Goal: Task Accomplishment & Management: Manage account settings

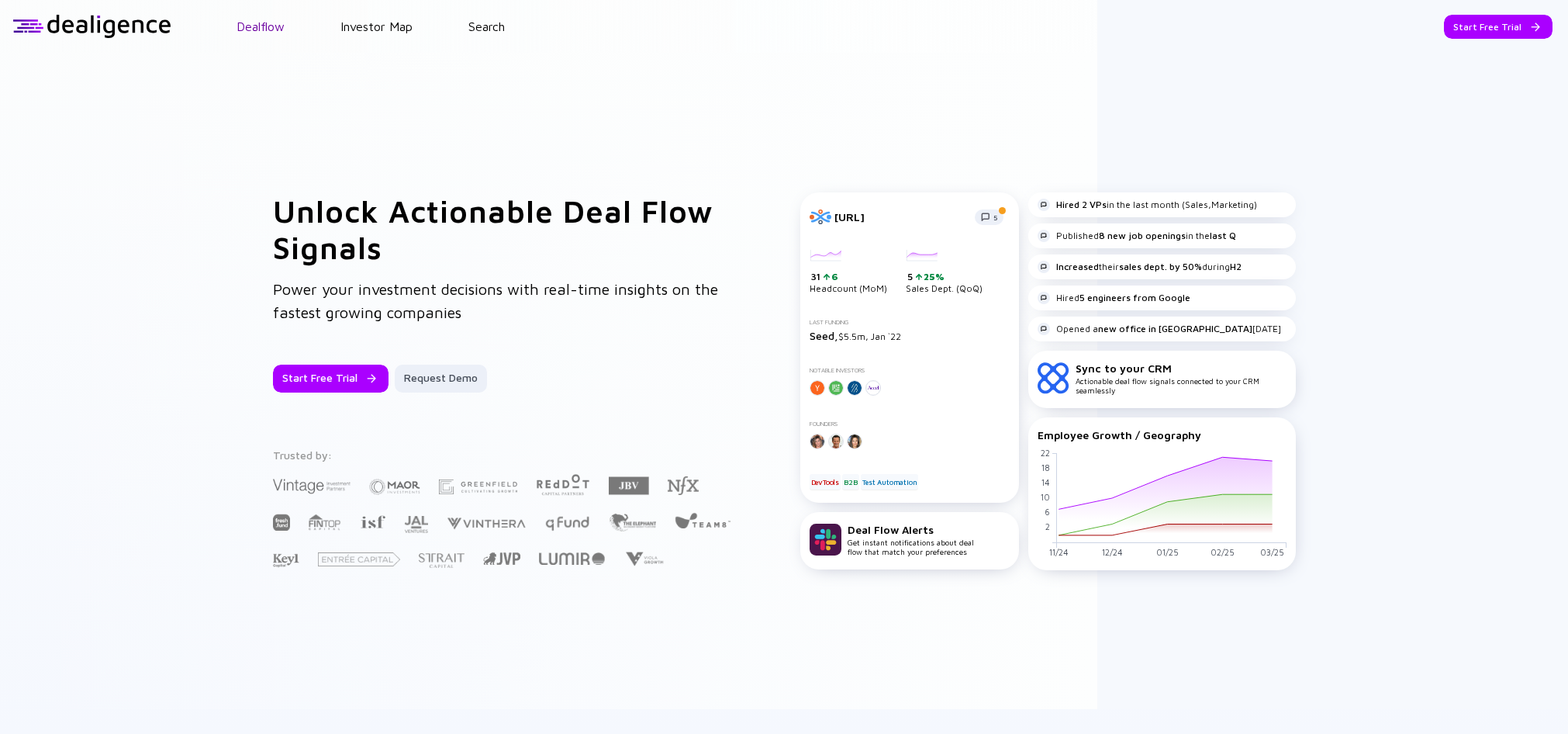
click at [280, 27] on link "Dealflow" at bounding box center [260, 26] width 48 height 14
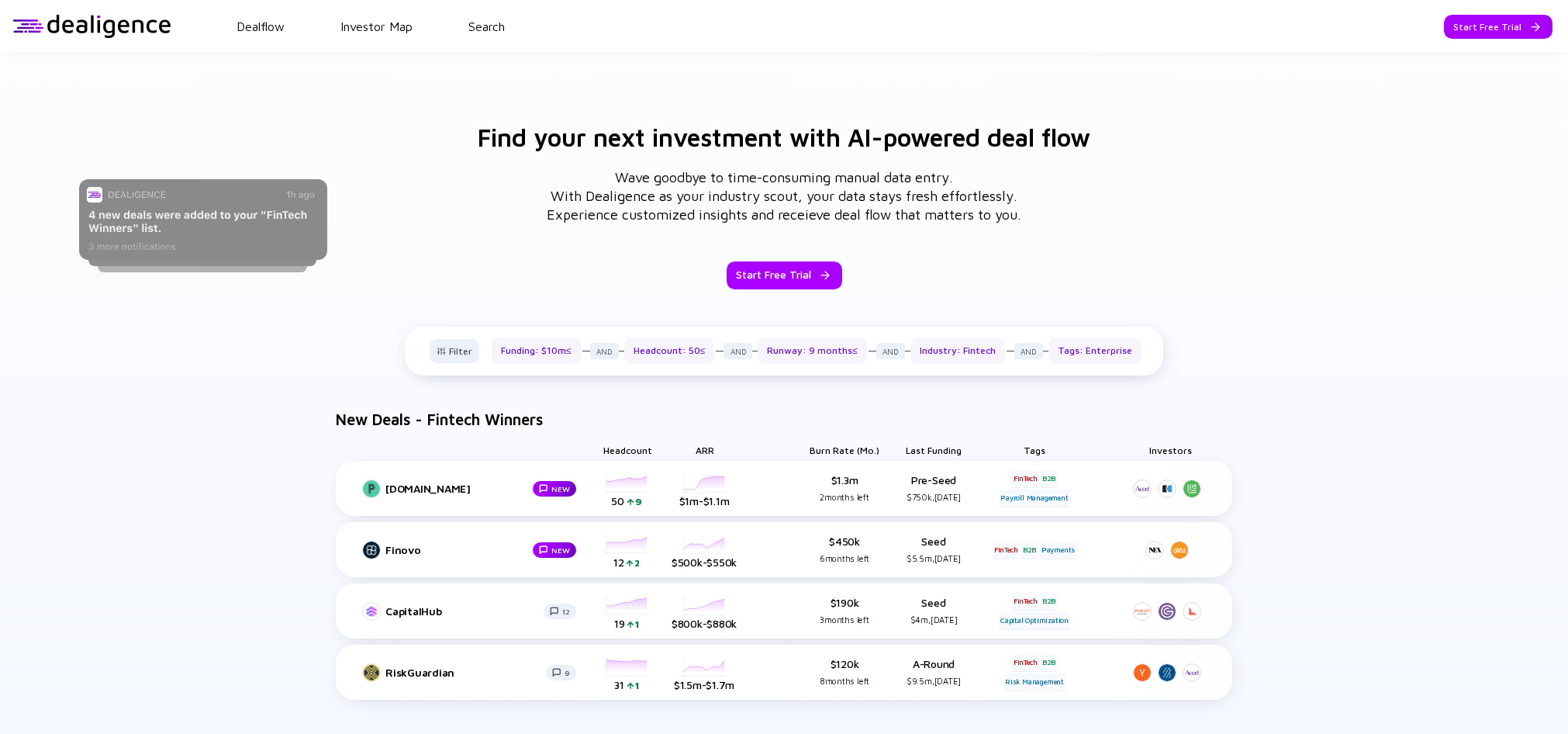
scroll to position [665, 0]
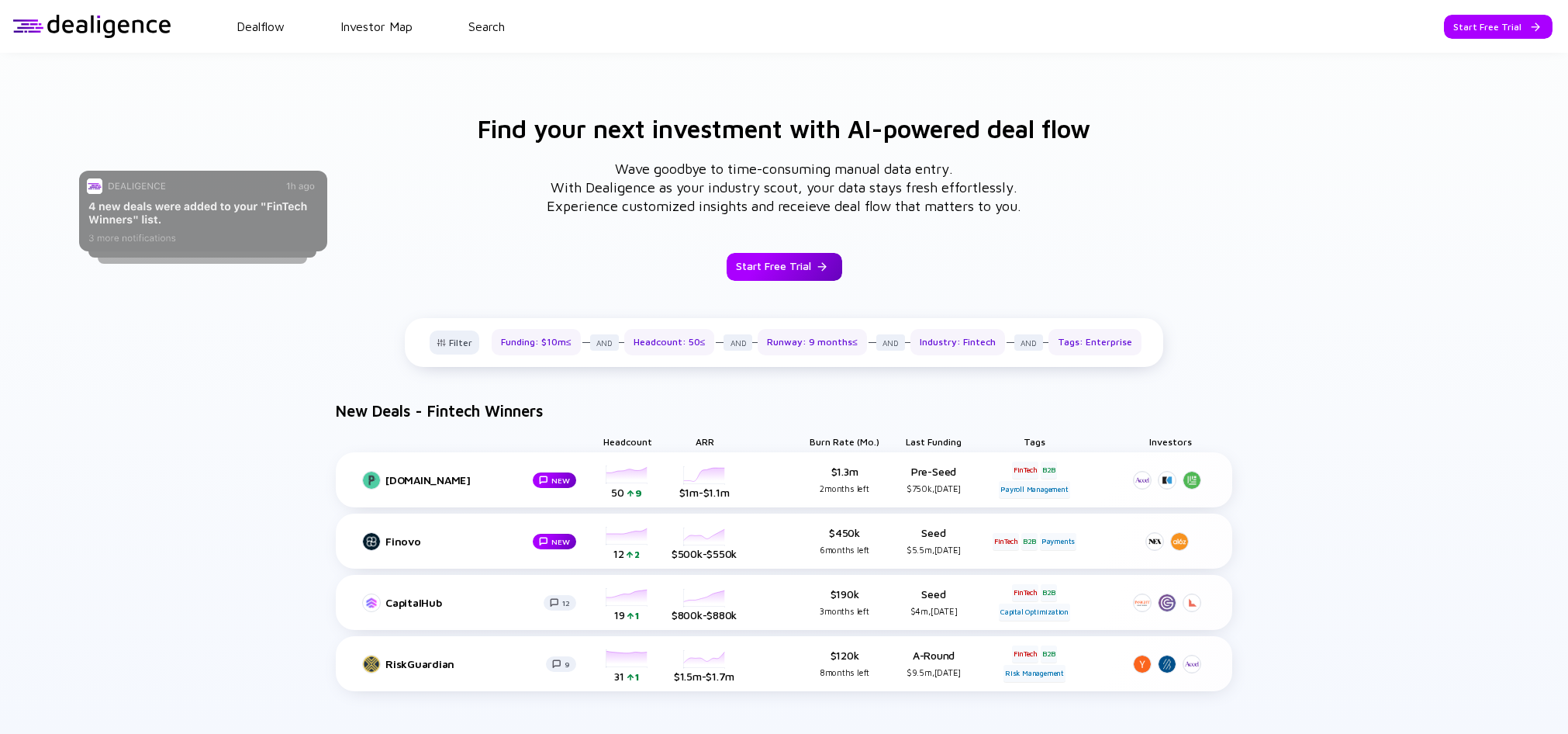
drag, startPoint x: 787, startPoint y: 271, endPoint x: 774, endPoint y: 277, distance: 14.3
click at [787, 271] on div "Start Free Trial" at bounding box center [784, 267] width 115 height 28
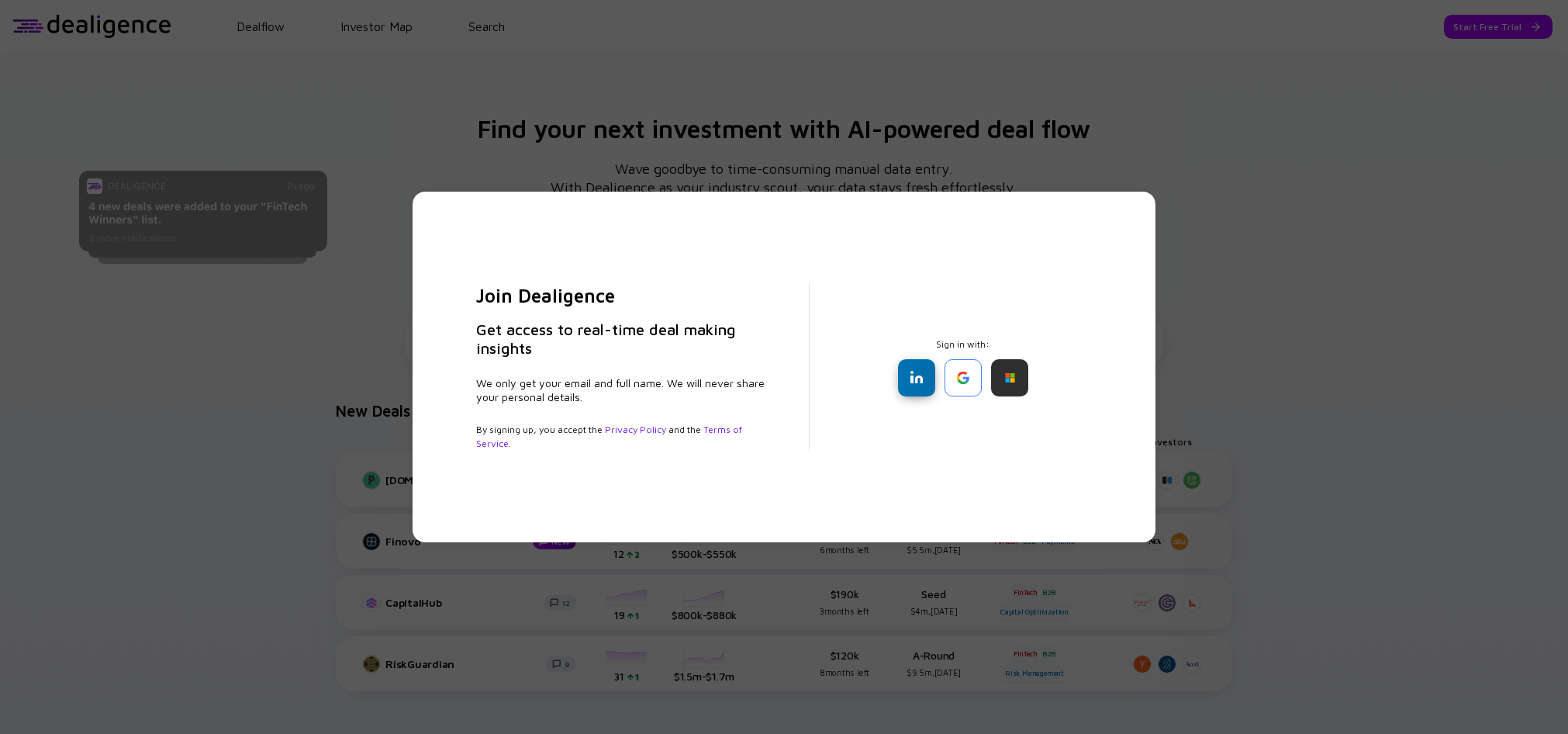
click at [906, 384] on div at bounding box center [916, 378] width 37 height 37
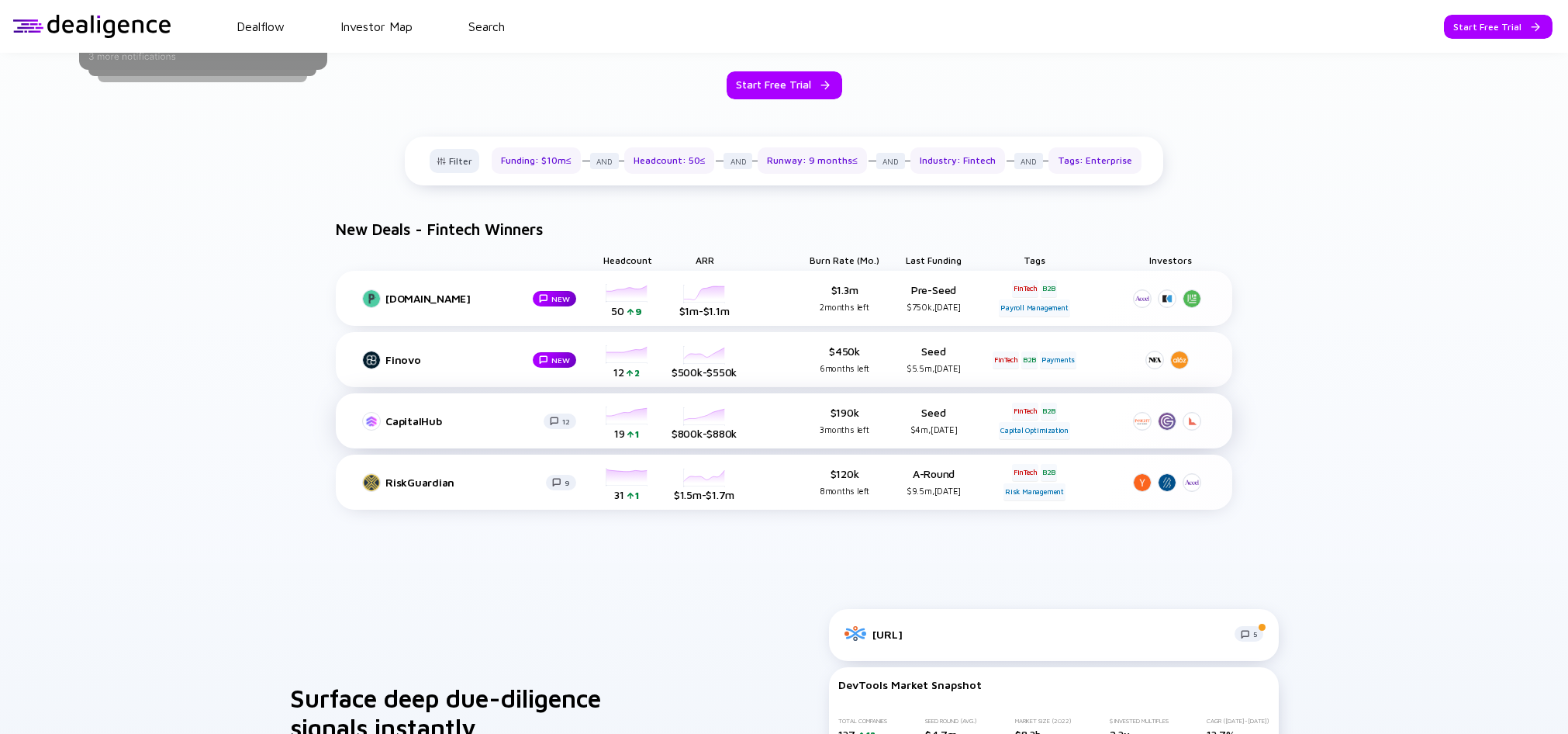
click at [702, 402] on div "CapitalHub 12 Headcount [DATE] [DATE] [DATE] [DATE] [DATE] [DATE] [DATE] [DATE]…" at bounding box center [784, 420] width 897 height 55
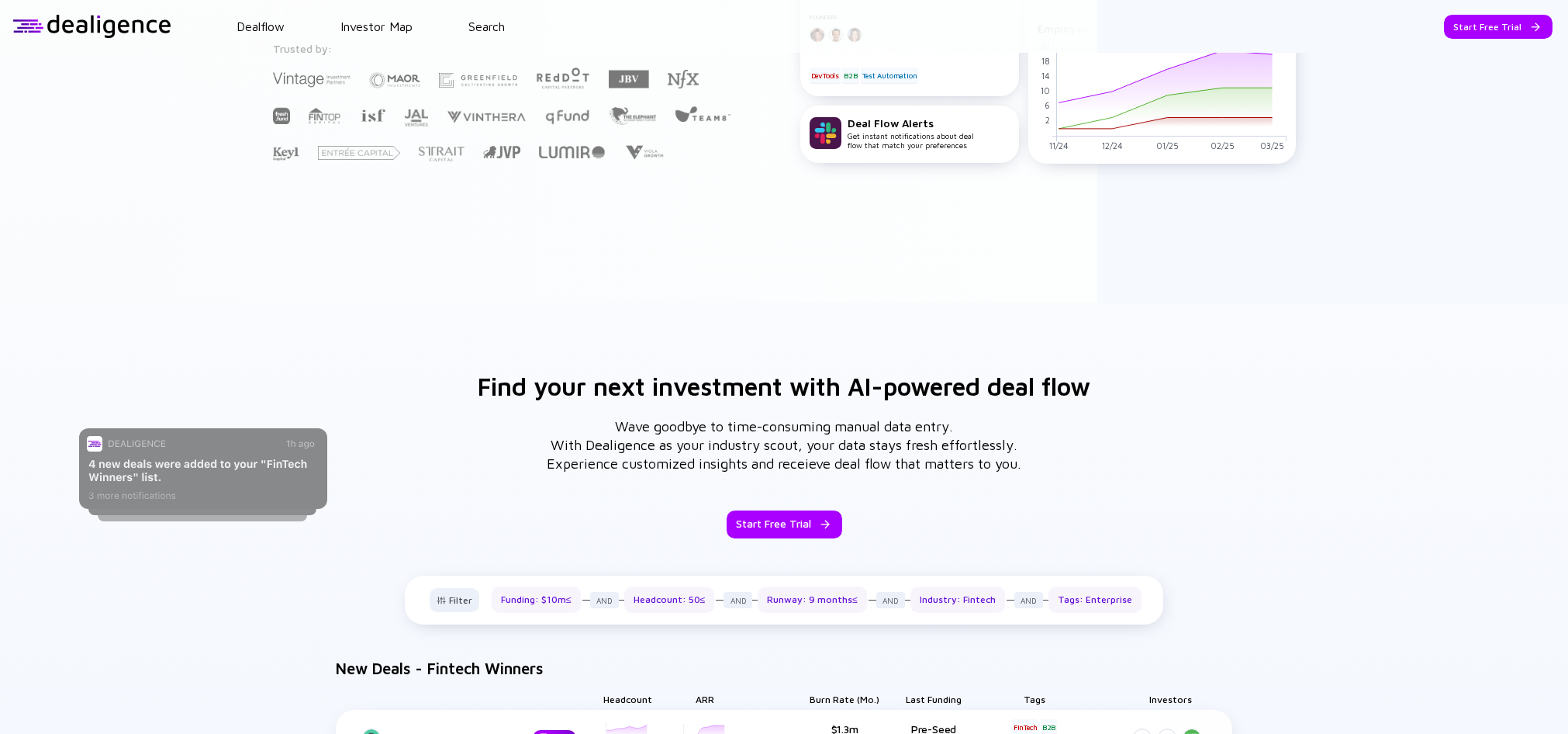
scroll to position [0, 0]
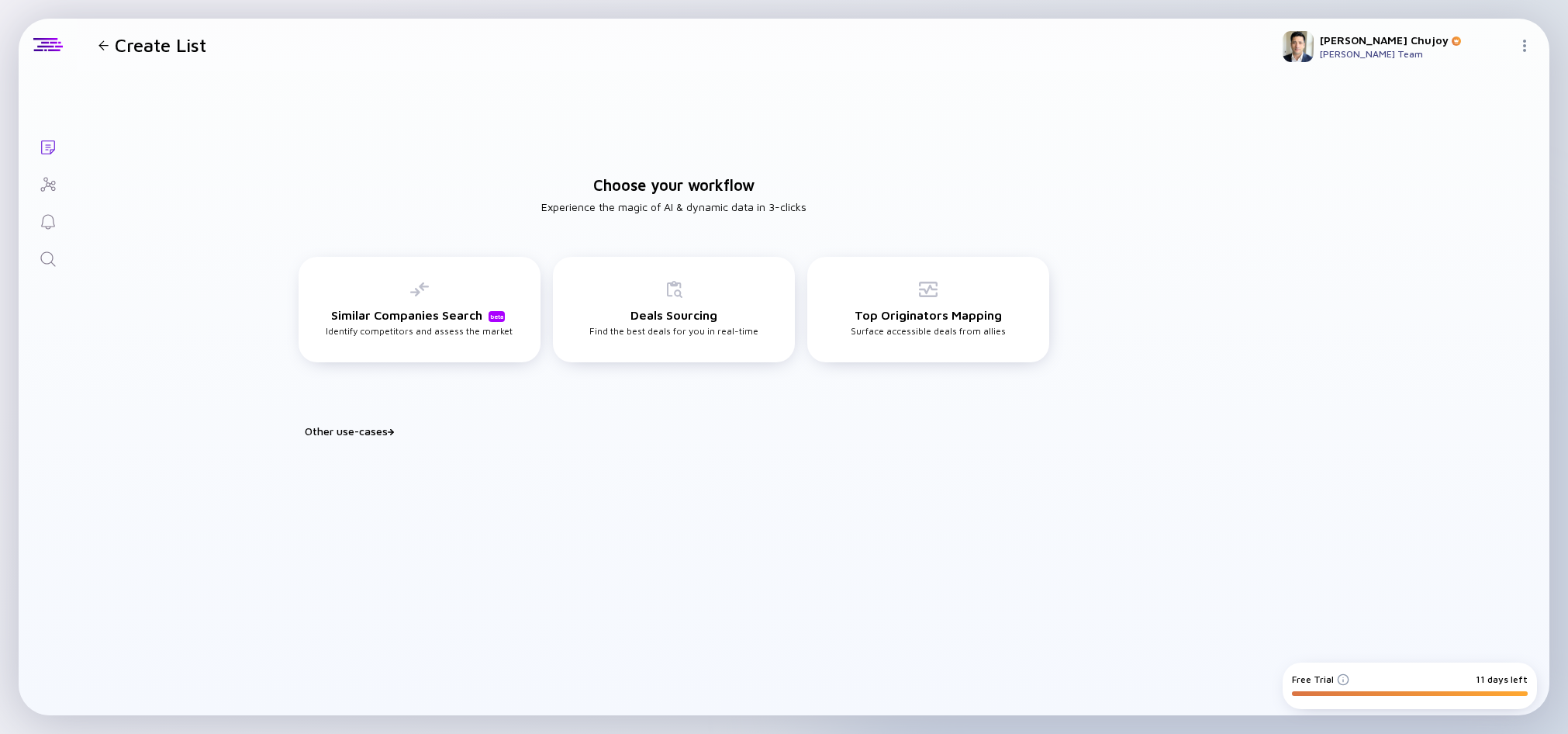
click at [1512, 38] on div "[PERSON_NAME] [PERSON_NAME] Team" at bounding box center [1410, 46] width 280 height 56
click at [1530, 46] on img at bounding box center [1525, 46] width 12 height 12
click at [1494, 156] on div "Team Members" at bounding box center [1472, 155] width 102 height 31
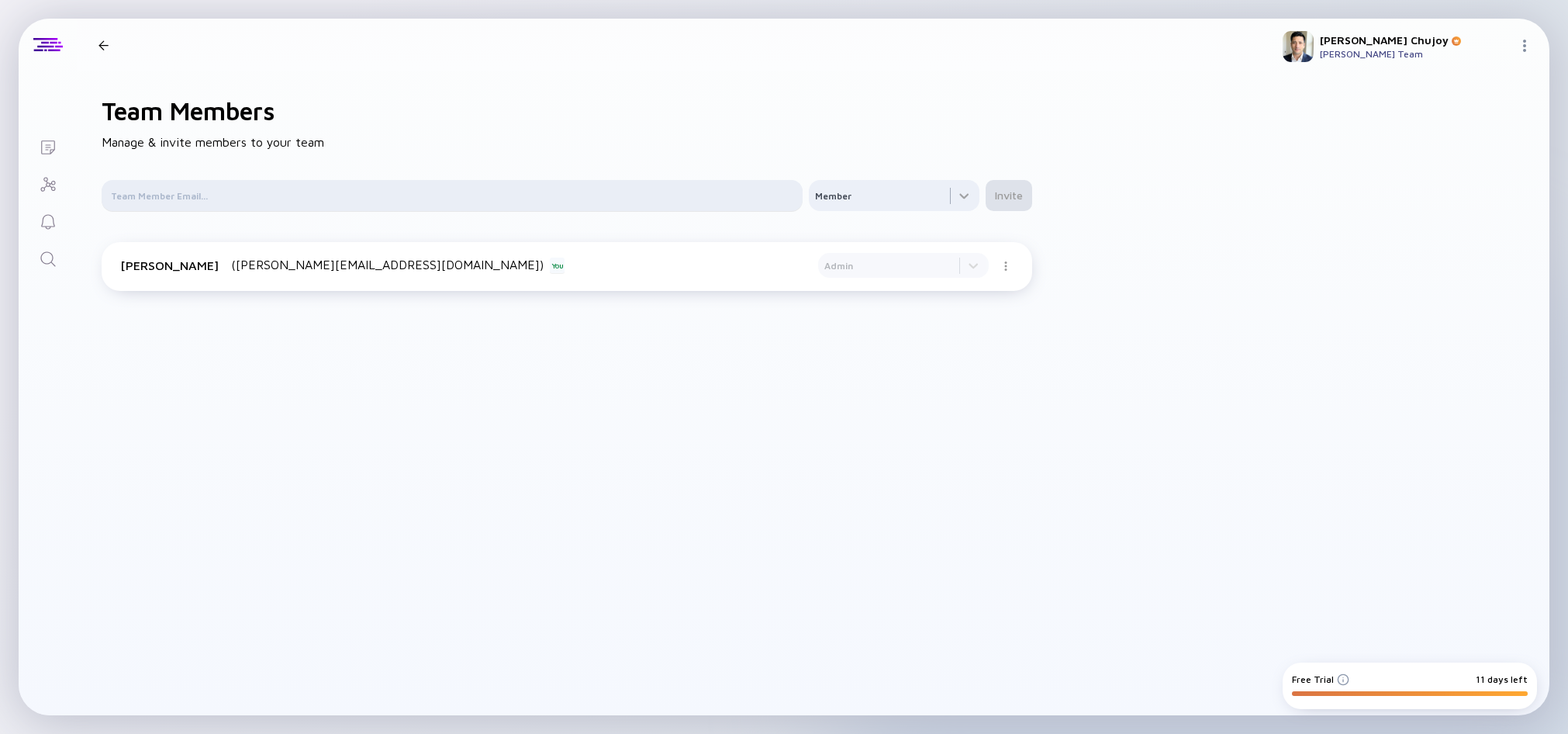
click at [312, 208] on div at bounding box center [452, 195] width 702 height 31
click at [312, 197] on input "text" at bounding box center [452, 195] width 682 height 16
type input "[EMAIL_ADDRESS][DOMAIN_NAME]"
click at [312, 198] on input "[EMAIL_ADDRESS][DOMAIN_NAME]" at bounding box center [452, 195] width 682 height 16
click at [1021, 189] on div "Invite" at bounding box center [1009, 195] width 47 height 26
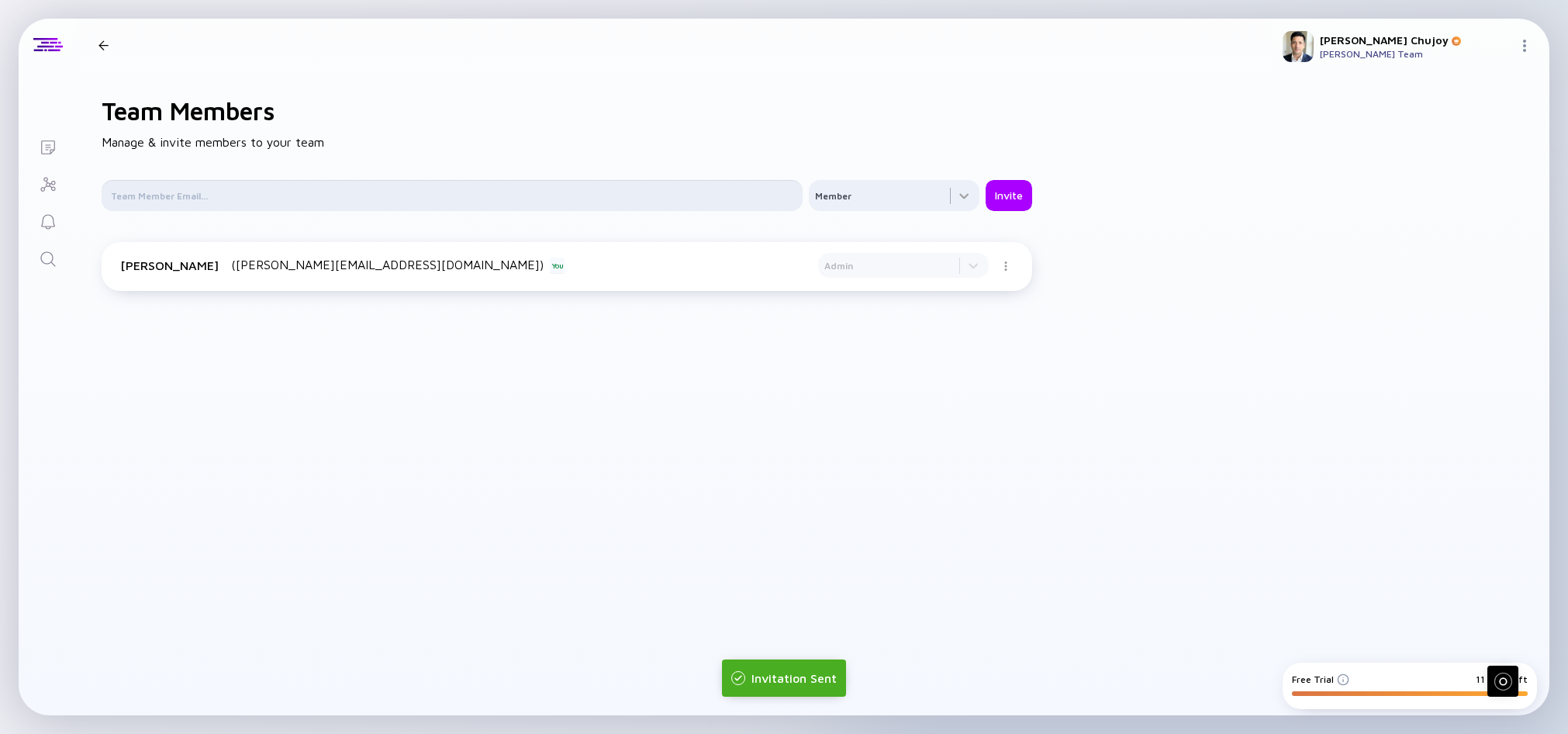
click at [116, 197] on input "text" at bounding box center [452, 195] width 682 height 16
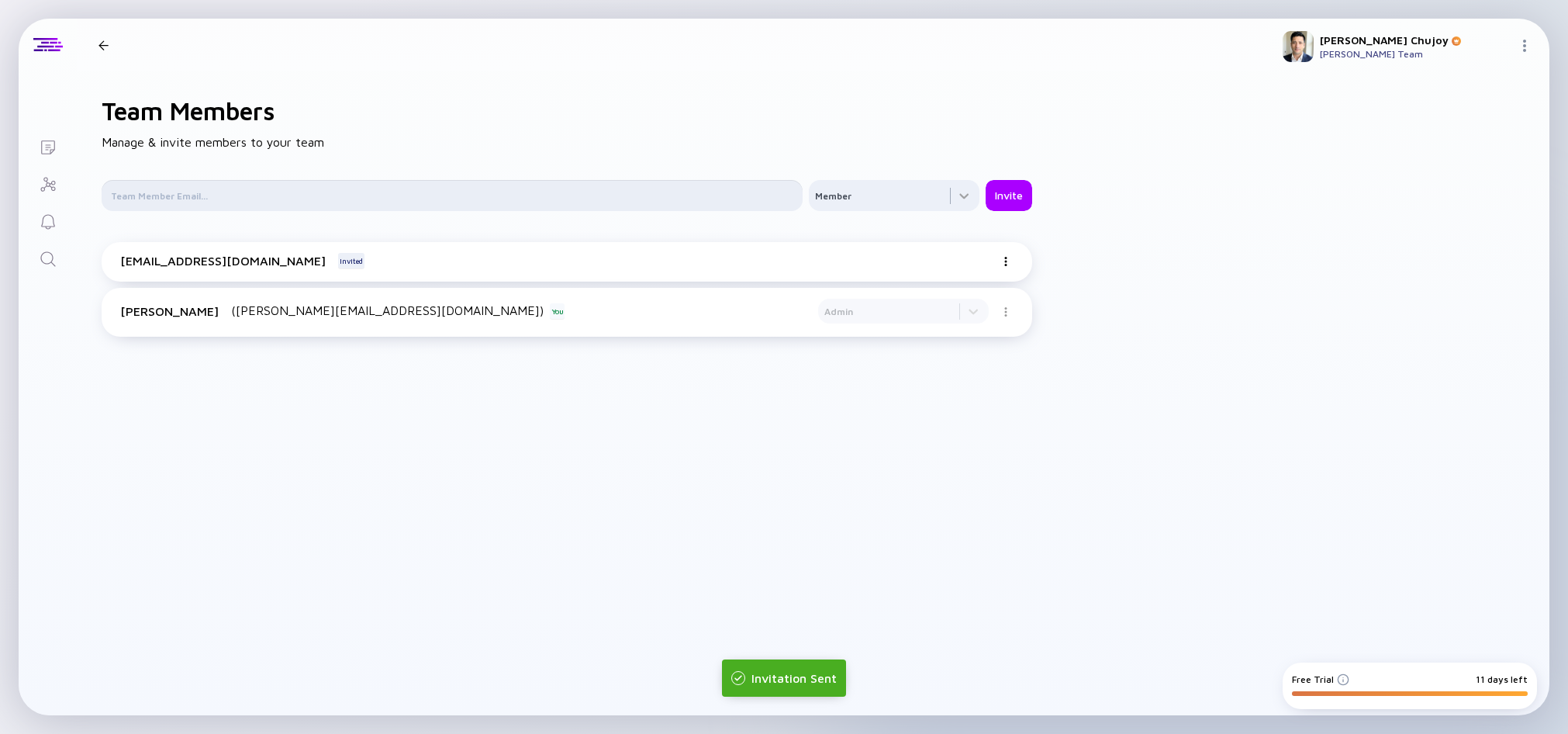
type input "j"
type input "[PERSON_NAME][EMAIL_ADDRESS][DOMAIN_NAME]"
click at [918, 195] on div at bounding box center [894, 195] width 171 height 31
click at [1017, 190] on div "Invite" at bounding box center [1009, 195] width 47 height 26
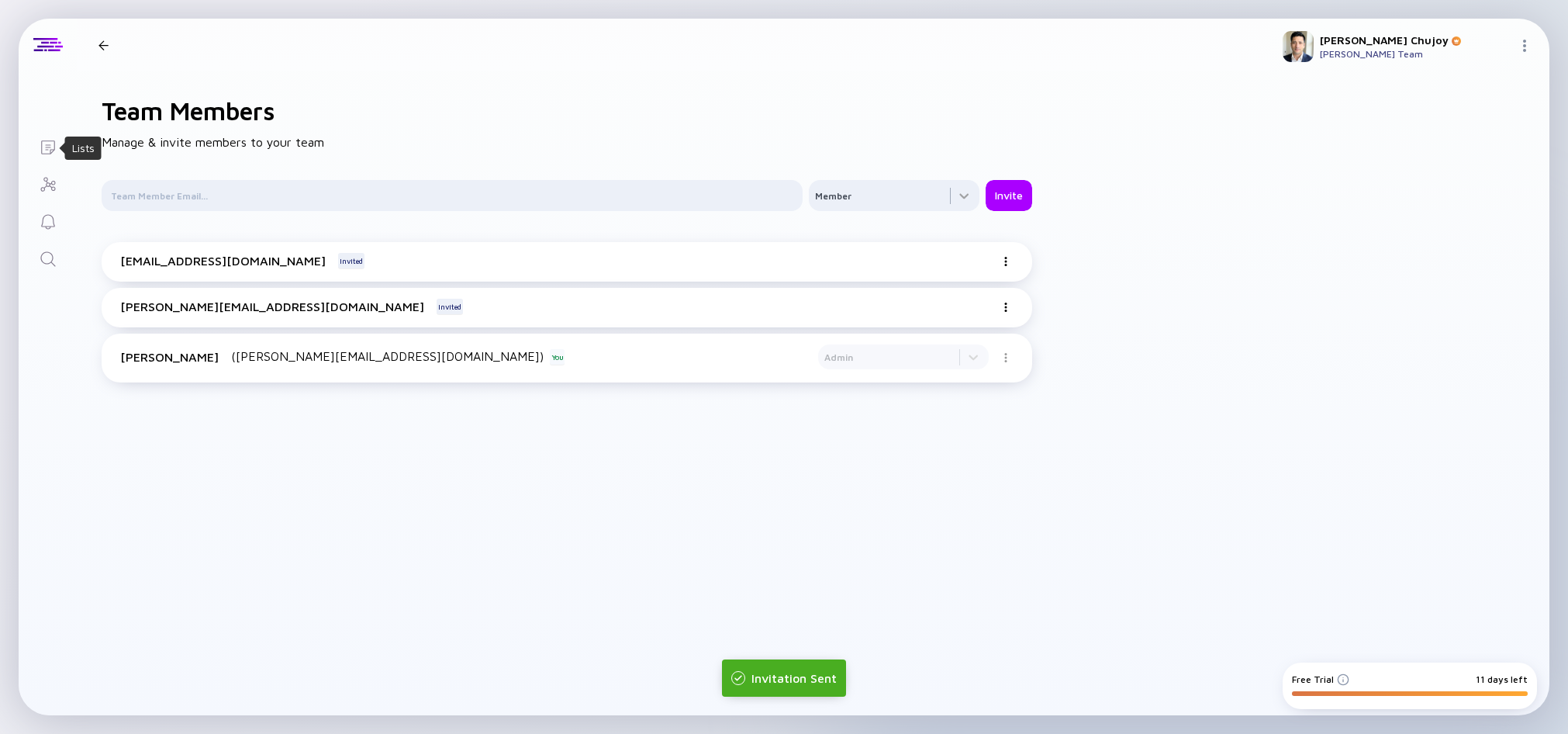
click at [55, 141] on icon "Lists" at bounding box center [48, 147] width 18 height 18
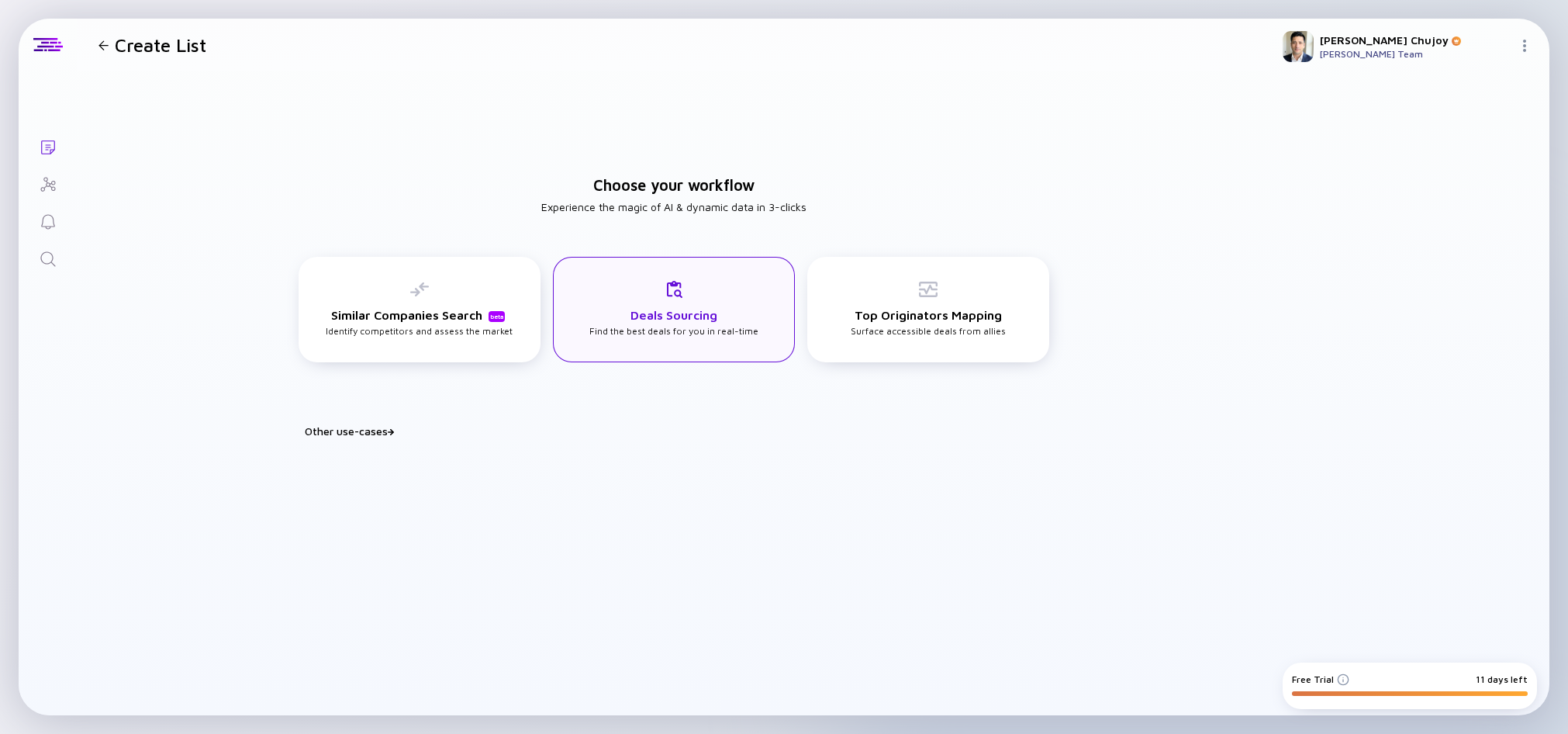
click at [628, 340] on div "Deals Sourcing Find the best deals for you in real-time" at bounding box center [674, 309] width 242 height 105
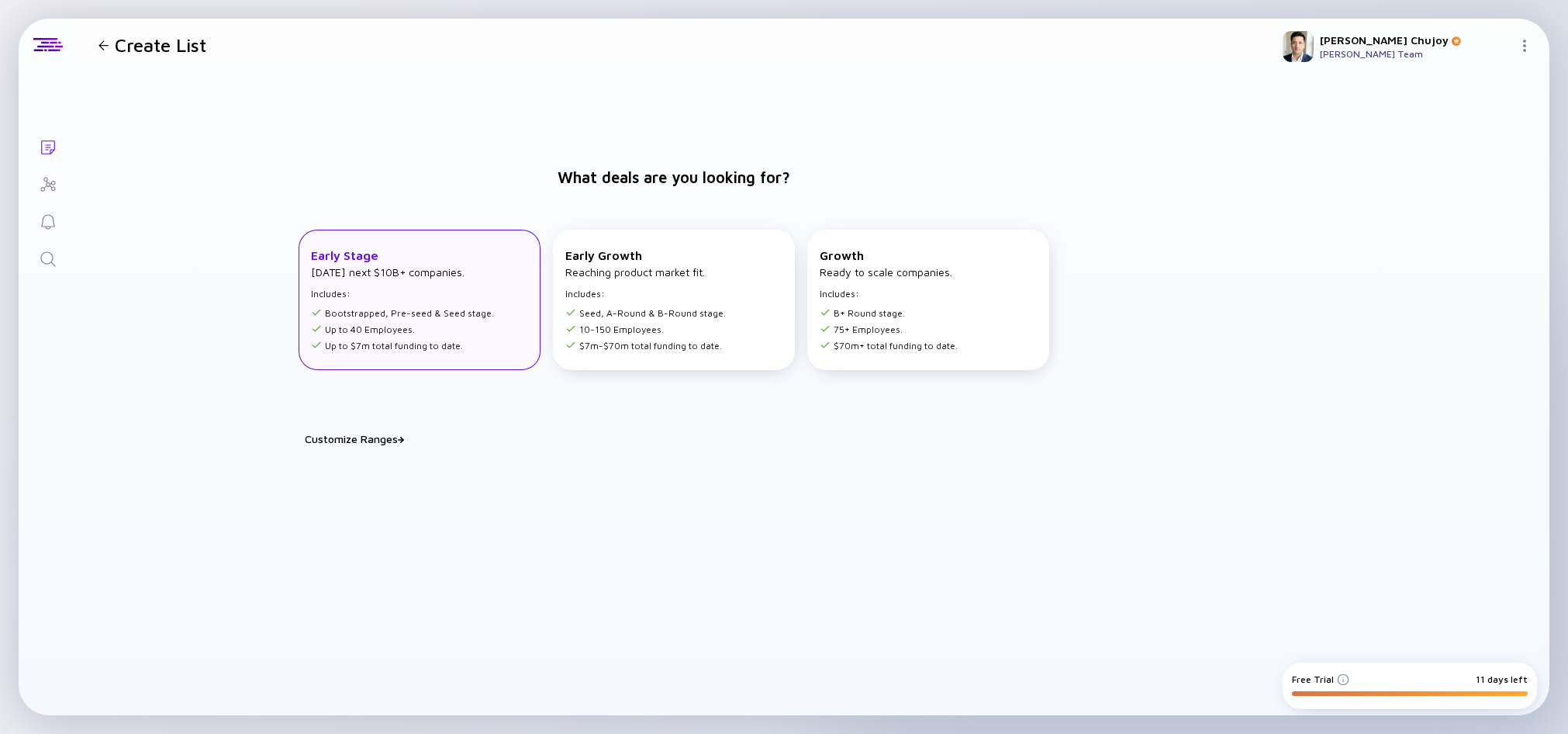
click at [434, 277] on h4 "[DATE] next $10B+ companies." at bounding box center [387, 272] width 154 height 13
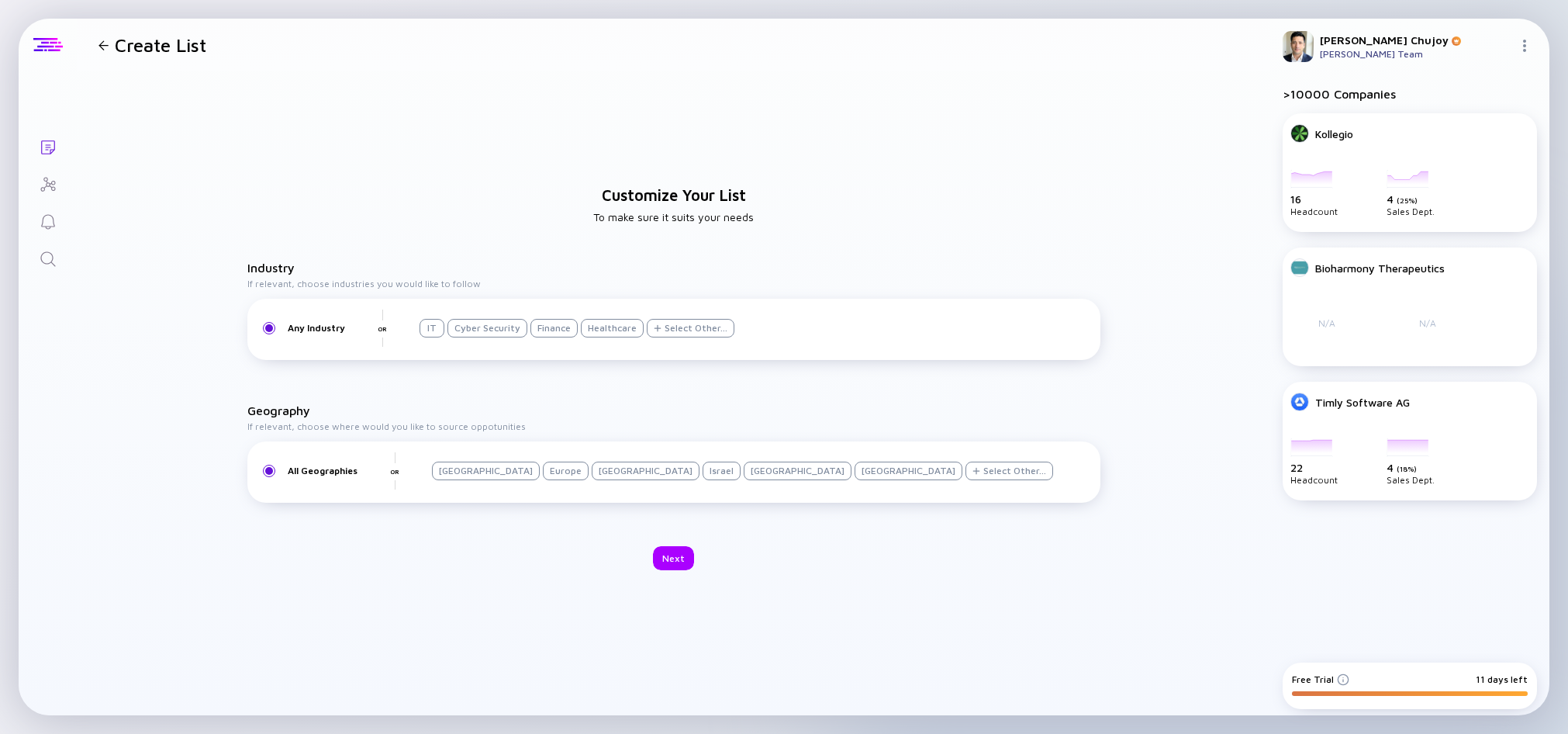
click at [47, 42] on div at bounding box center [48, 45] width 30 height 14
click at [95, 50] on div "Create List" at bounding box center [148, 44] width 114 height 22
click at [45, 256] on icon "Search" at bounding box center [48, 259] width 18 height 18
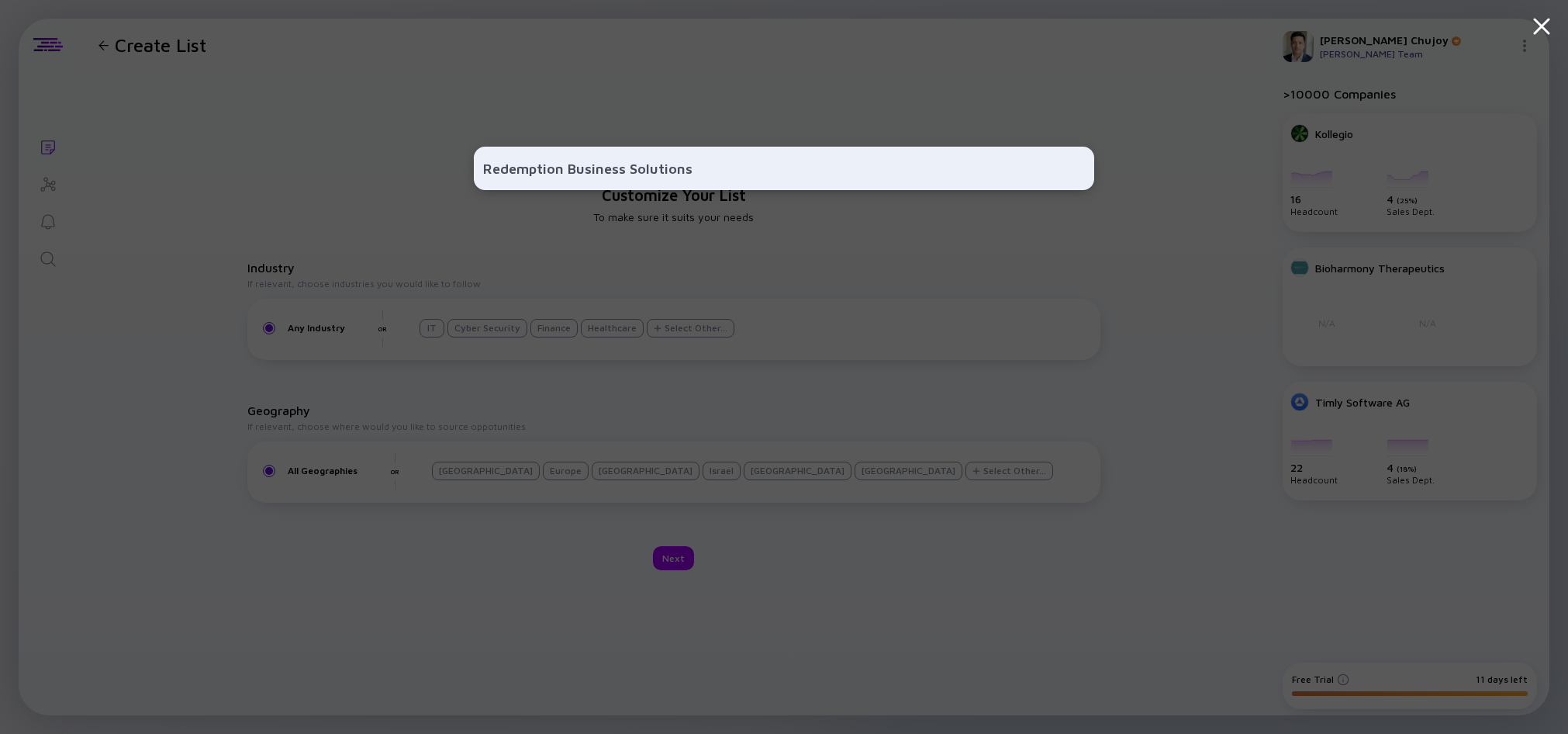
type input "Redemption Business Solutions"
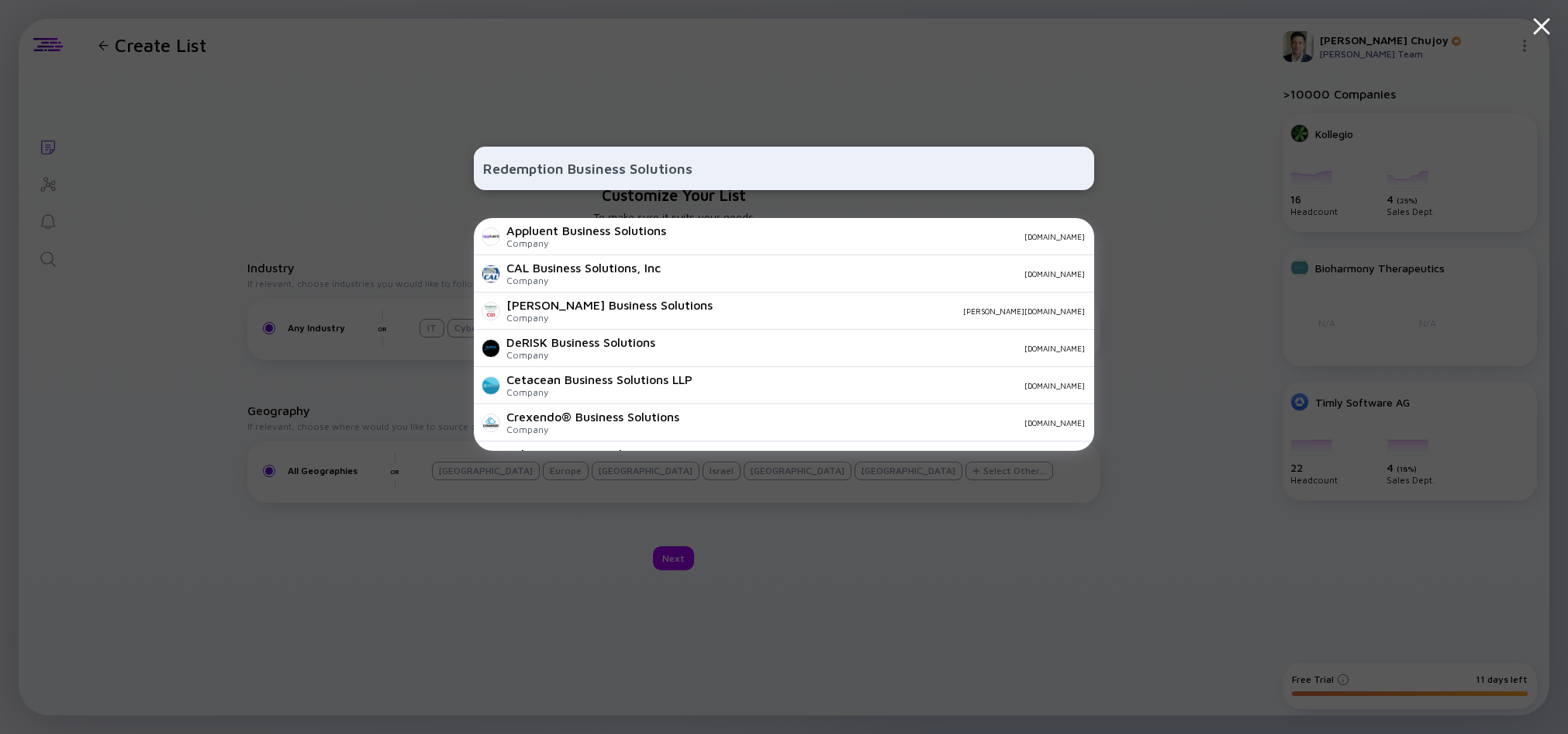
click at [339, 84] on div "Redemption Business Solutions Appluent Business Solutions Company [DOMAIN_NAME]…" at bounding box center [784, 367] width 1568 height 734
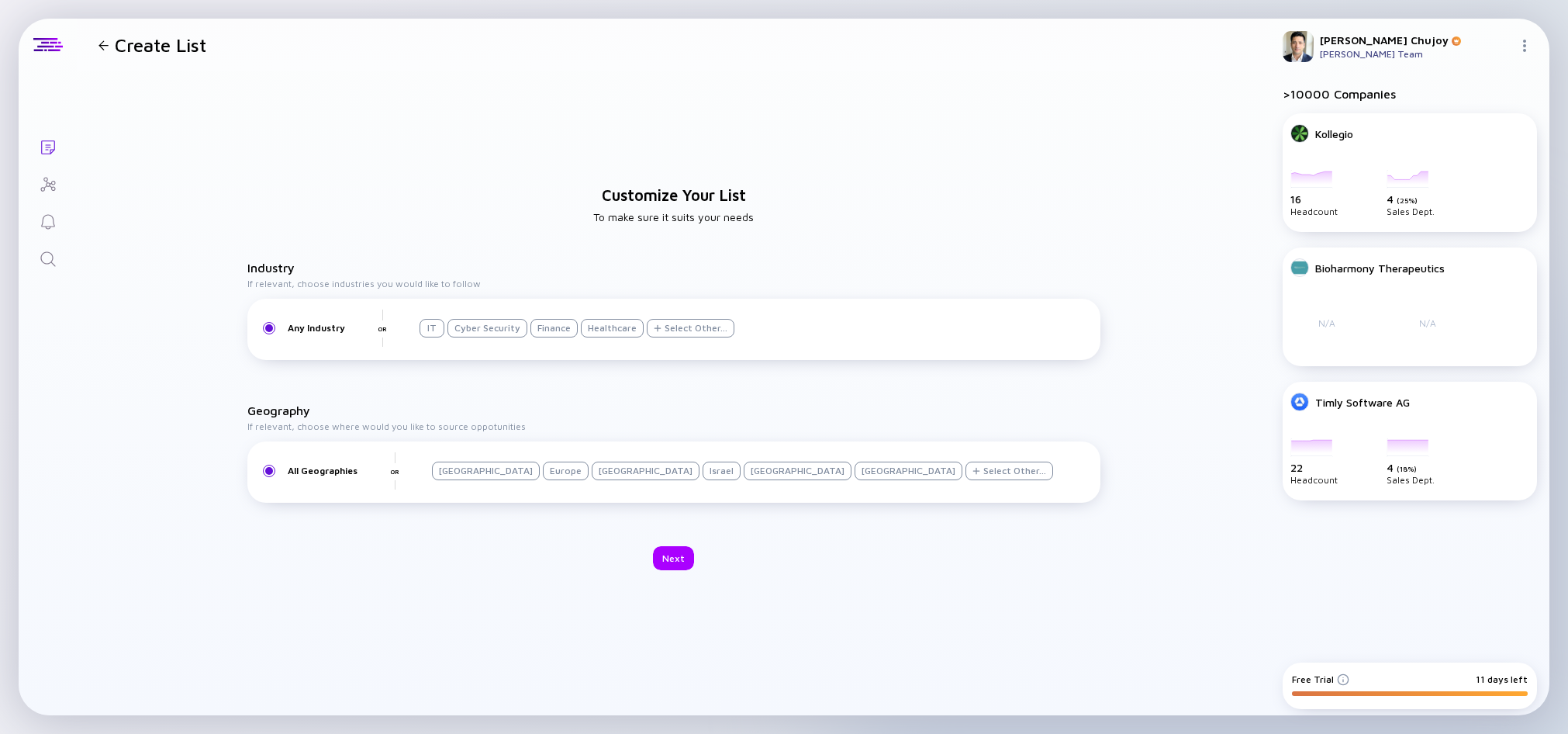
click at [1533, 47] on div at bounding box center [1527, 47] width 18 height 15
click at [1457, 182] on div "Orders" at bounding box center [1472, 186] width 102 height 31
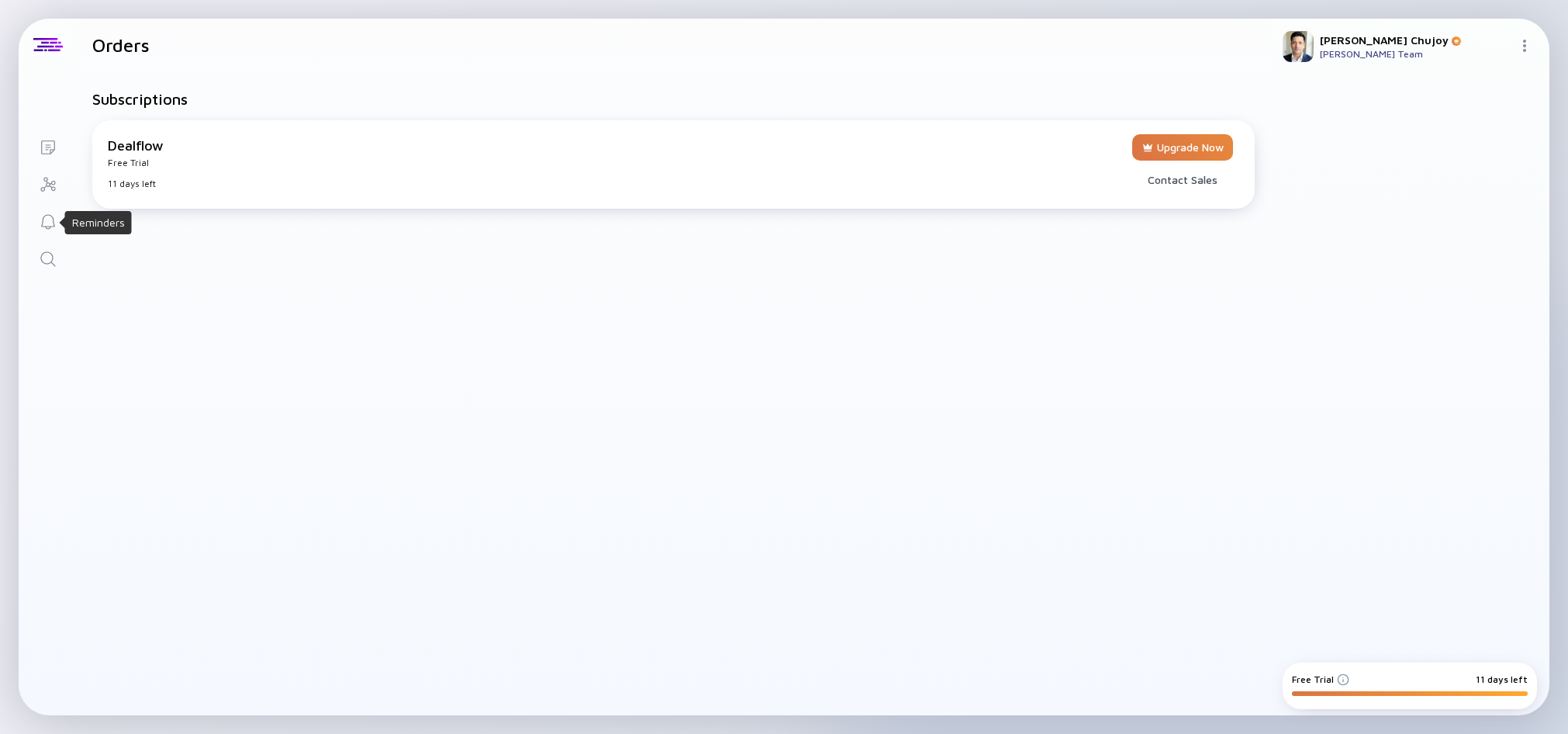
click at [45, 224] on icon "Reminders" at bounding box center [48, 222] width 18 height 18
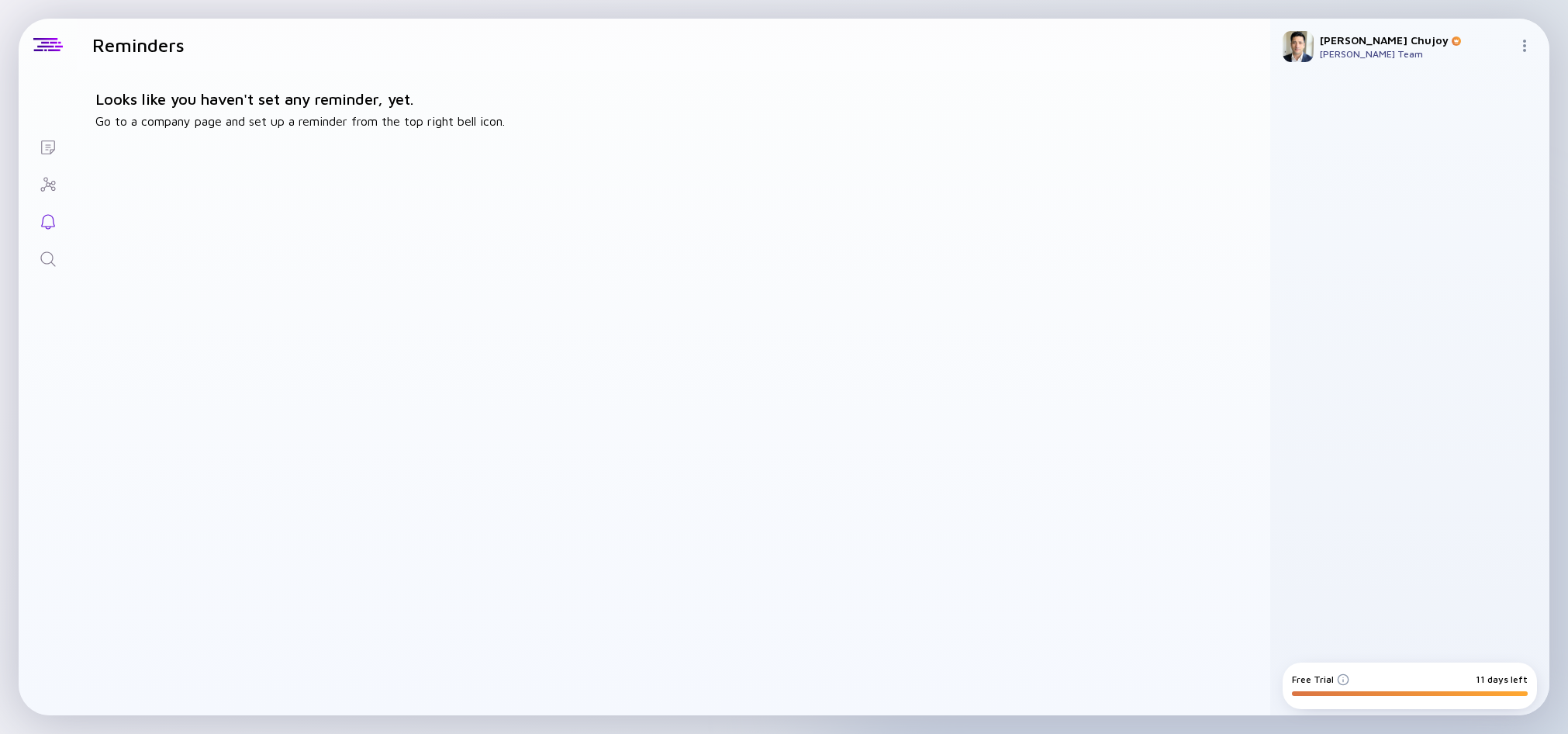
click at [58, 182] on link "Investor Map" at bounding box center [47, 182] width 58 height 37
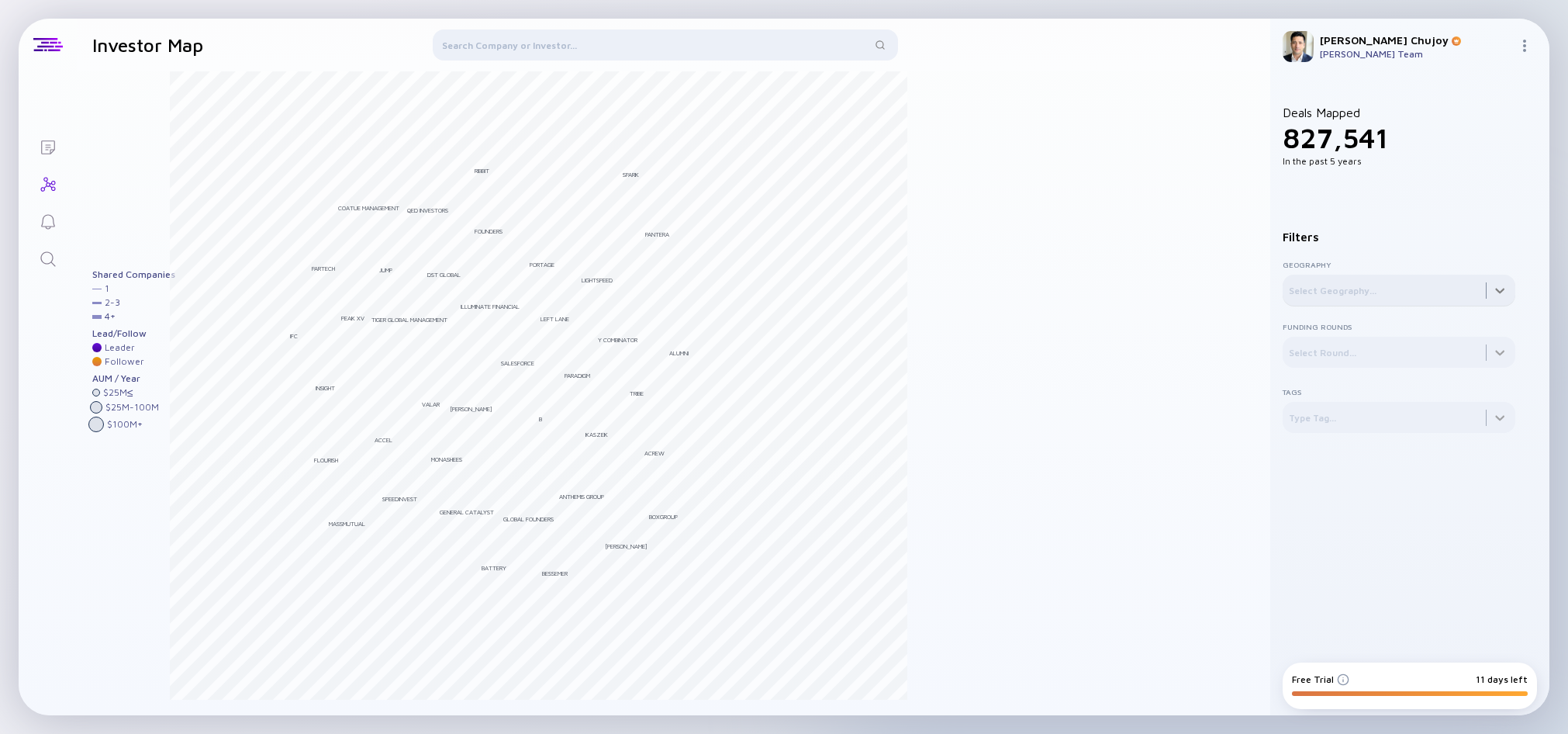
click at [1408, 301] on div at bounding box center [1400, 290] width 233 height 31
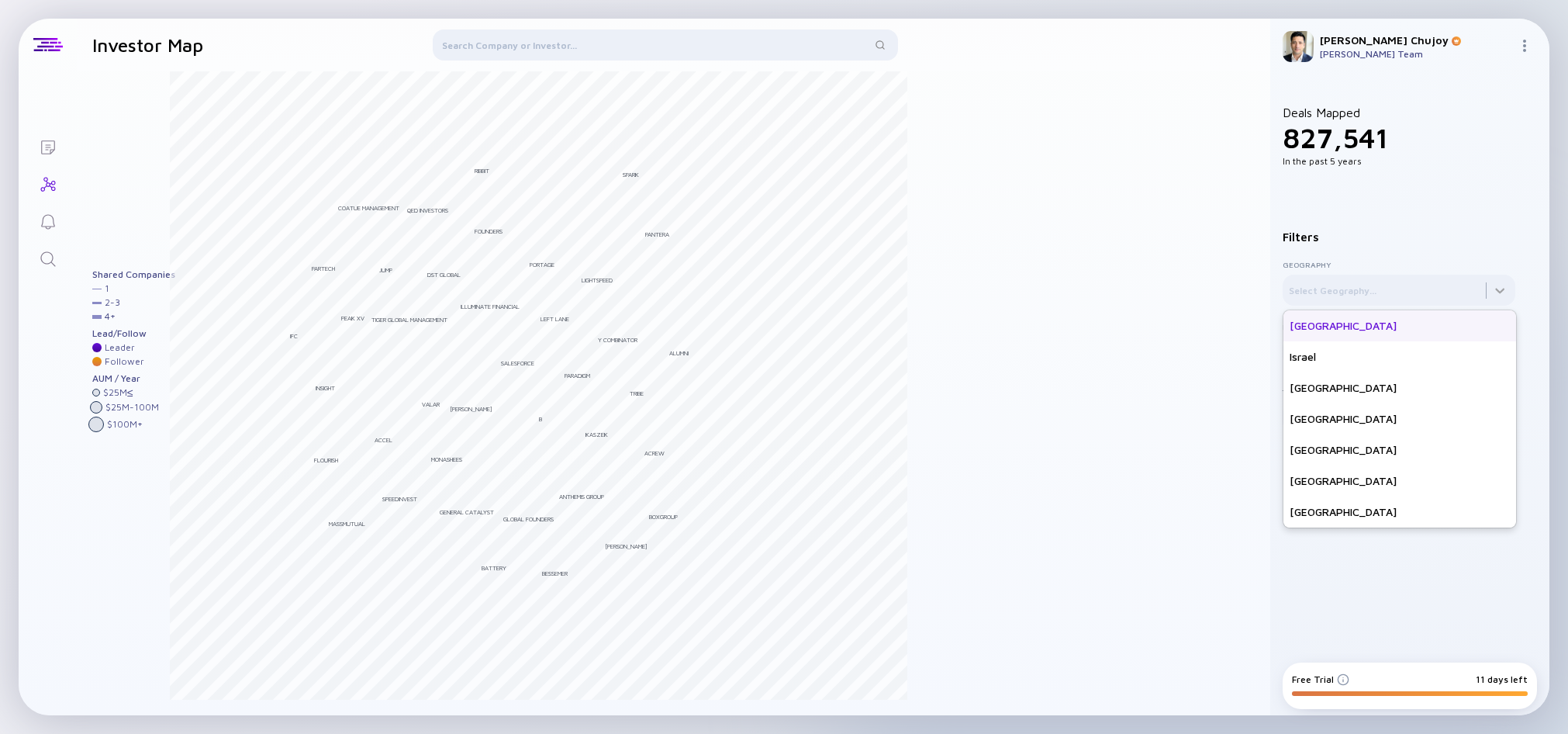
click at [1343, 335] on div "[GEOGRAPHIC_DATA]" at bounding box center [1400, 326] width 233 height 31
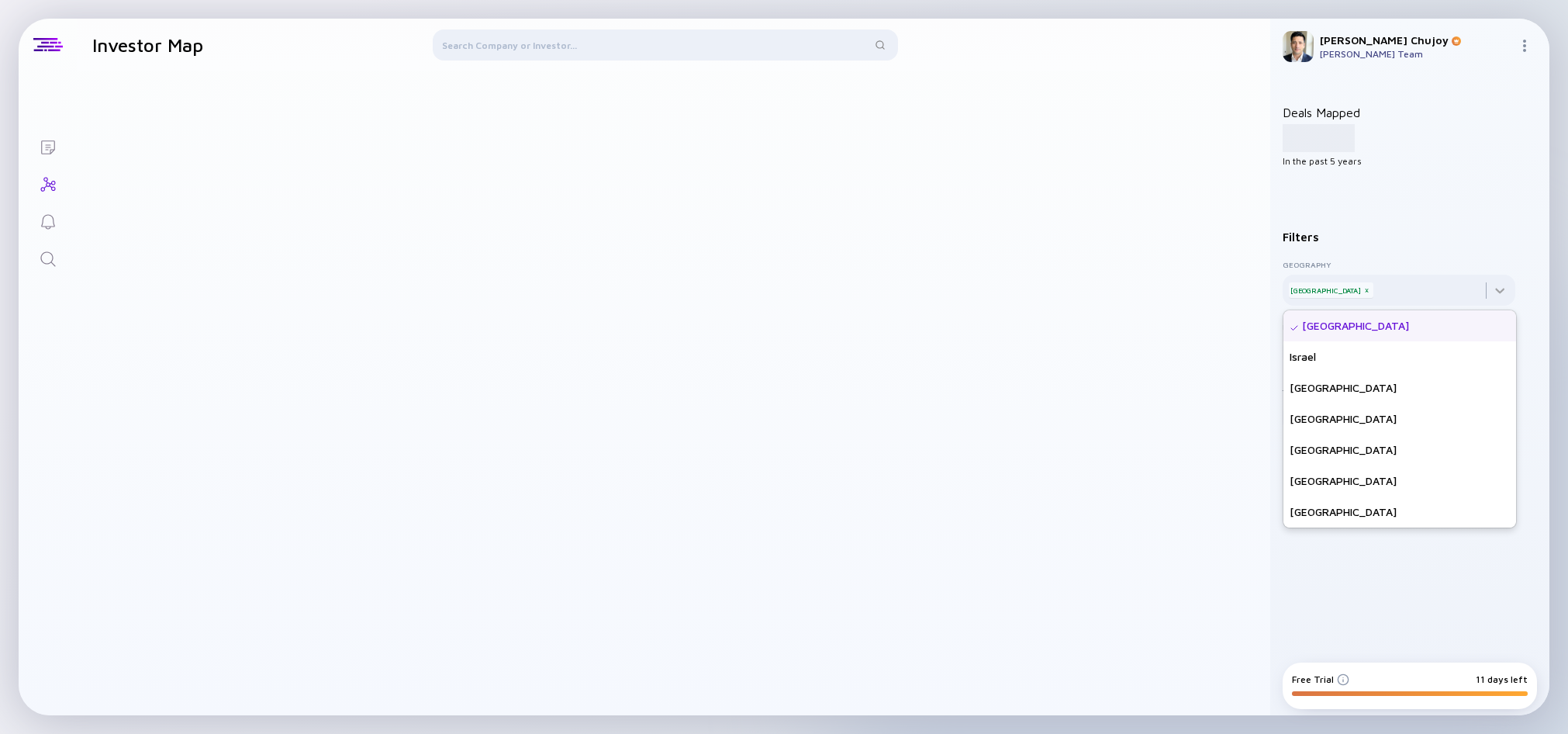
click at [1134, 400] on div at bounding box center [673, 393] width 1194 height 644
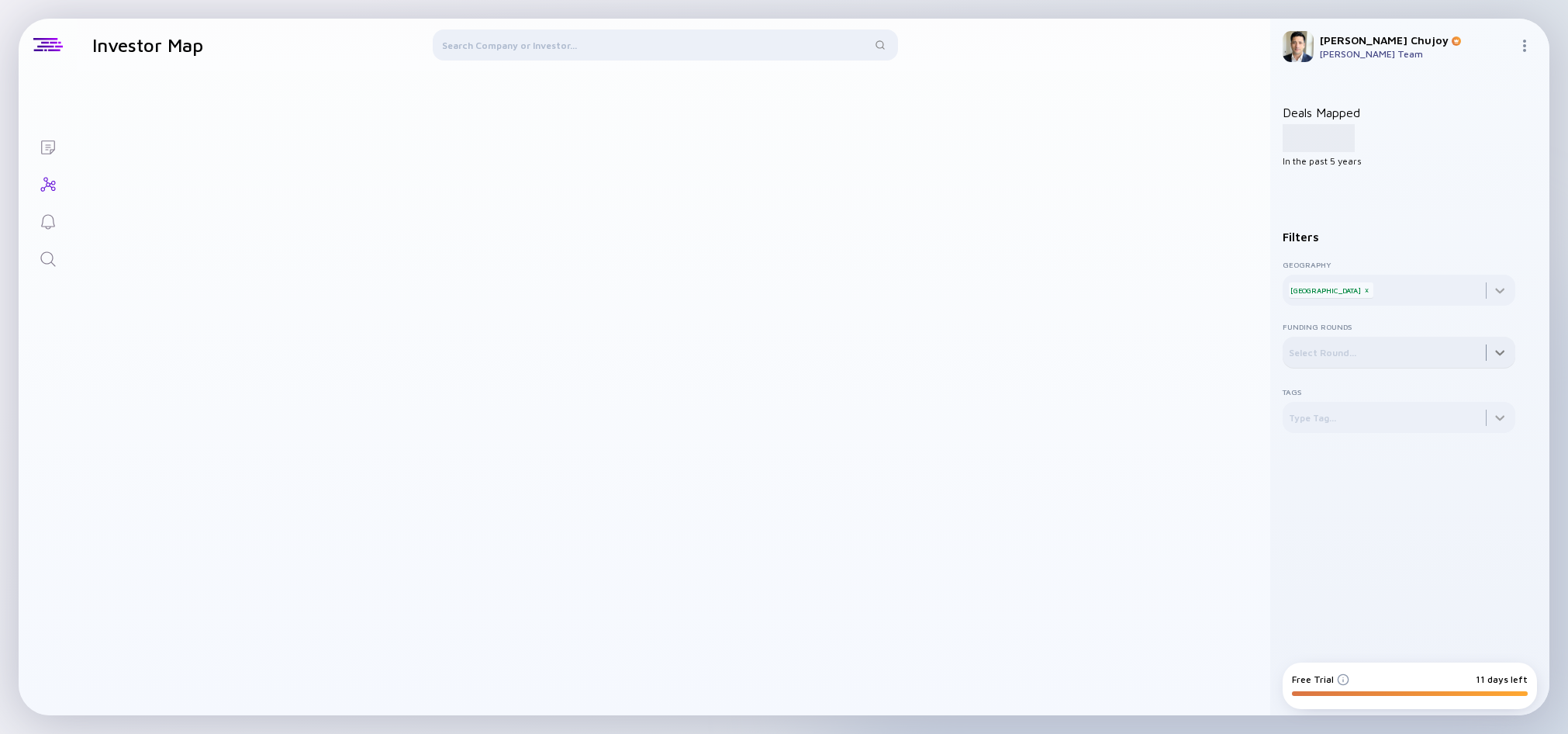
click at [1343, 359] on div at bounding box center [1400, 353] width 233 height 31
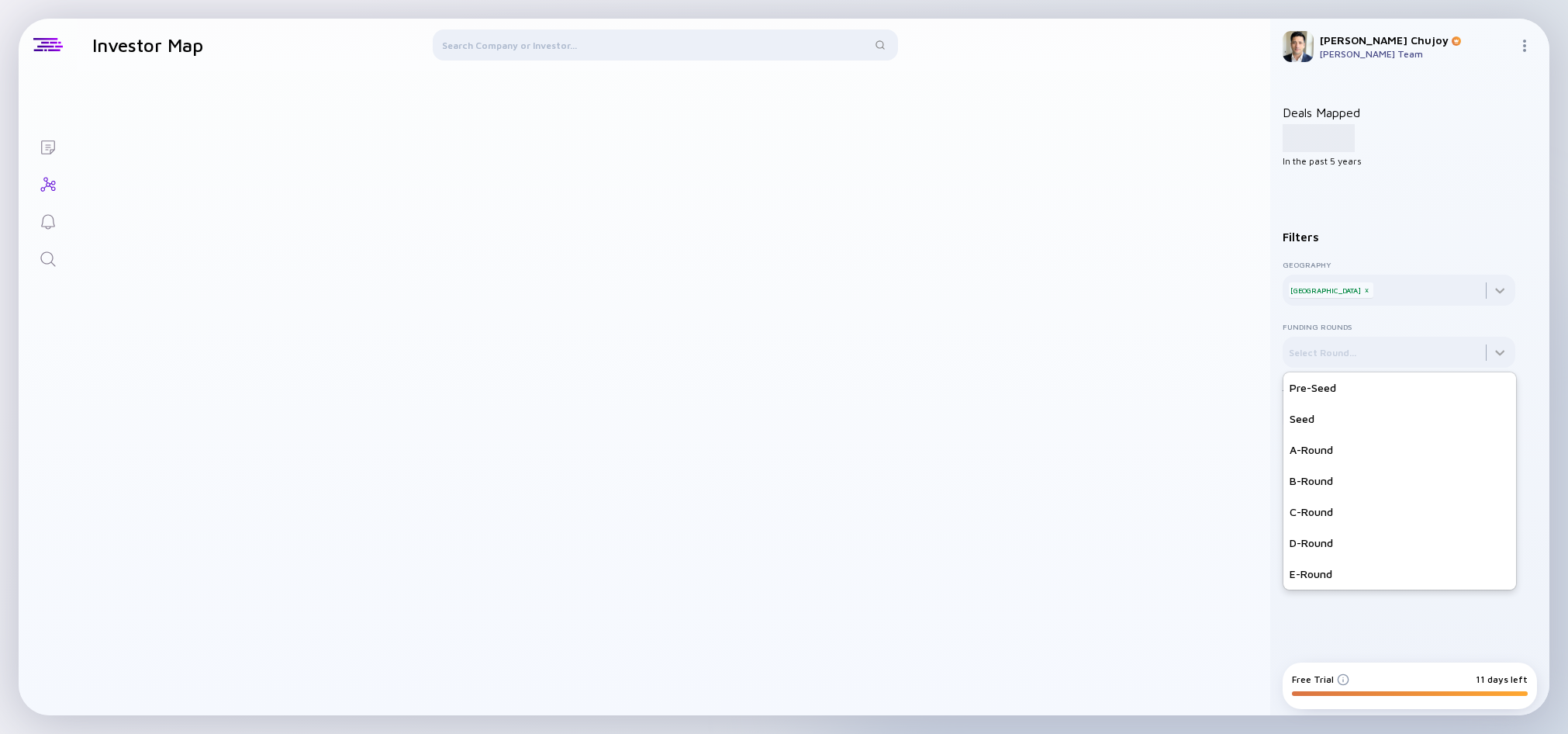
click at [1328, 424] on div "Seed" at bounding box center [1400, 420] width 233 height 31
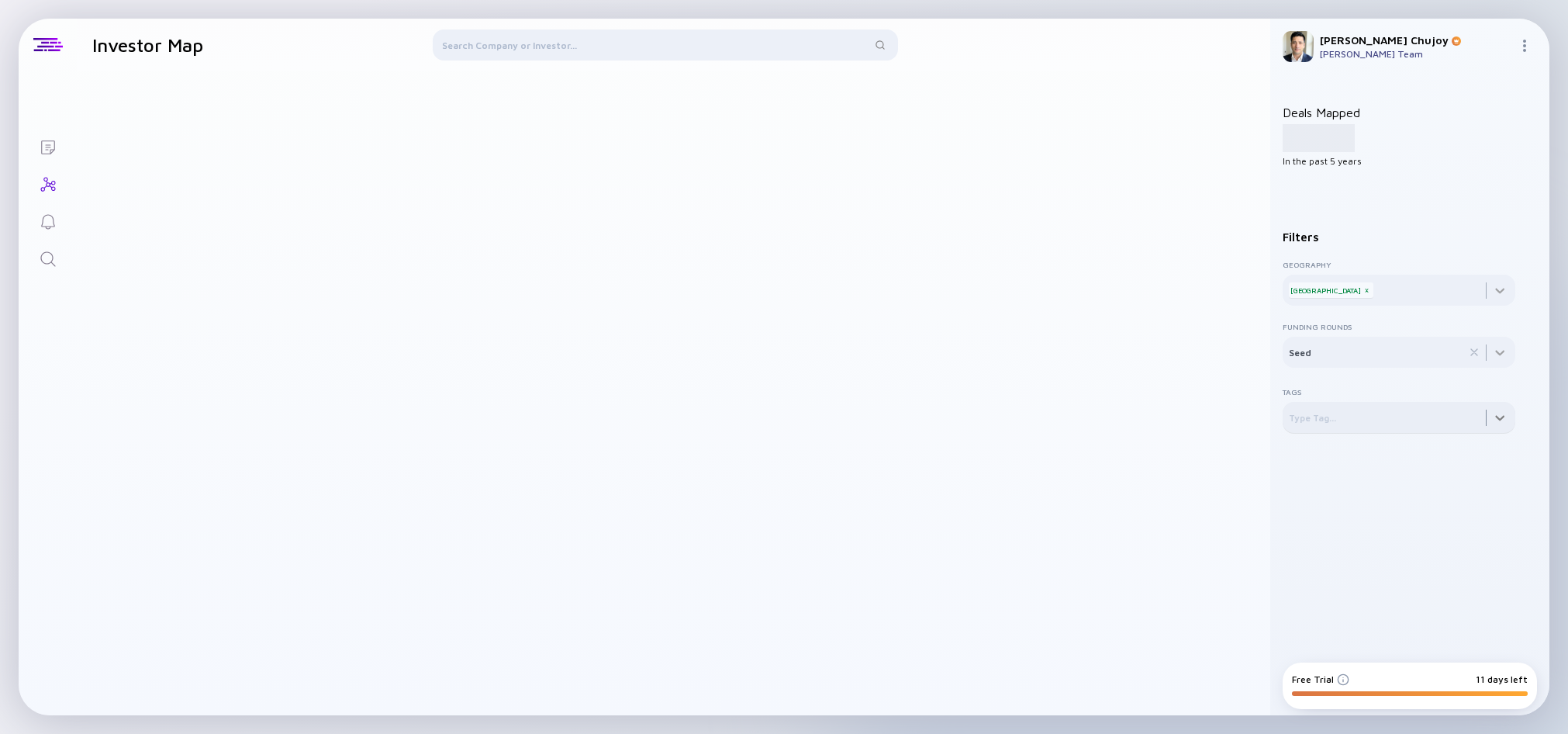
click at [1370, 430] on div at bounding box center [1400, 418] width 233 height 31
drag, startPoint x: 1387, startPoint y: 508, endPoint x: 1330, endPoint y: 233, distance: 280.8
click at [1362, 479] on div "Deals Mapped 1,234 In the past 5 years Filters Geography [GEOGRAPHIC_DATA] x Fu…" at bounding box center [1400, 365] width 233 height 557
click at [1359, 60] on div "[PERSON_NAME] [PERSON_NAME] Team" at bounding box center [1410, 46] width 280 height 56
click at [1358, 50] on div "[PERSON_NAME] Team" at bounding box center [1416, 53] width 193 height 11
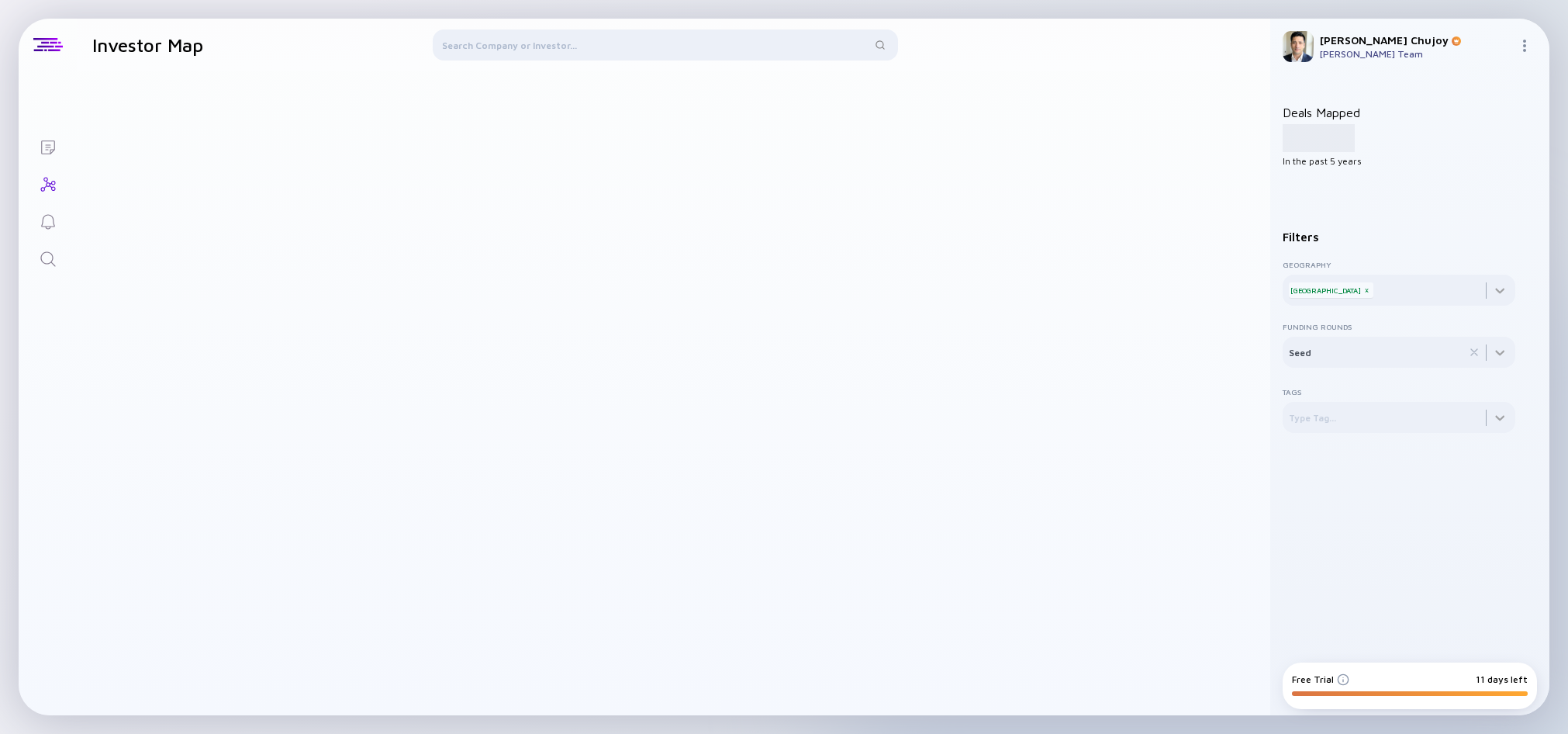
click at [1298, 54] on img at bounding box center [1299, 47] width 31 height 31
click at [599, 46] on div at bounding box center [665, 48] width 465 height 37
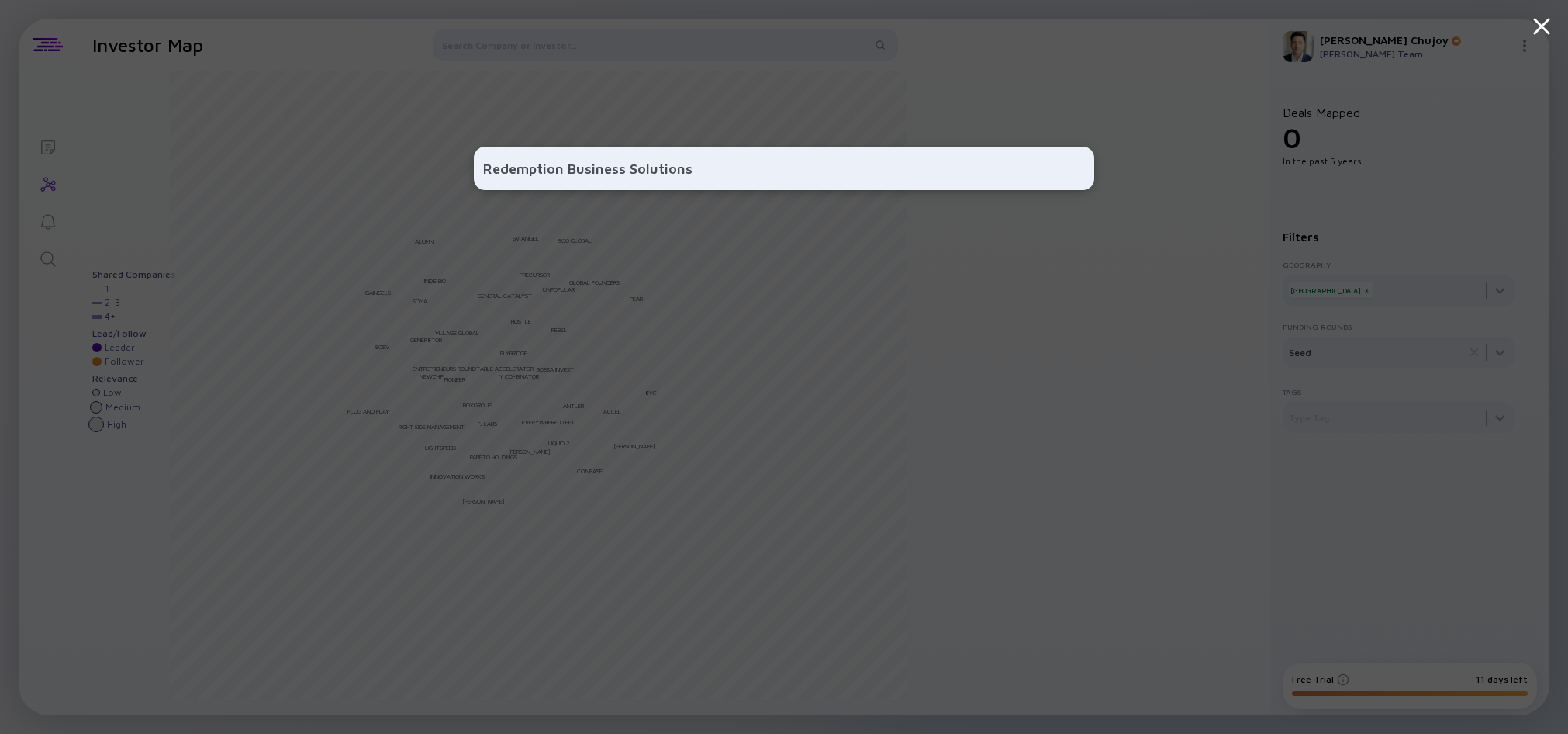
type input "Redemption Business Solutions"
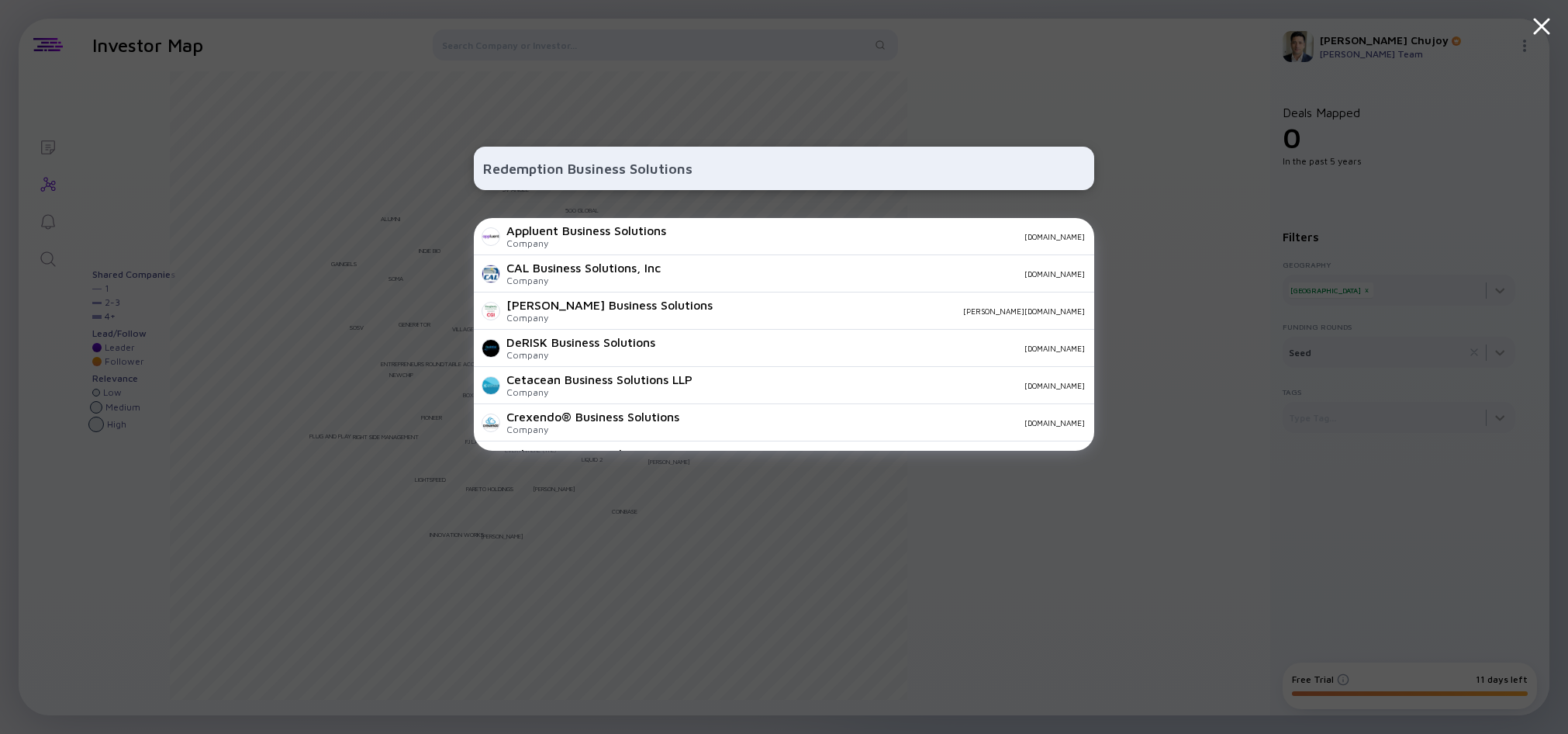
scroll to position [546, 0]
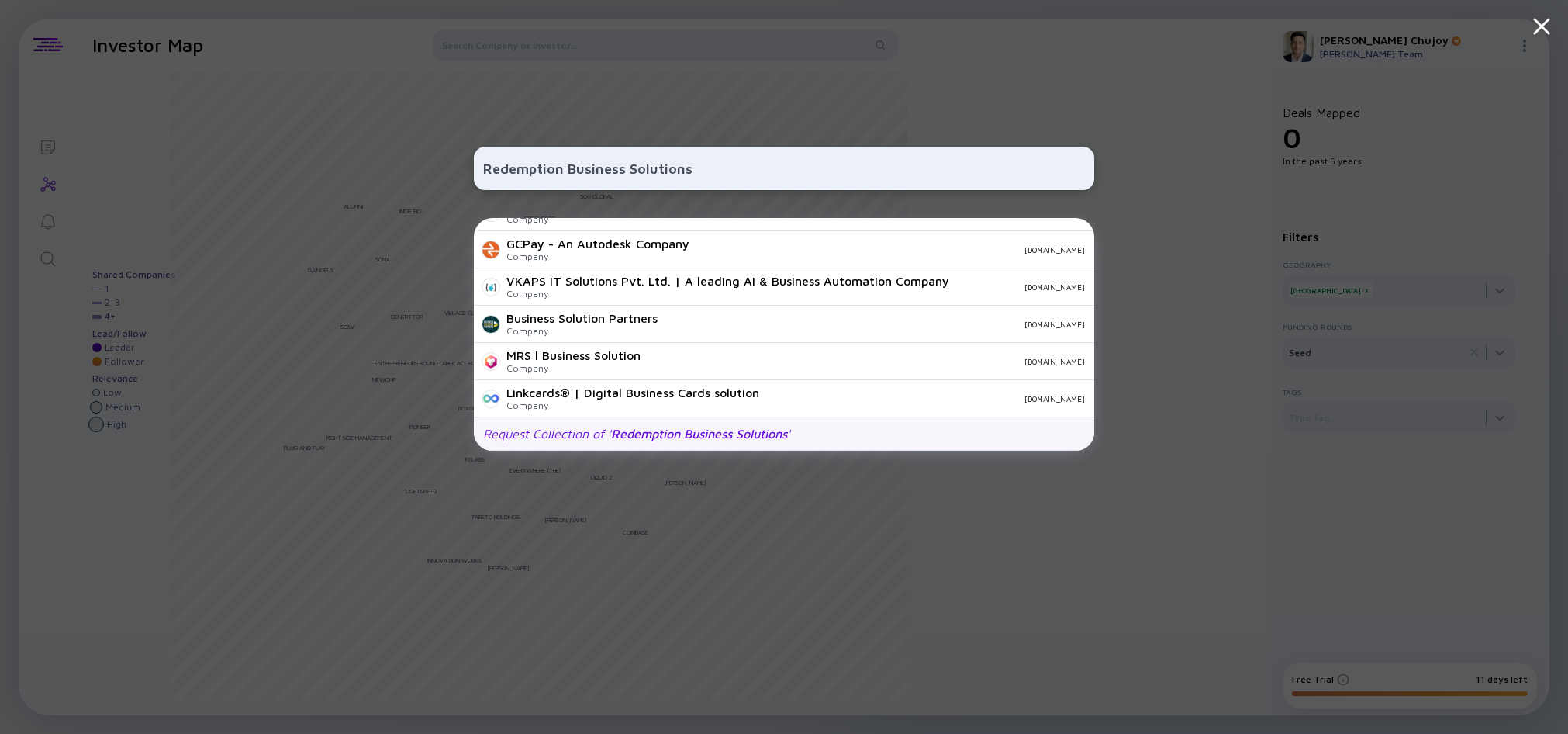
click at [584, 437] on div "Request Collection of ' Redemption Business Solutions '" at bounding box center [637, 433] width 307 height 14
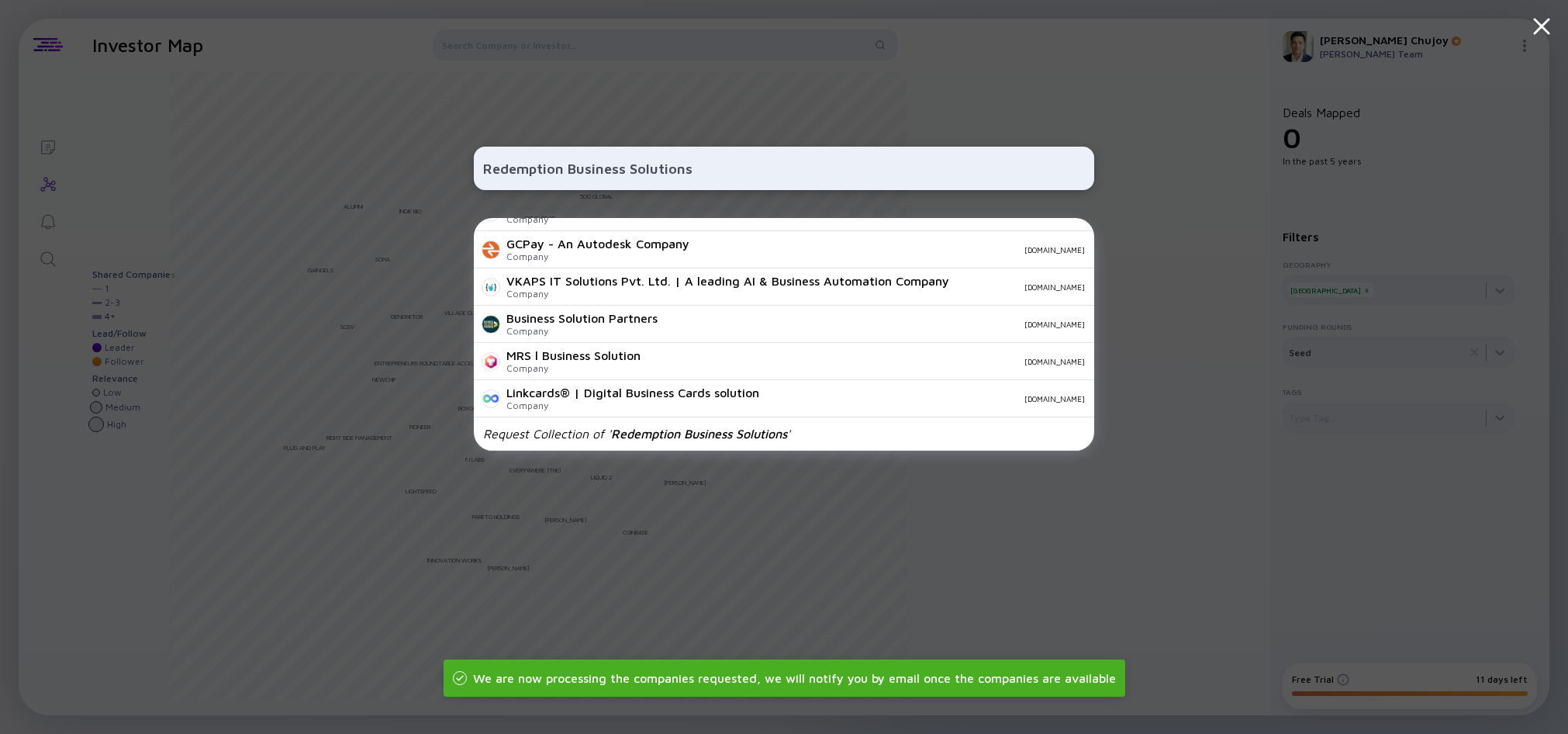
click at [1130, 427] on div "Redemption Business Solutions Appluent Business Solutions Company [DOMAIN_NAME]…" at bounding box center [784, 367] width 1568 height 734
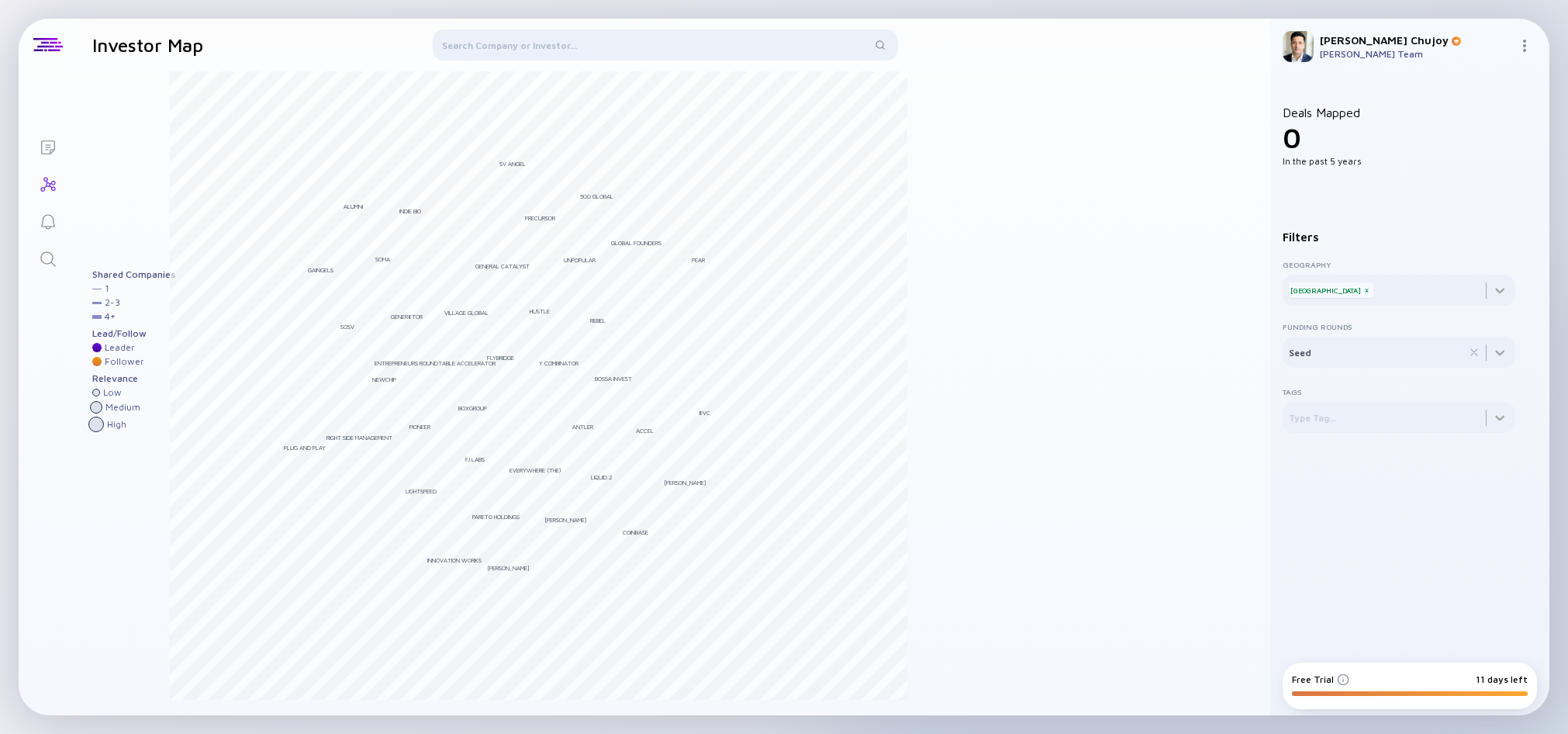
click at [106, 396] on div "Low" at bounding box center [112, 393] width 18 height 11
click at [49, 261] on icon "Search" at bounding box center [48, 259] width 18 height 18
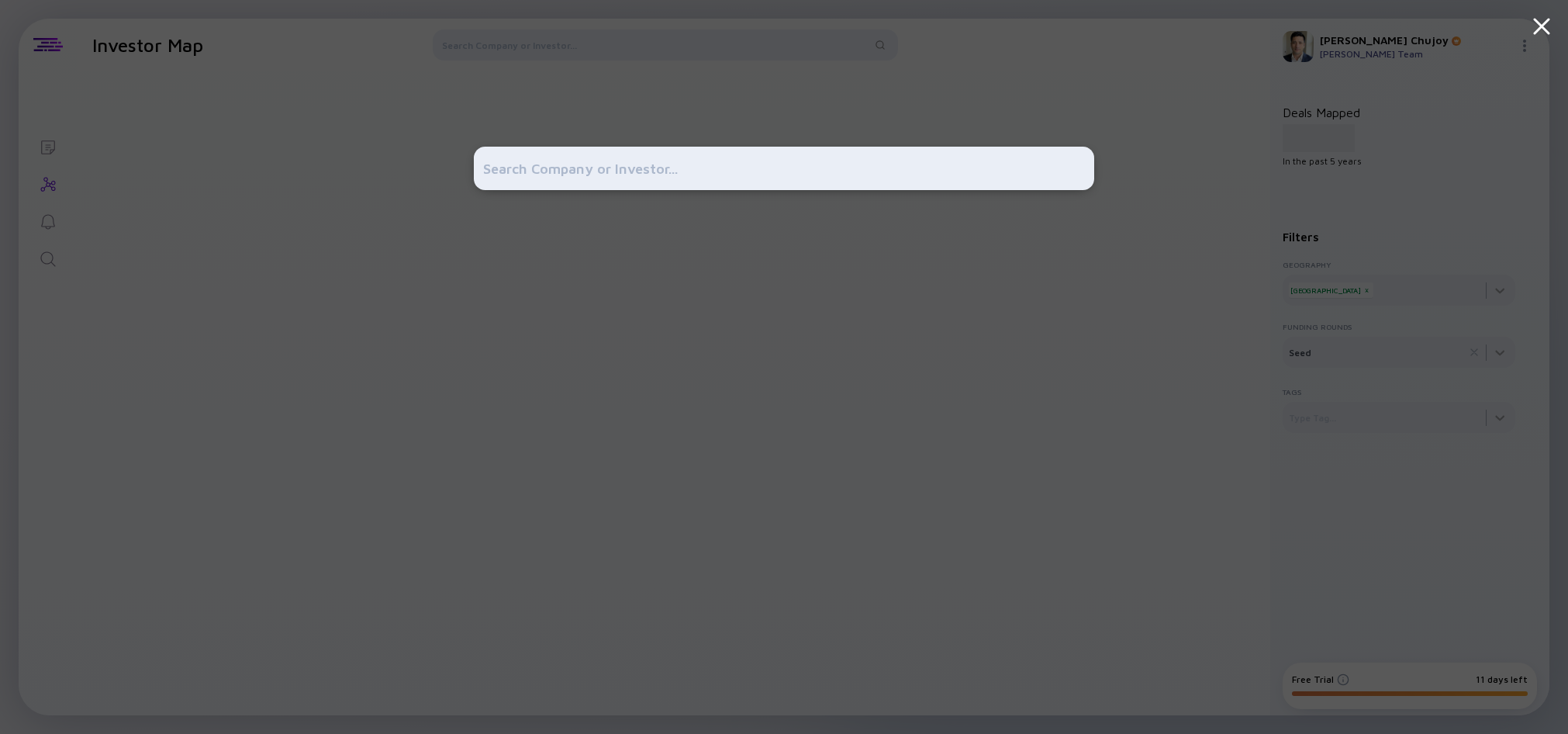
click at [658, 174] on input "text" at bounding box center [784, 169] width 602 height 28
type input "T"
type input "Redemption Business Solutions LLC"
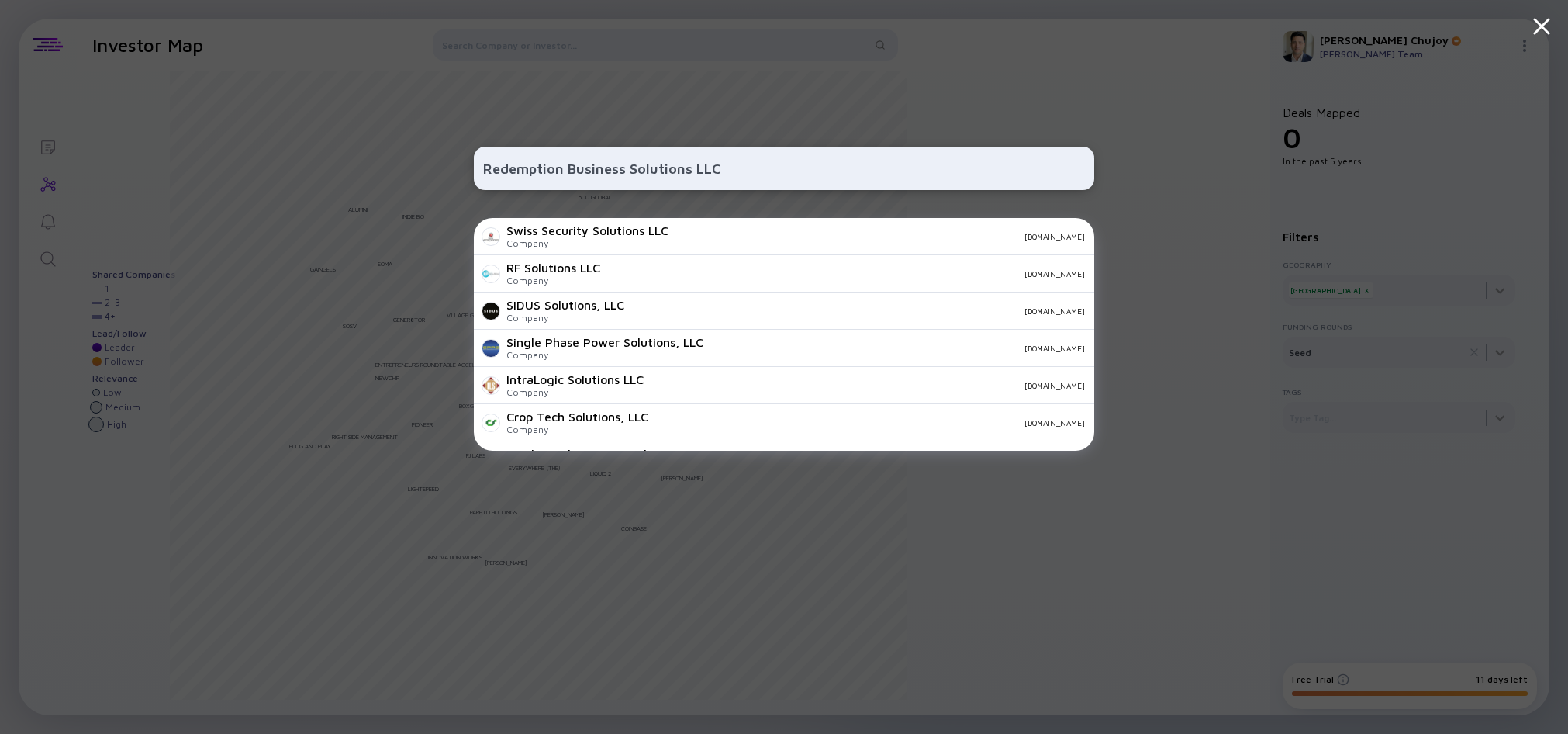
scroll to position [546, 0]
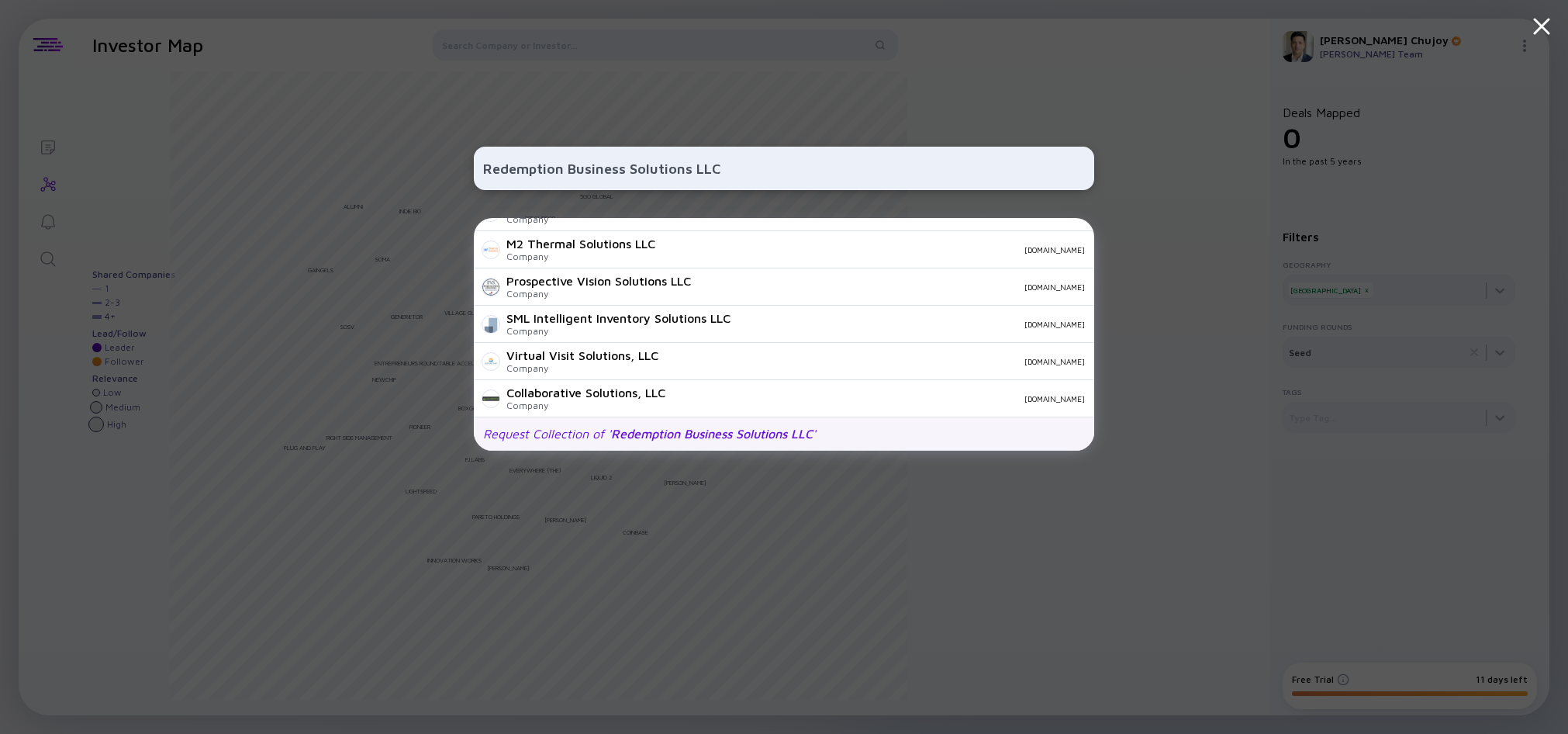
click at [629, 438] on span "Redemption Business Solutions LLC" at bounding box center [712, 433] width 201 height 14
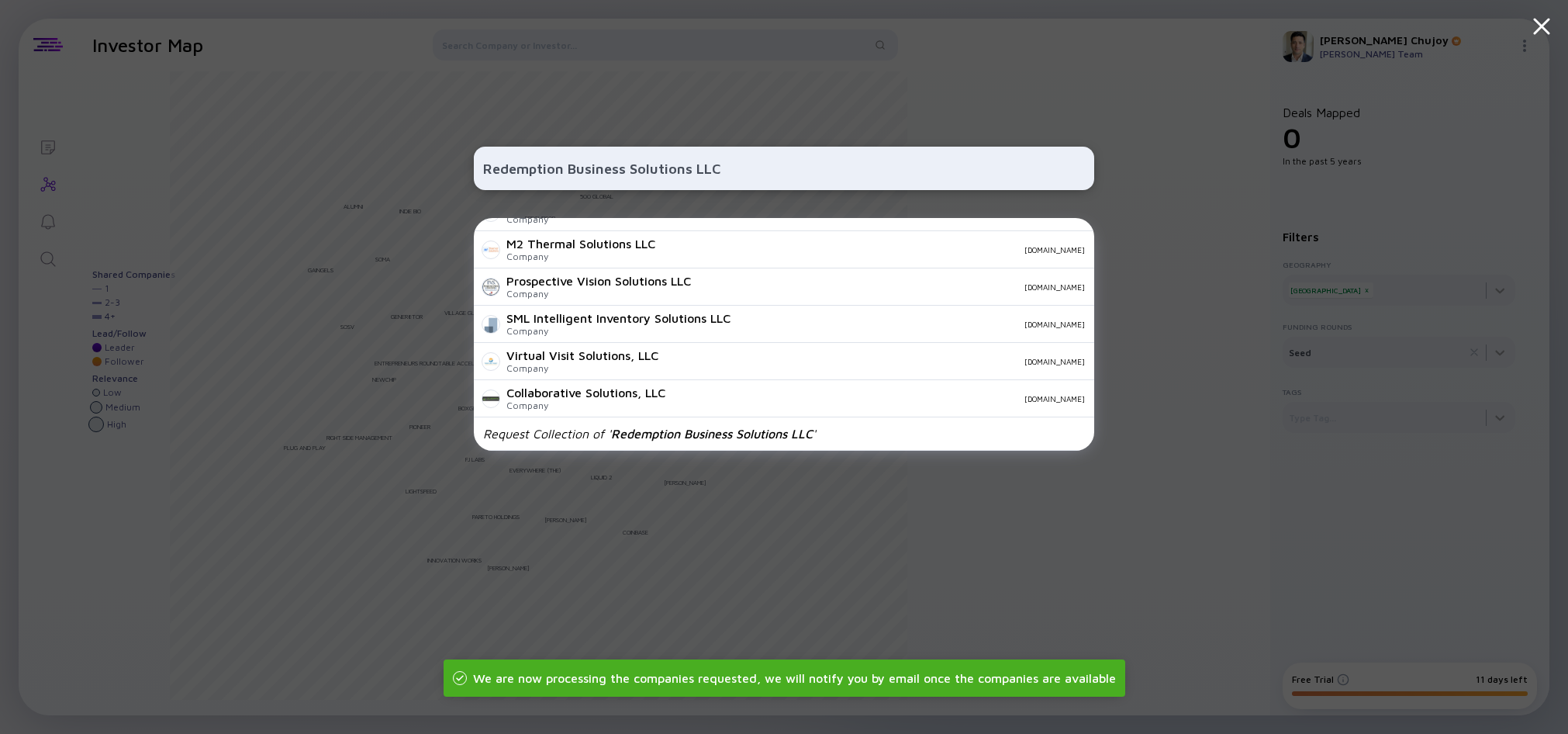
click at [280, 558] on div "Redemption Business Solutions LLC Swiss Security Solutions LLC Company [DOMAIN_…" at bounding box center [784, 367] width 1568 height 734
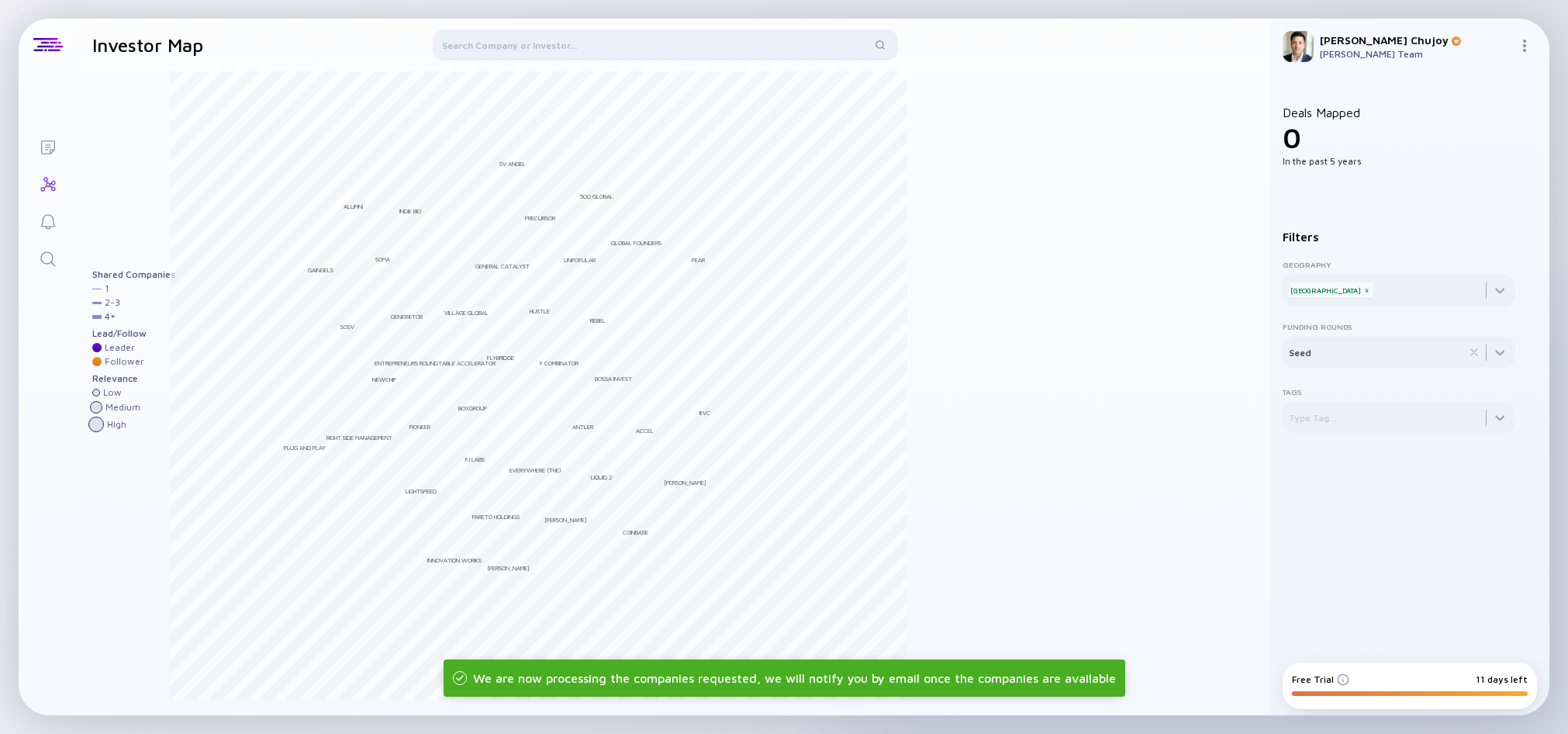
click at [187, 46] on div at bounding box center [665, 48] width 1142 height 37
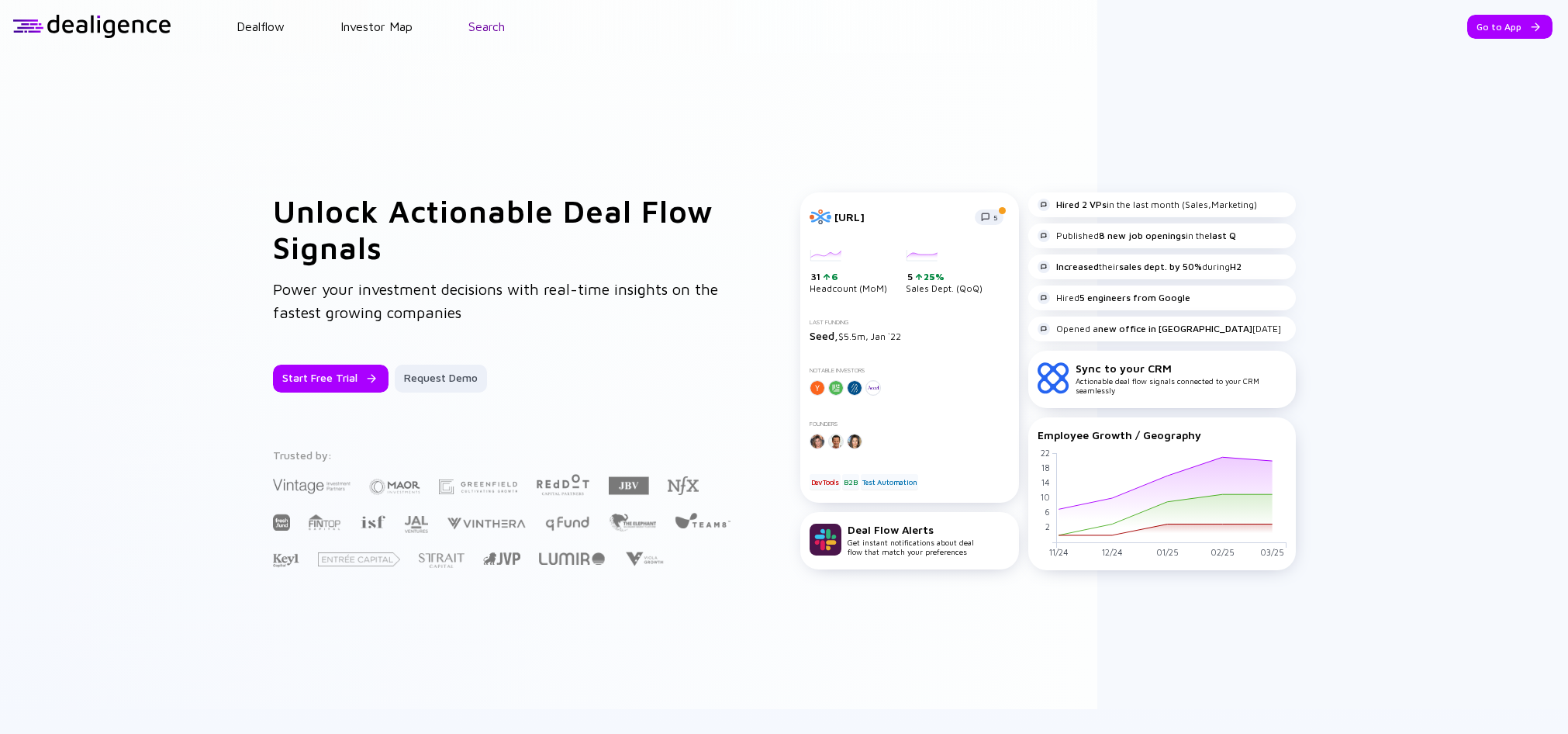
click at [491, 23] on link "Search" at bounding box center [487, 26] width 36 height 14
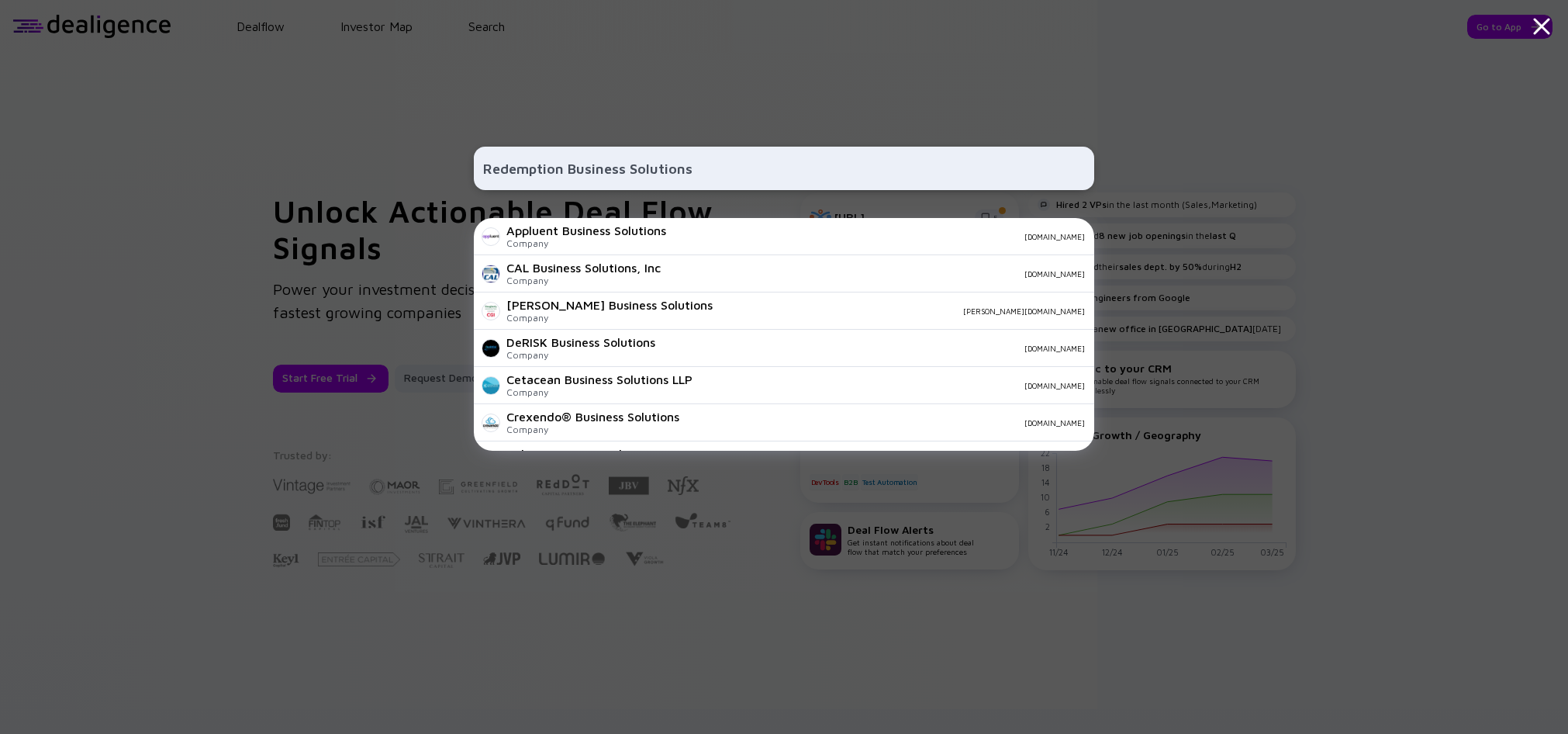
type input "Redemption Business Solutions"
click at [270, 91] on div "Redemption Business Solutions Appluent Business Solutions Company [DOMAIN_NAME]…" at bounding box center [784, 367] width 1568 height 734
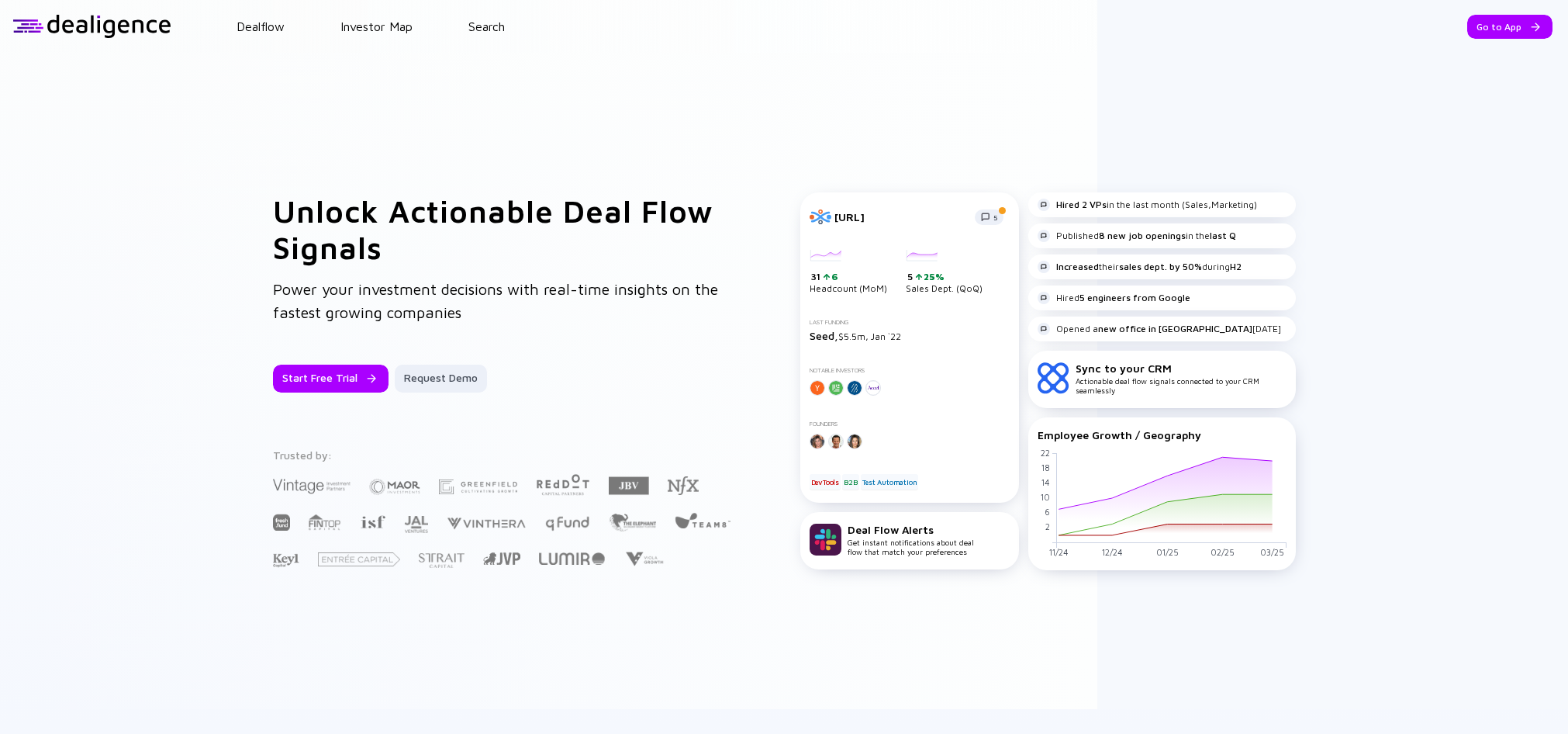
click at [254, 32] on link "Dealflow" at bounding box center [260, 26] width 48 height 14
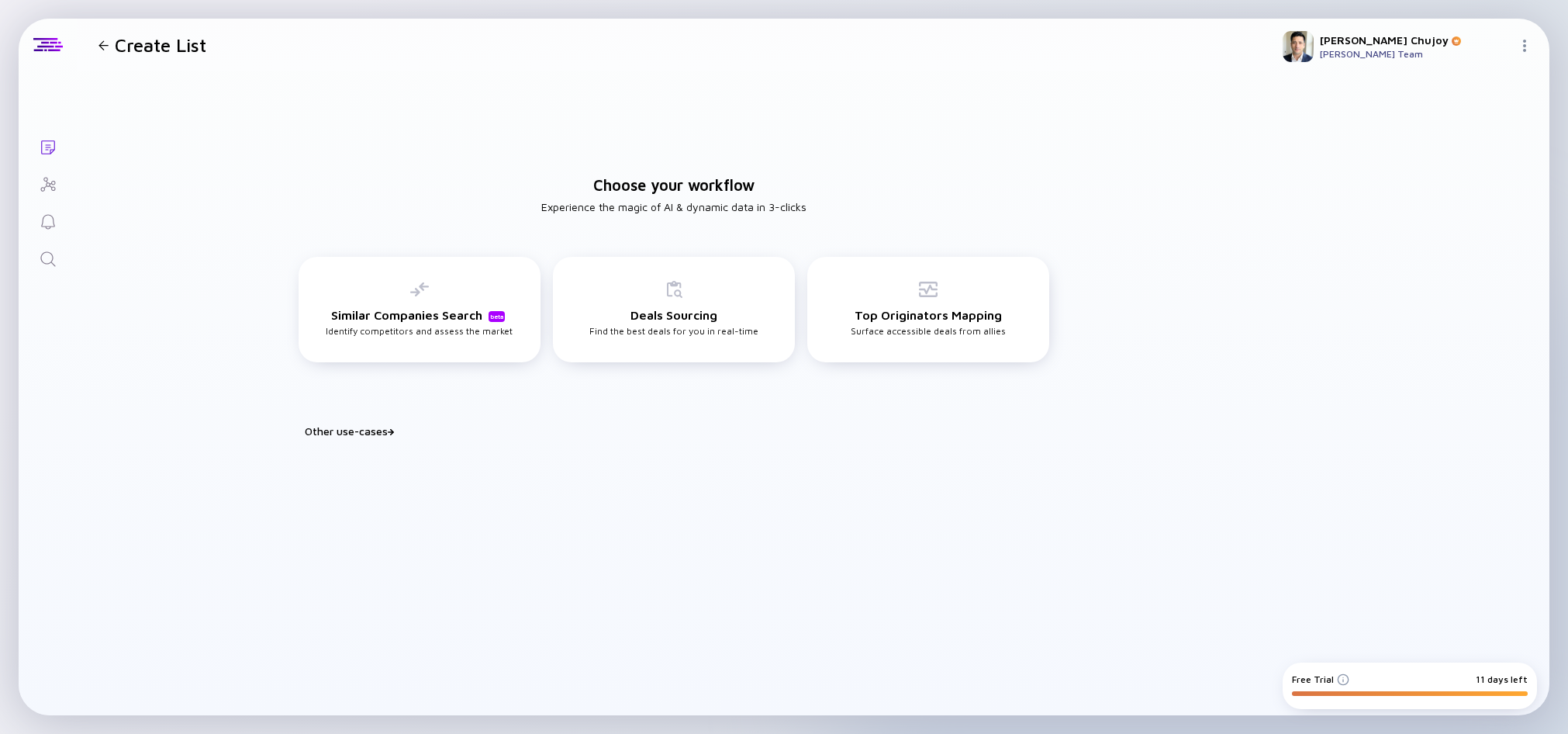
click at [380, 431] on div "Other use-cases" at bounding box center [683, 431] width 757 height 13
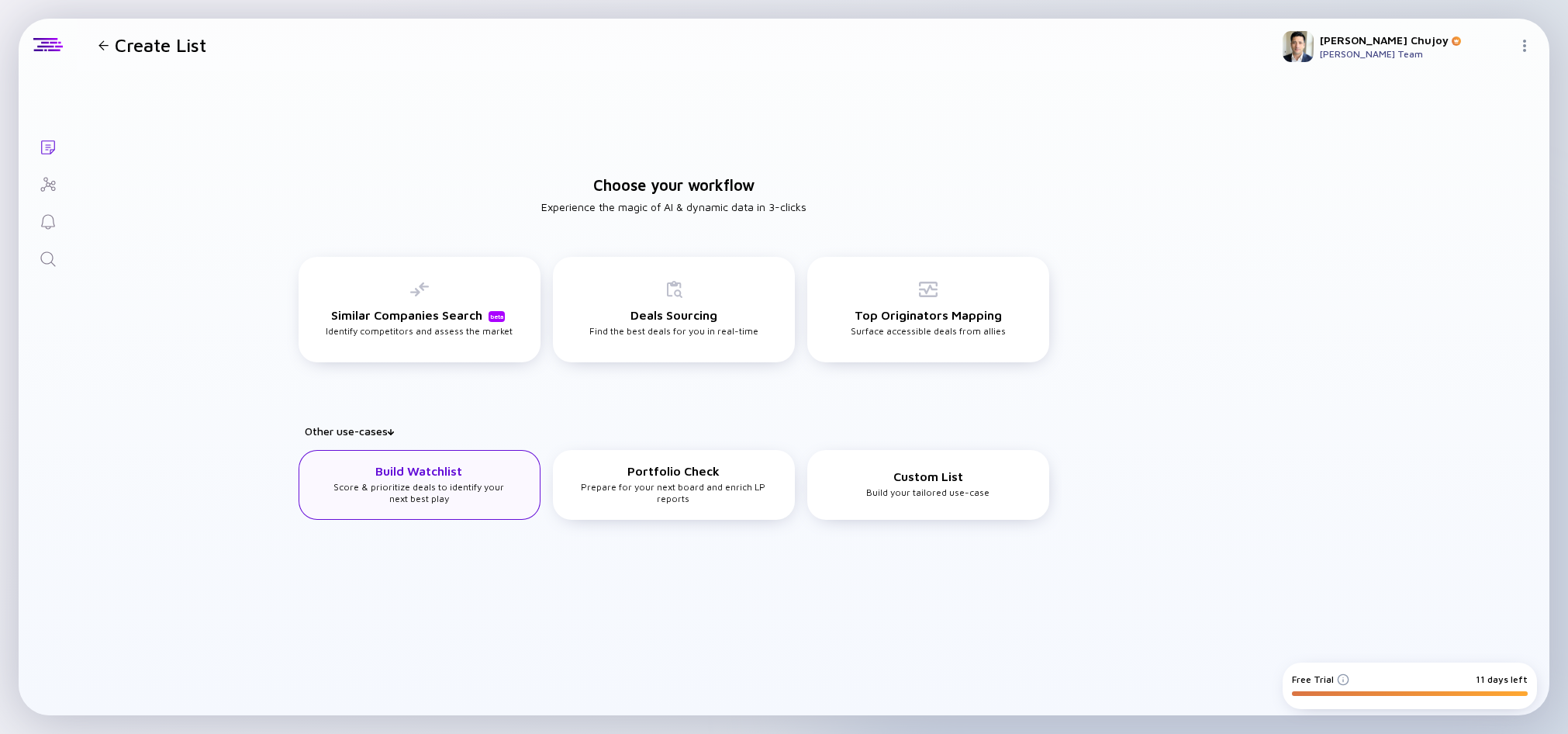
click at [385, 516] on div "Build Watchlist Score & prioritize deals to identify your next best play" at bounding box center [419, 485] width 242 height 69
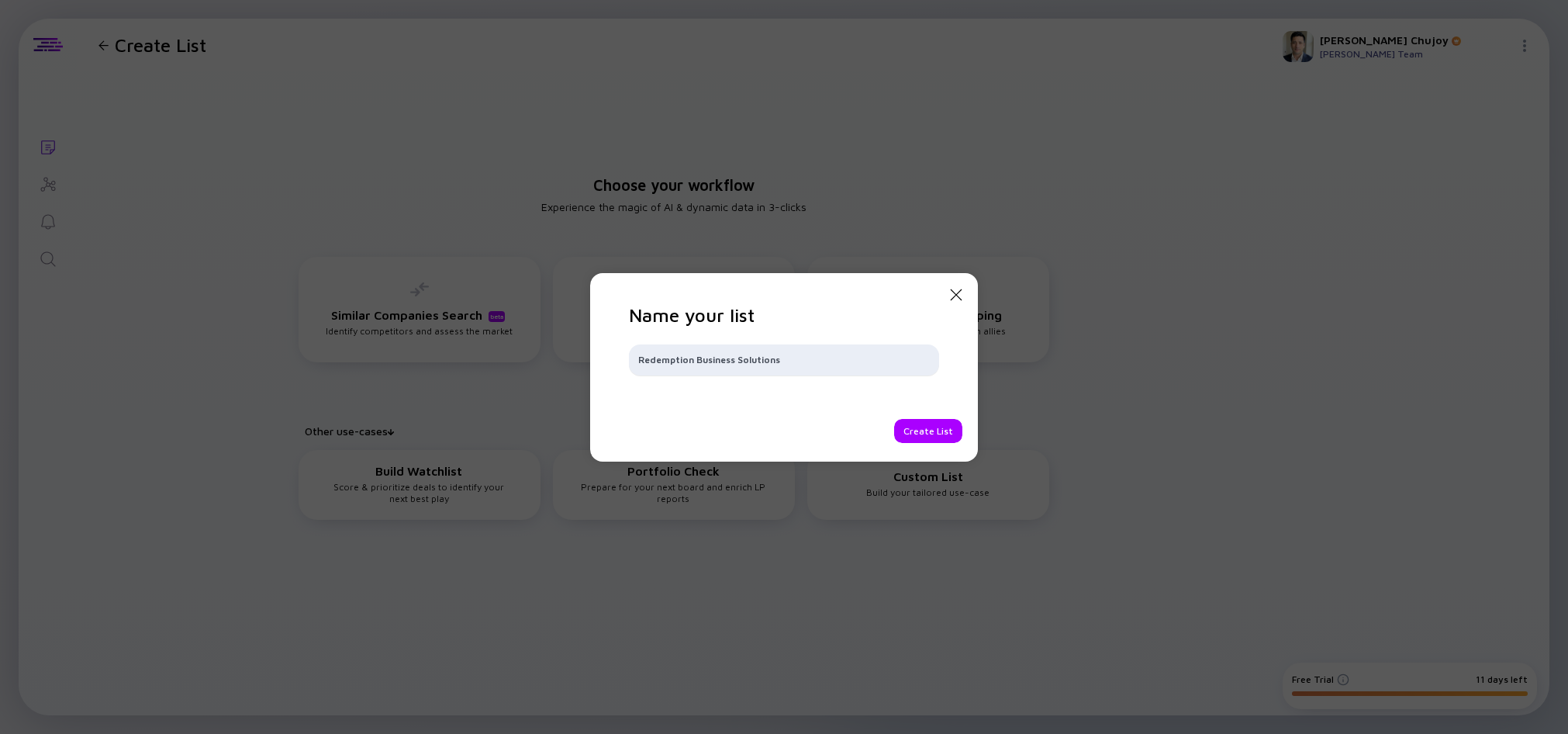
type input "Redemption Business Solutions"
click at [903, 446] on div "Close Modal Name your list Redemption Business Solutions Create List" at bounding box center [784, 367] width 388 height 188
click at [918, 427] on div "Create List" at bounding box center [928, 431] width 69 height 24
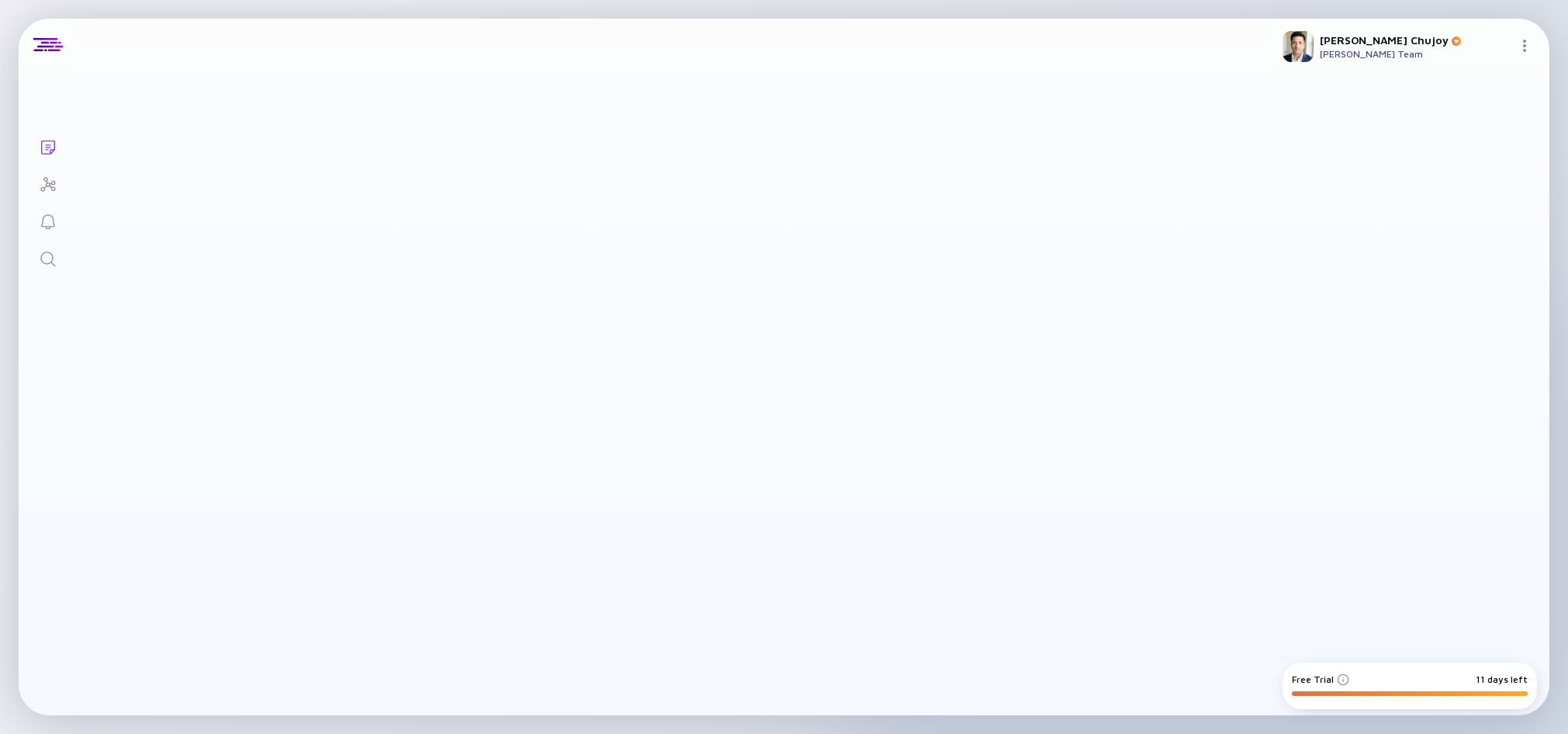
click at [883, 350] on div at bounding box center [658, 404] width 702 height 280
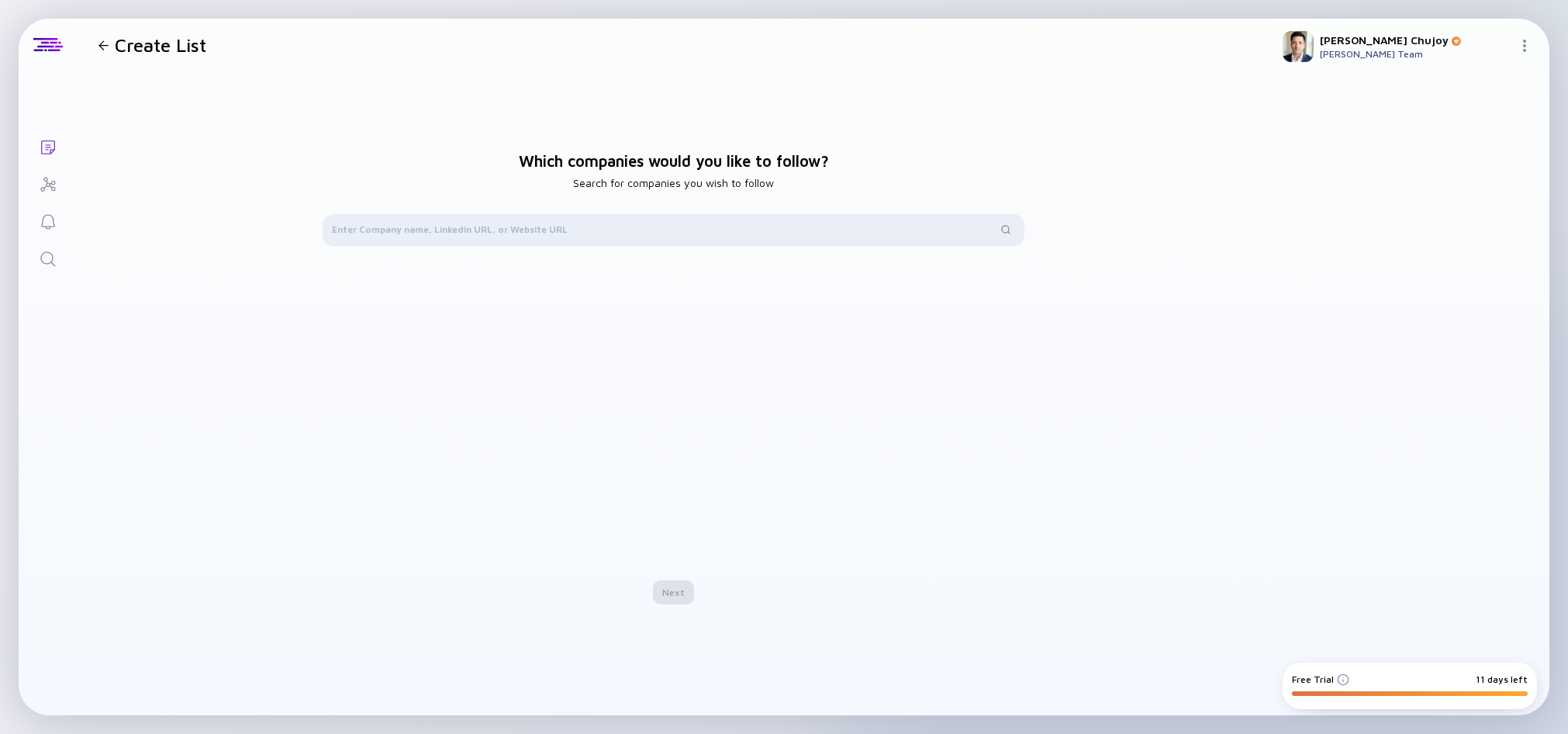
click at [658, 218] on div at bounding box center [674, 230] width 702 height 31
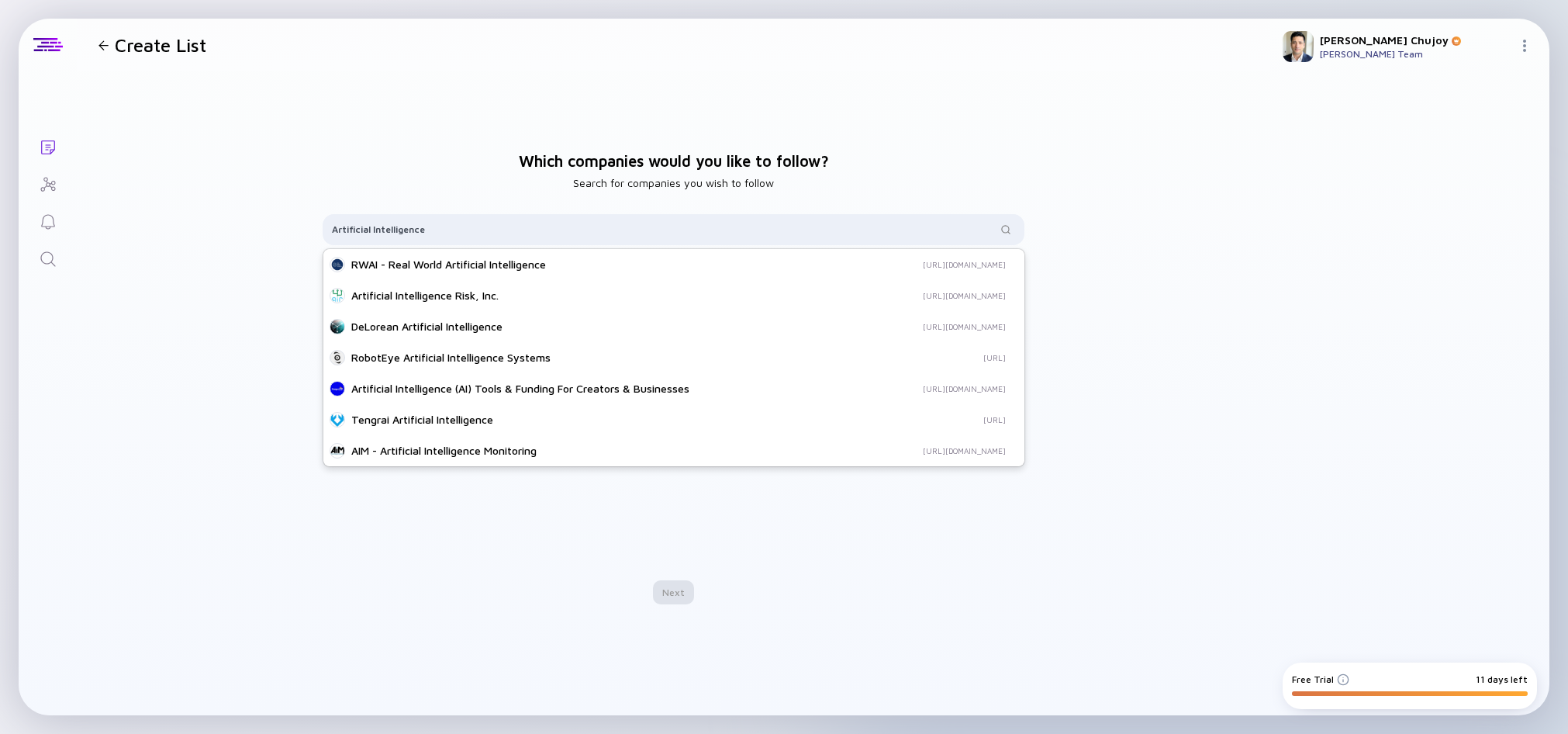
click at [585, 384] on div "Artificial Intelligence (AI) Tools & Funding For Creators & Businesses" at bounding box center [577, 389] width 452 height 16
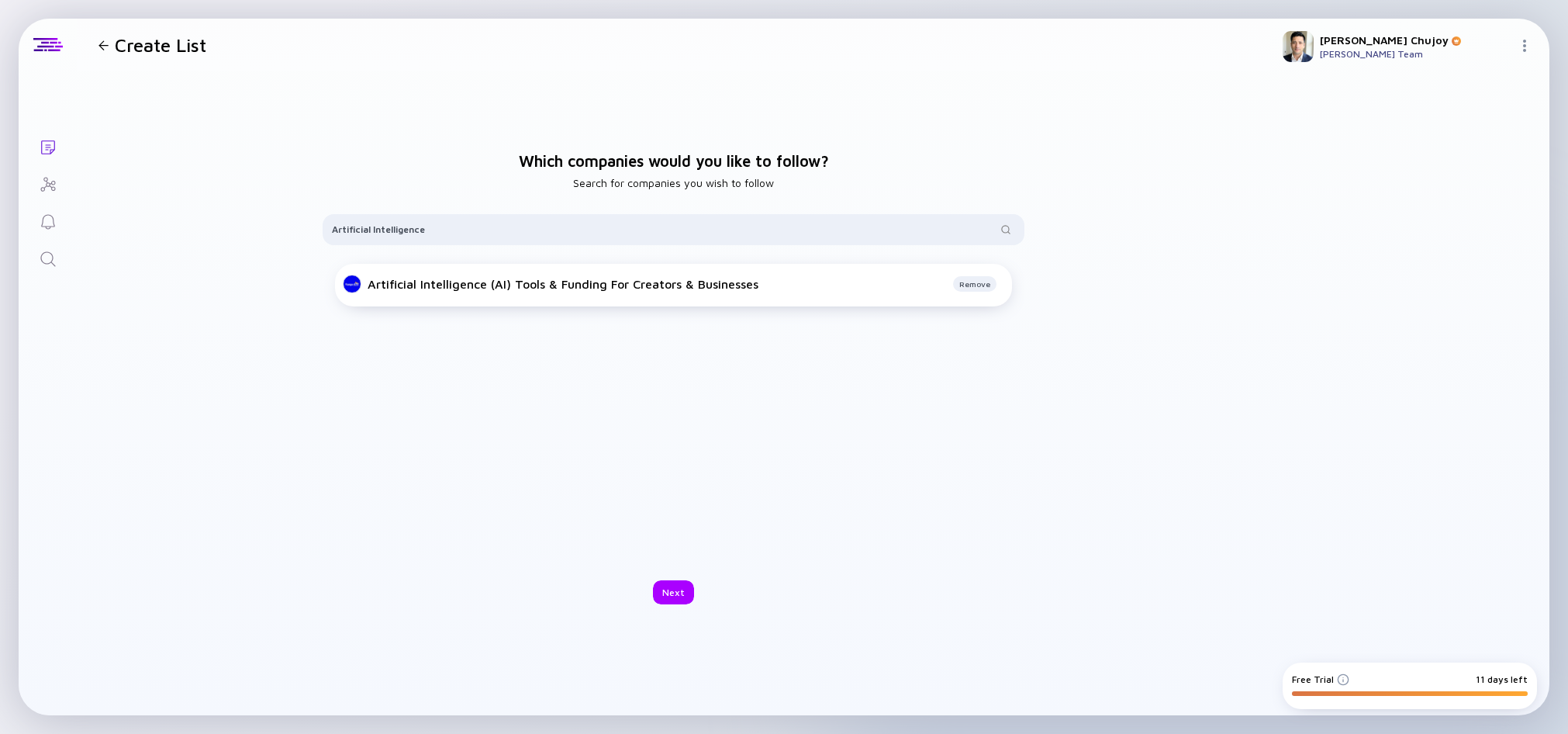
click at [630, 283] on div "Artificial Intelligence (AI) Tools & Funding For Creators & Businesses" at bounding box center [563, 284] width 391 height 14
click at [468, 241] on div "Artificial Intelligence" at bounding box center [674, 230] width 702 height 31
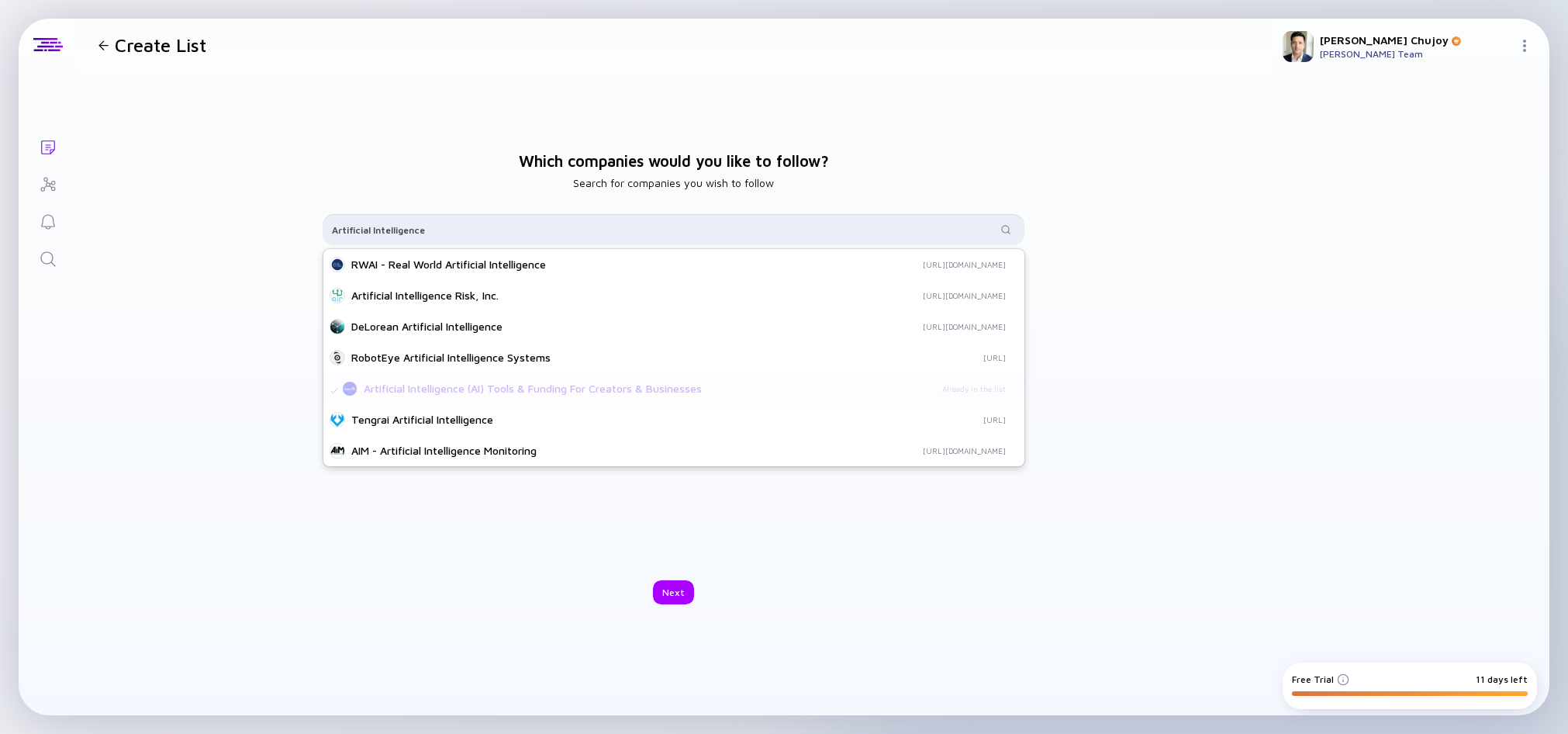
click at [469, 236] on input "Artificial Intelligence" at bounding box center [664, 229] width 665 height 16
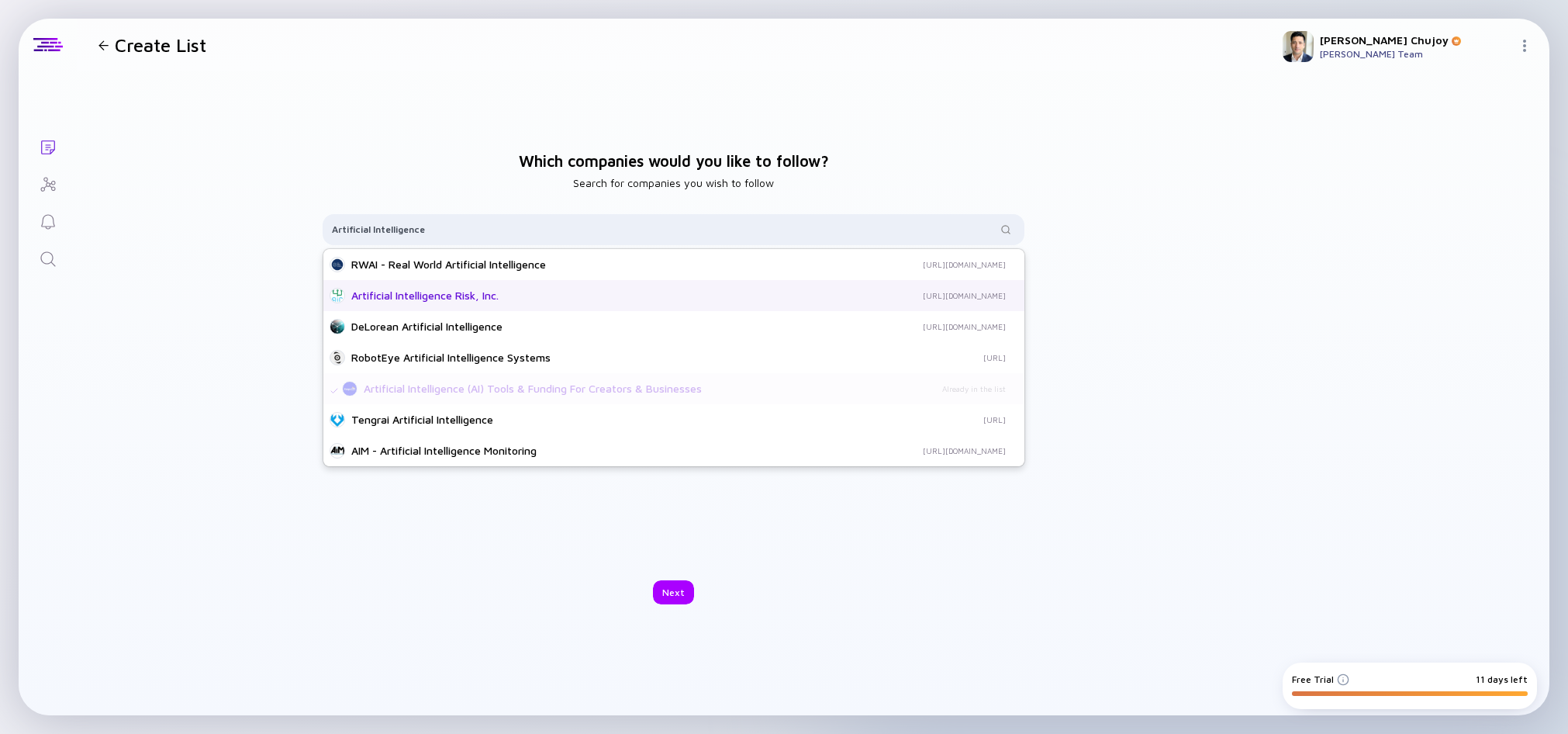
click at [458, 297] on div "Artificial Intelligence Risk, Inc." at bounding box center [530, 295] width 357 height 16
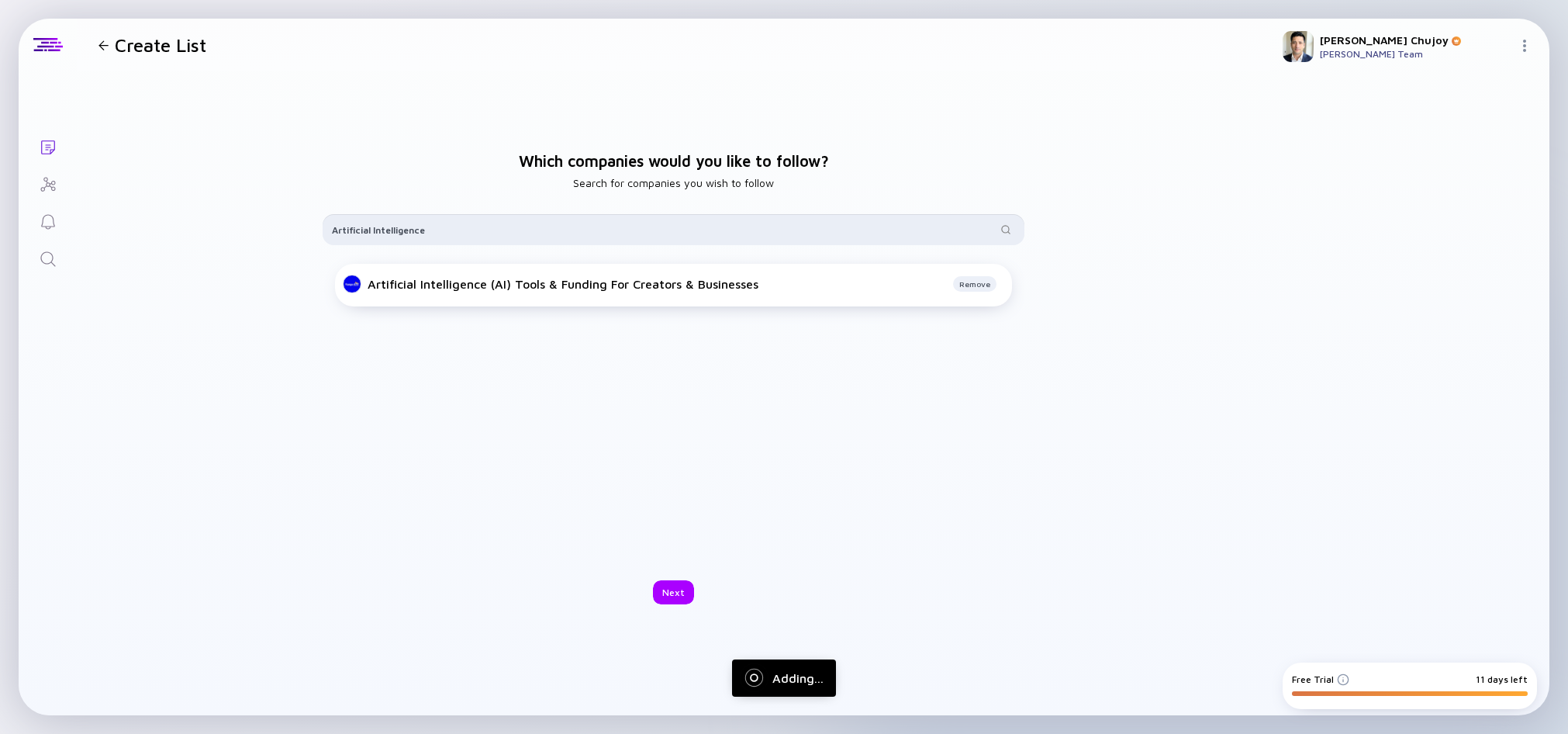
click at [465, 223] on input "Artificial Intelligence" at bounding box center [664, 229] width 665 height 16
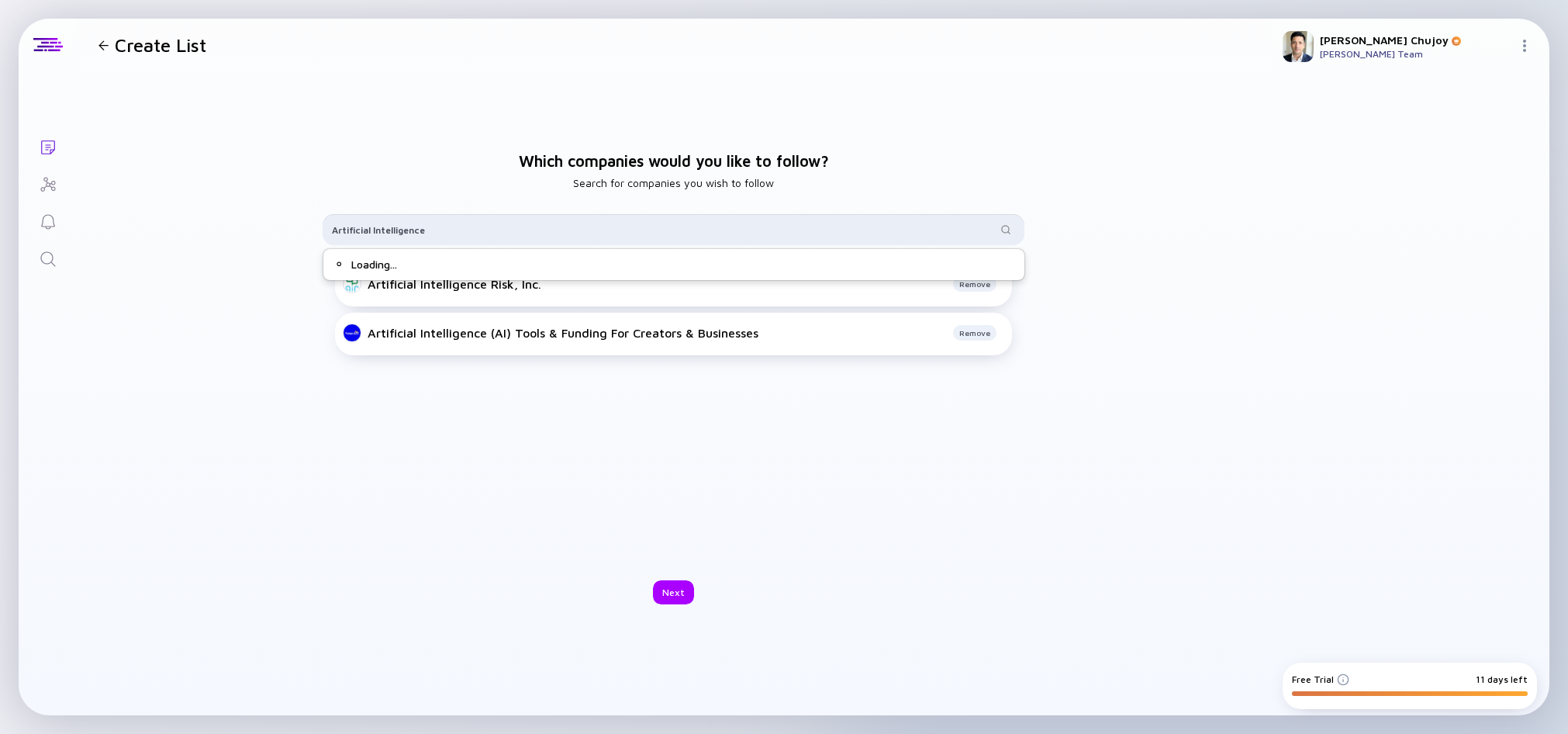
click at [476, 225] on input "Artificial Intelligence" at bounding box center [664, 229] width 665 height 16
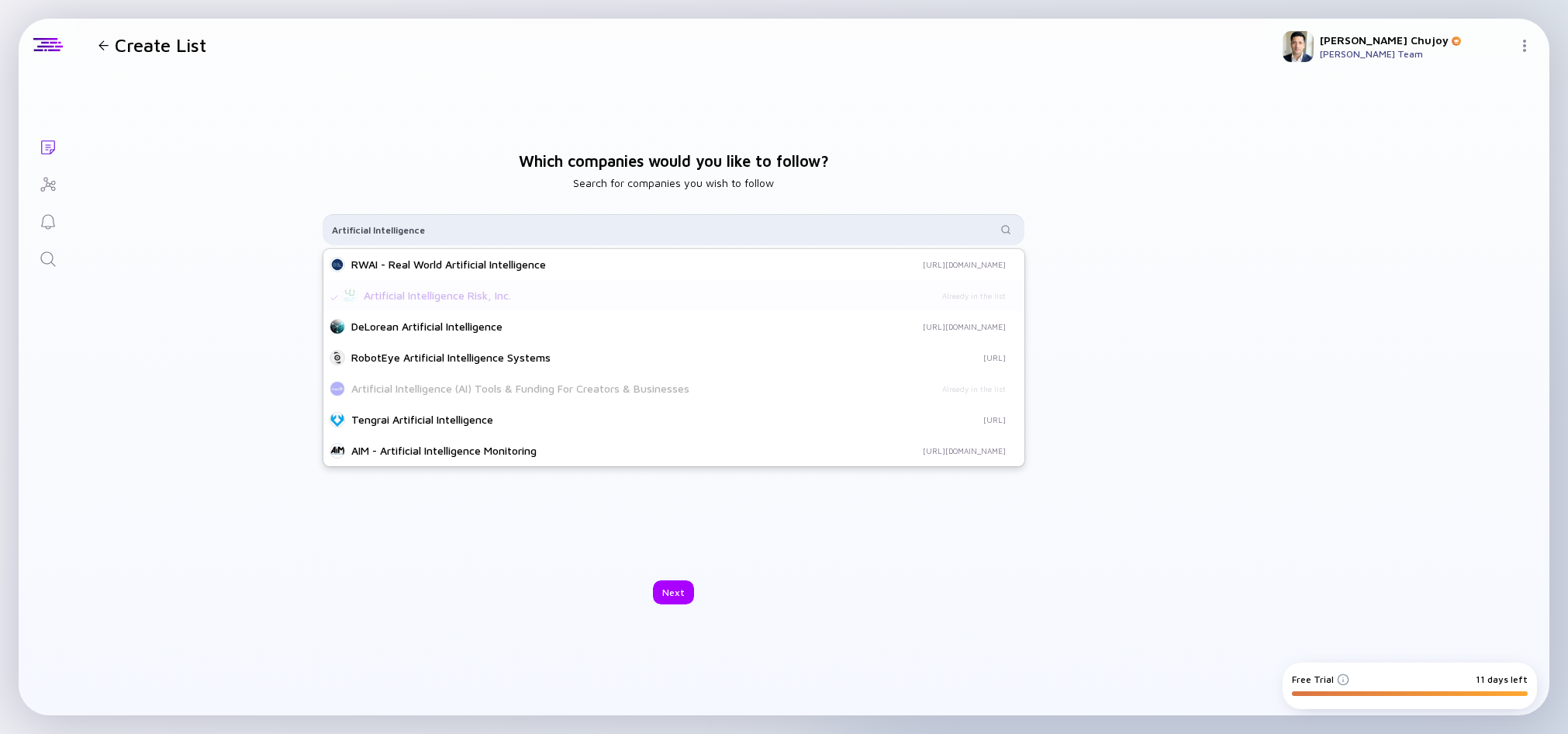
click at [491, 230] on input "Artificial Intelligence" at bounding box center [664, 229] width 665 height 16
click at [491, 231] on input "Artificial Intelligence" at bounding box center [664, 229] width 665 height 16
click at [491, 230] on input "Artificial Intelligence" at bounding box center [664, 229] width 665 height 16
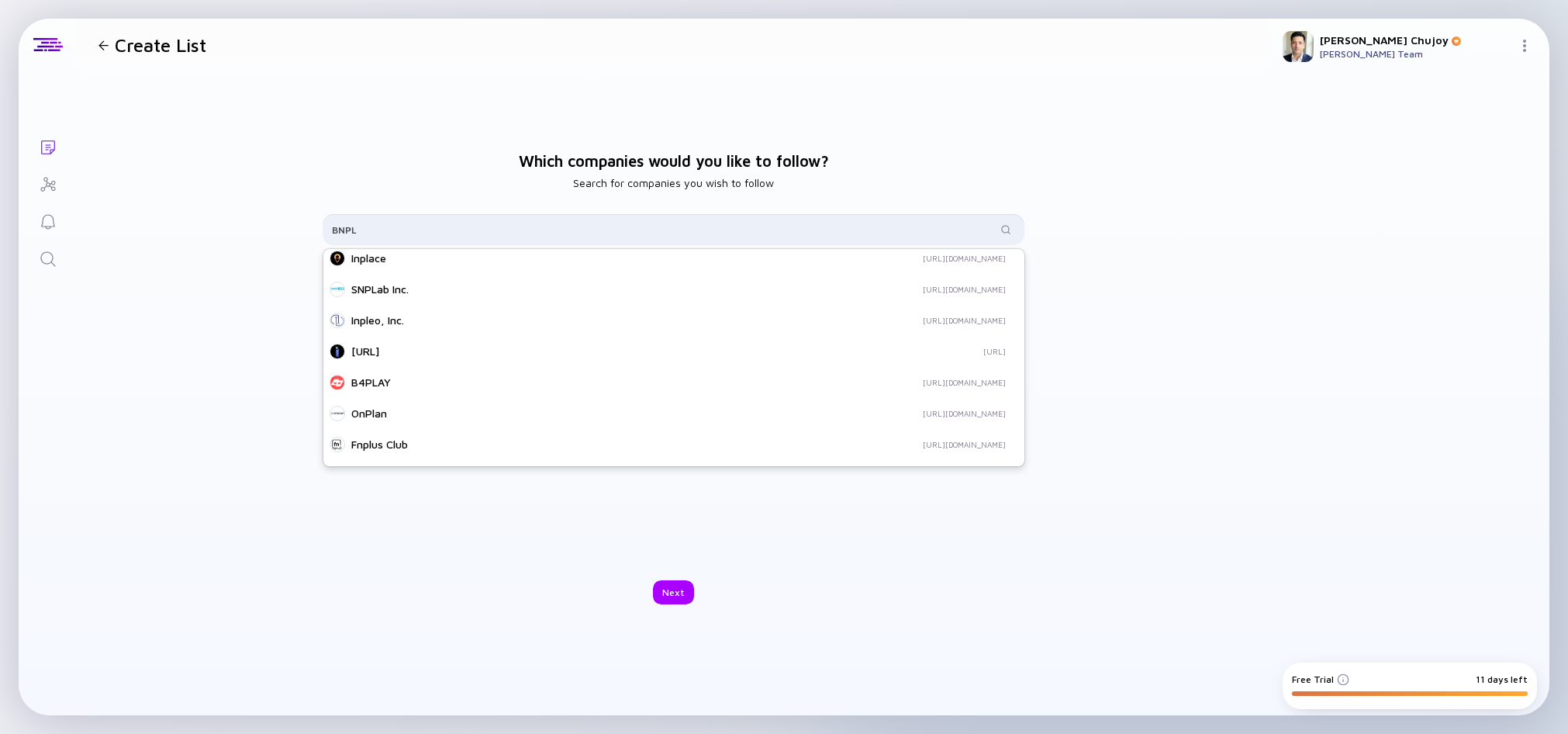
scroll to position [434, 0]
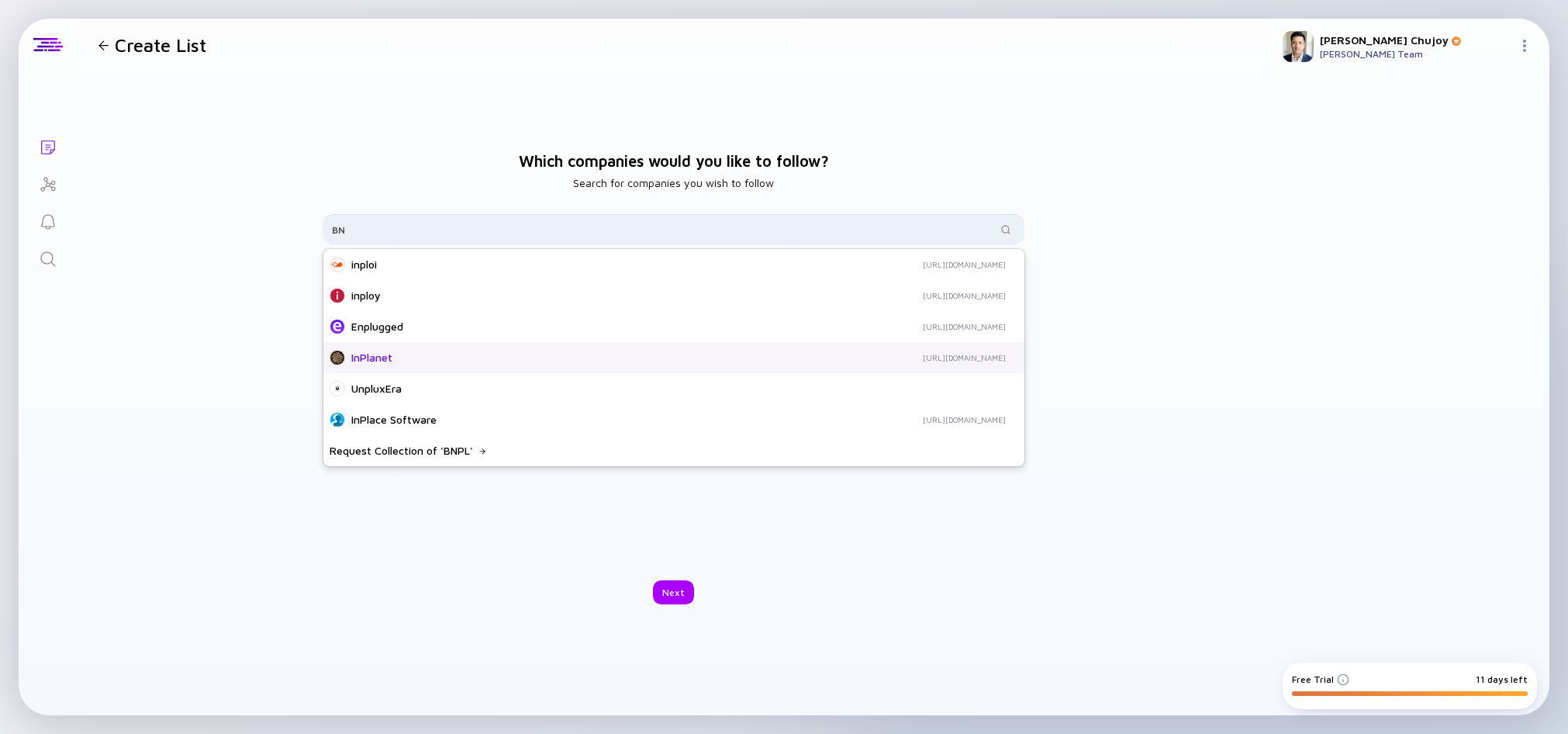
type input "B"
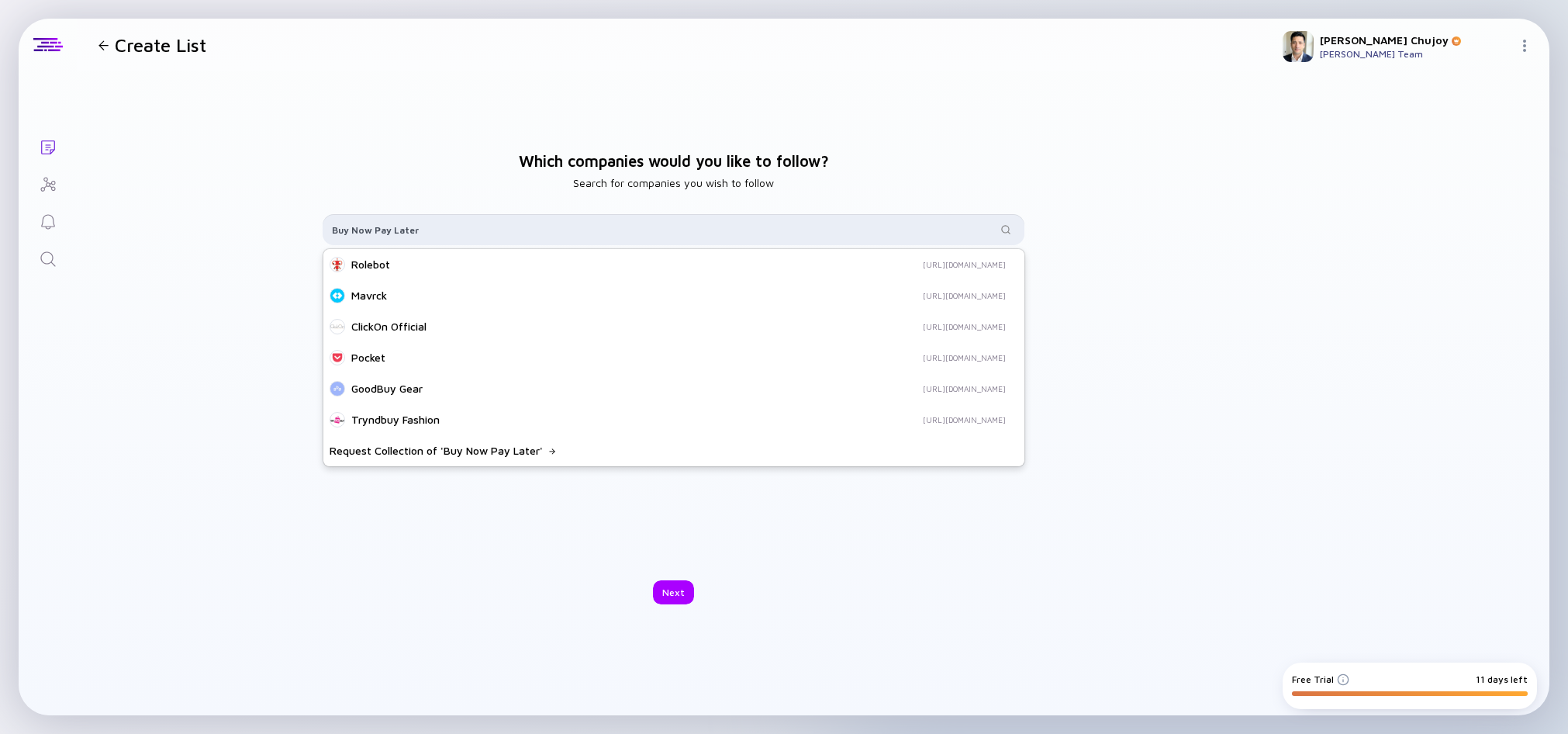
click at [467, 229] on input "Buy Now Pay Later" at bounding box center [664, 229] width 665 height 16
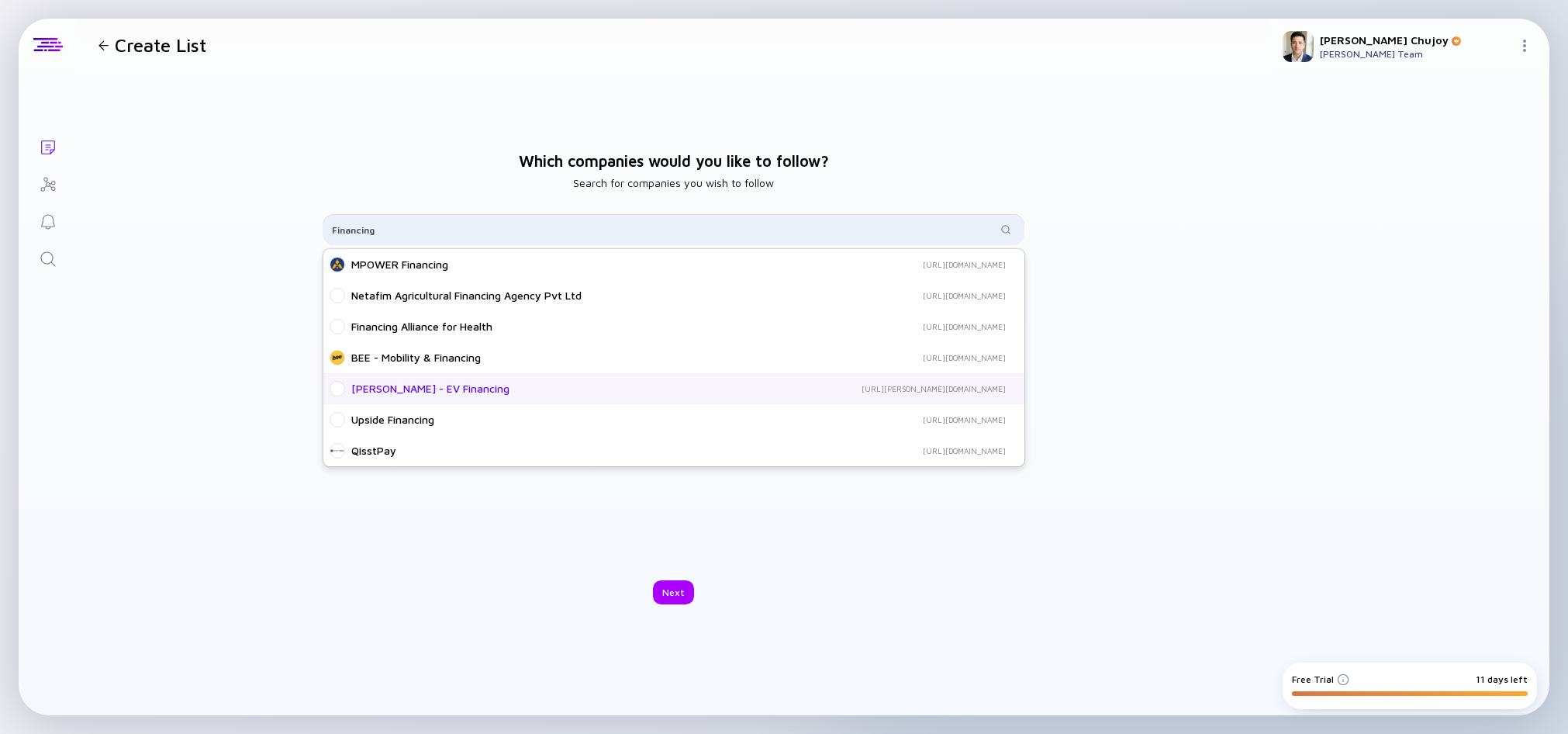
scroll to position [5, 0]
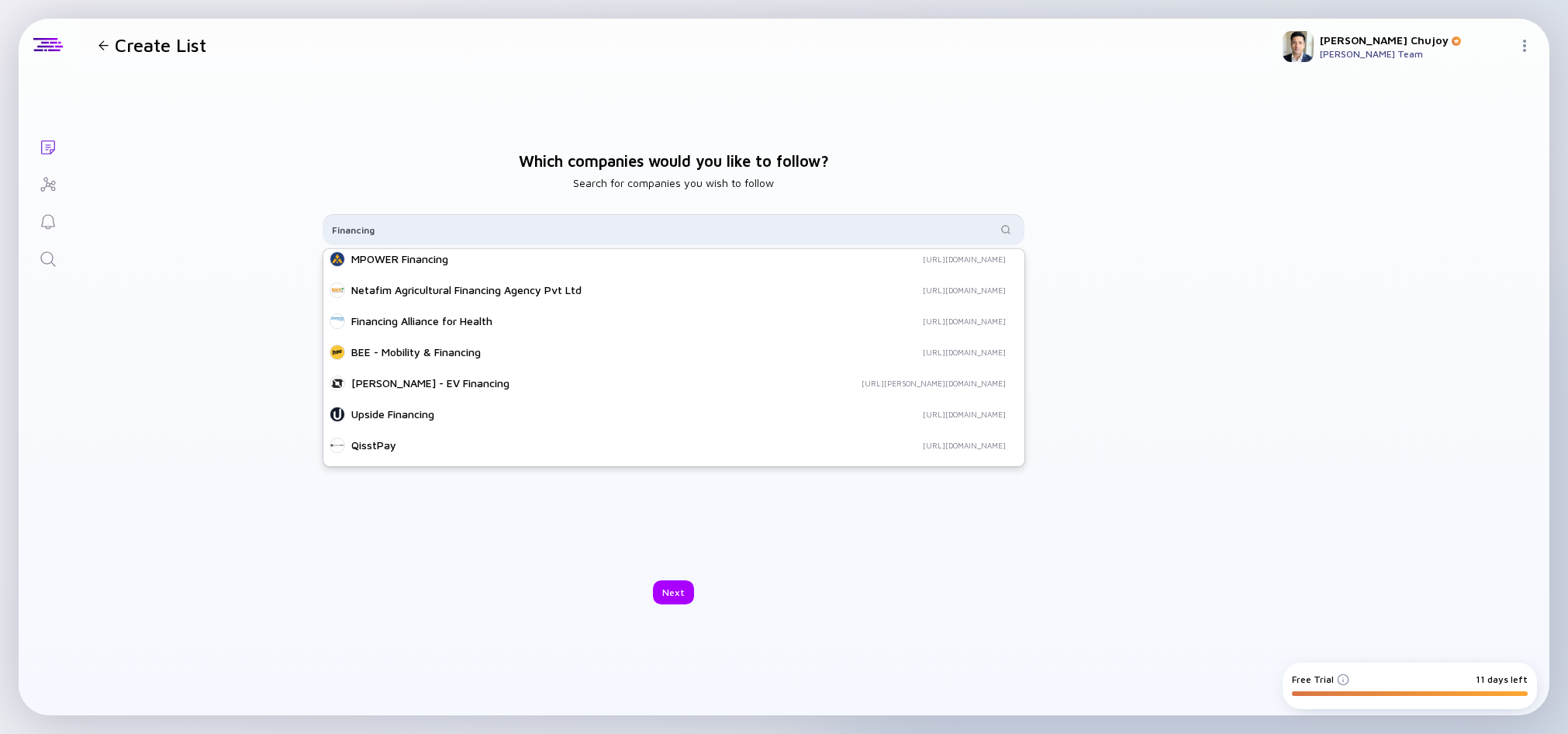
click at [507, 235] on input "Financing" at bounding box center [664, 229] width 665 height 16
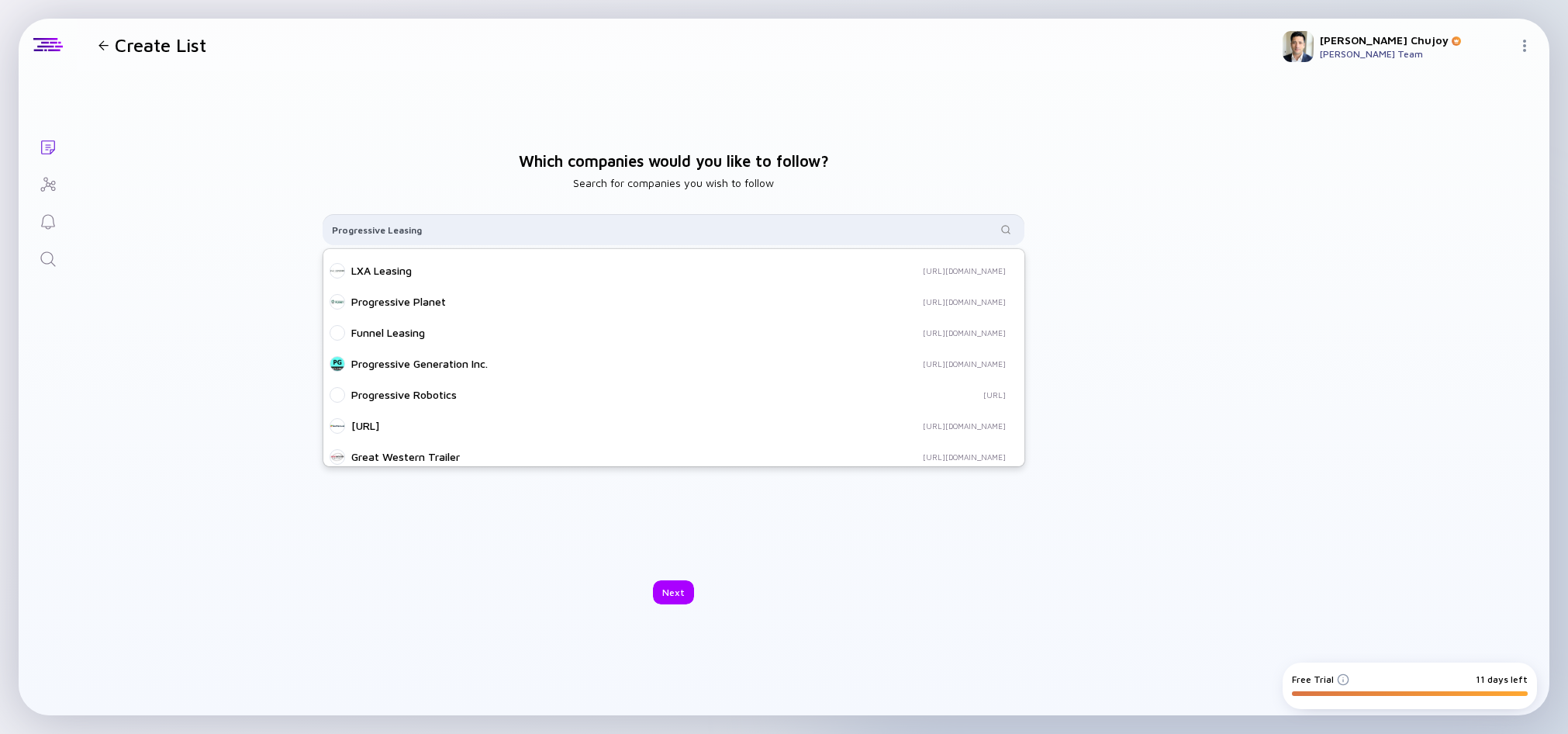
scroll to position [434, 0]
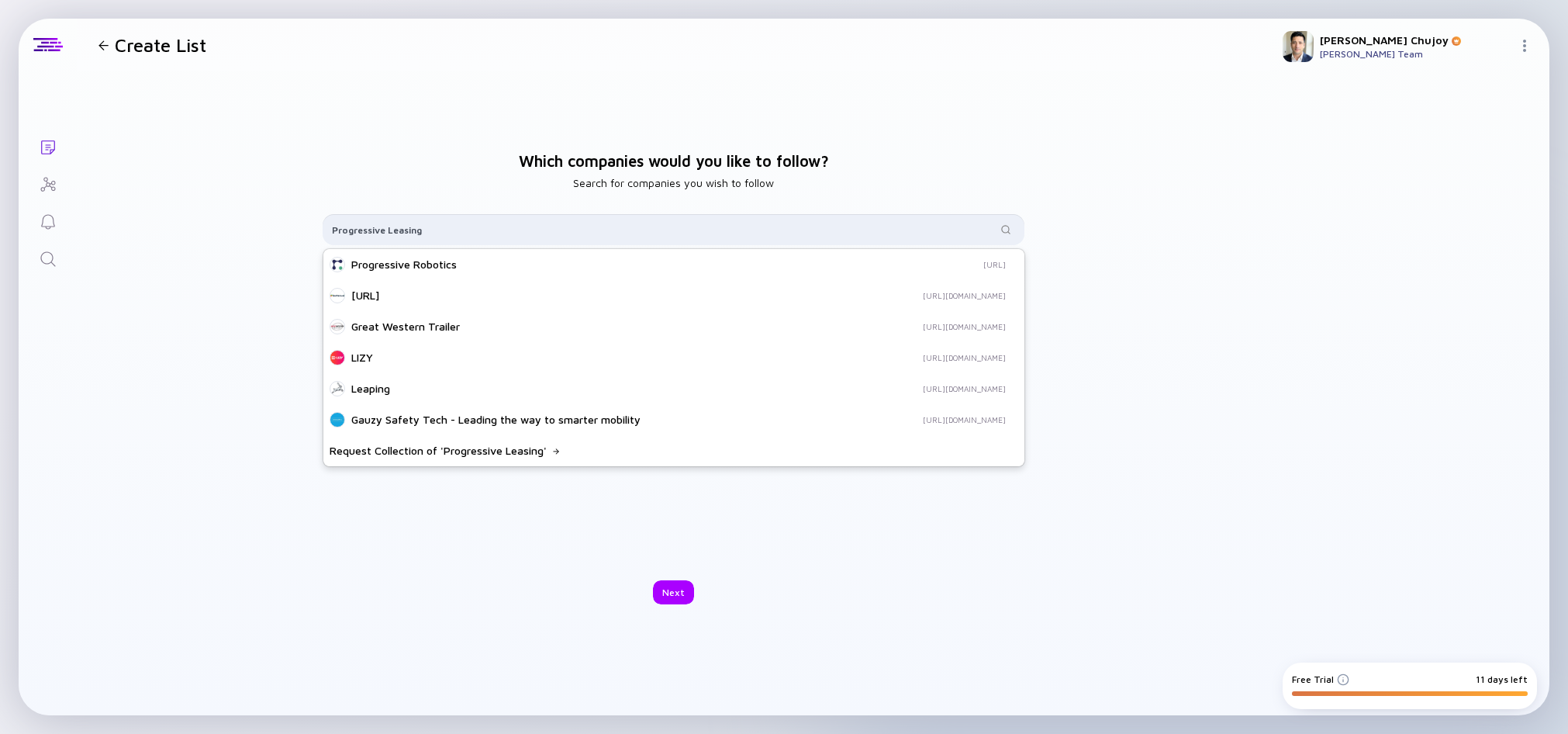
type input "Progressive Leasing"
click at [404, 617] on div "Which companies would you like to follow? Search for companies you wish to foll…" at bounding box center [673, 378] width 1194 height 613
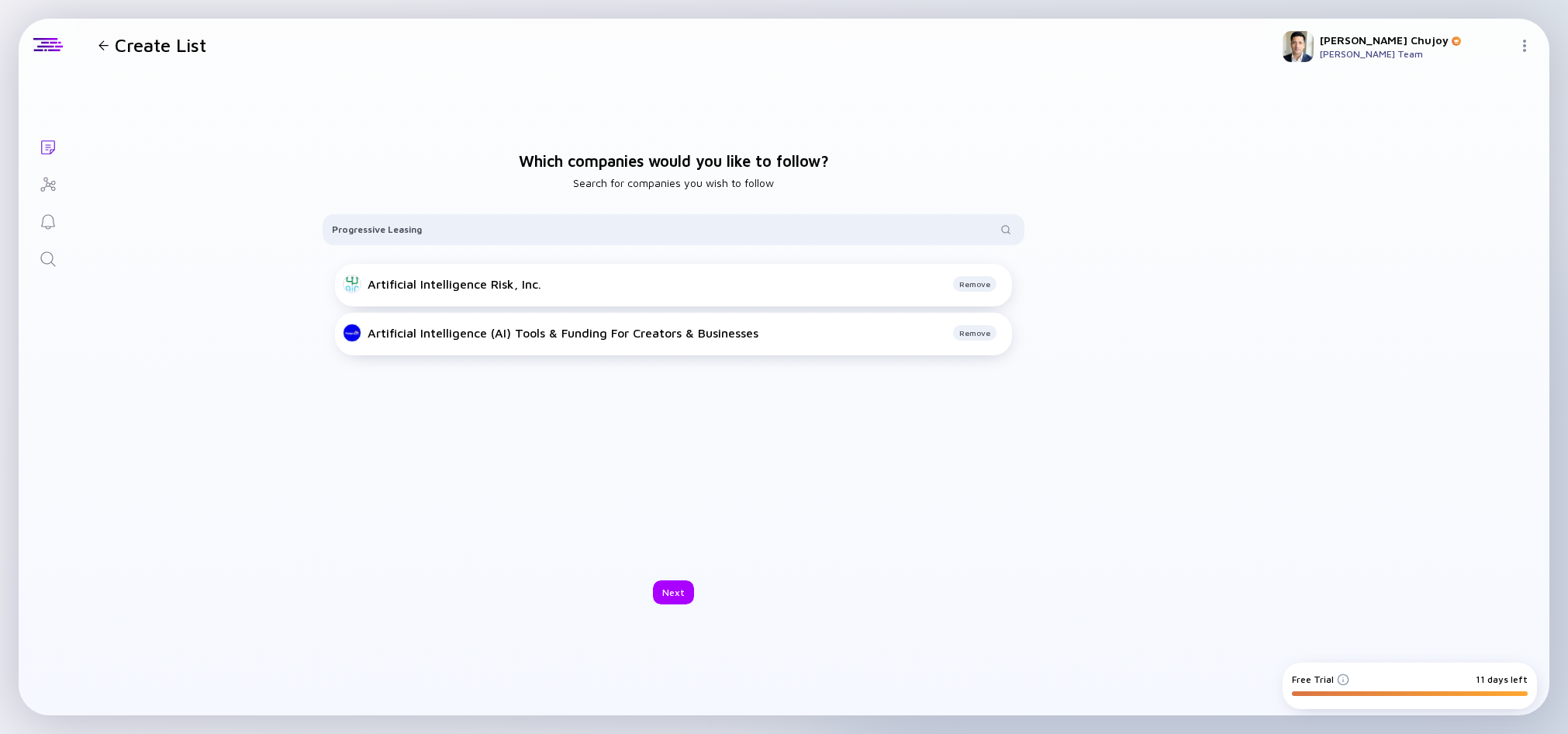
click at [123, 51] on h1 "Create List" at bounding box center [160, 44] width 91 height 22
click at [50, 254] on icon "Search" at bounding box center [48, 259] width 18 height 18
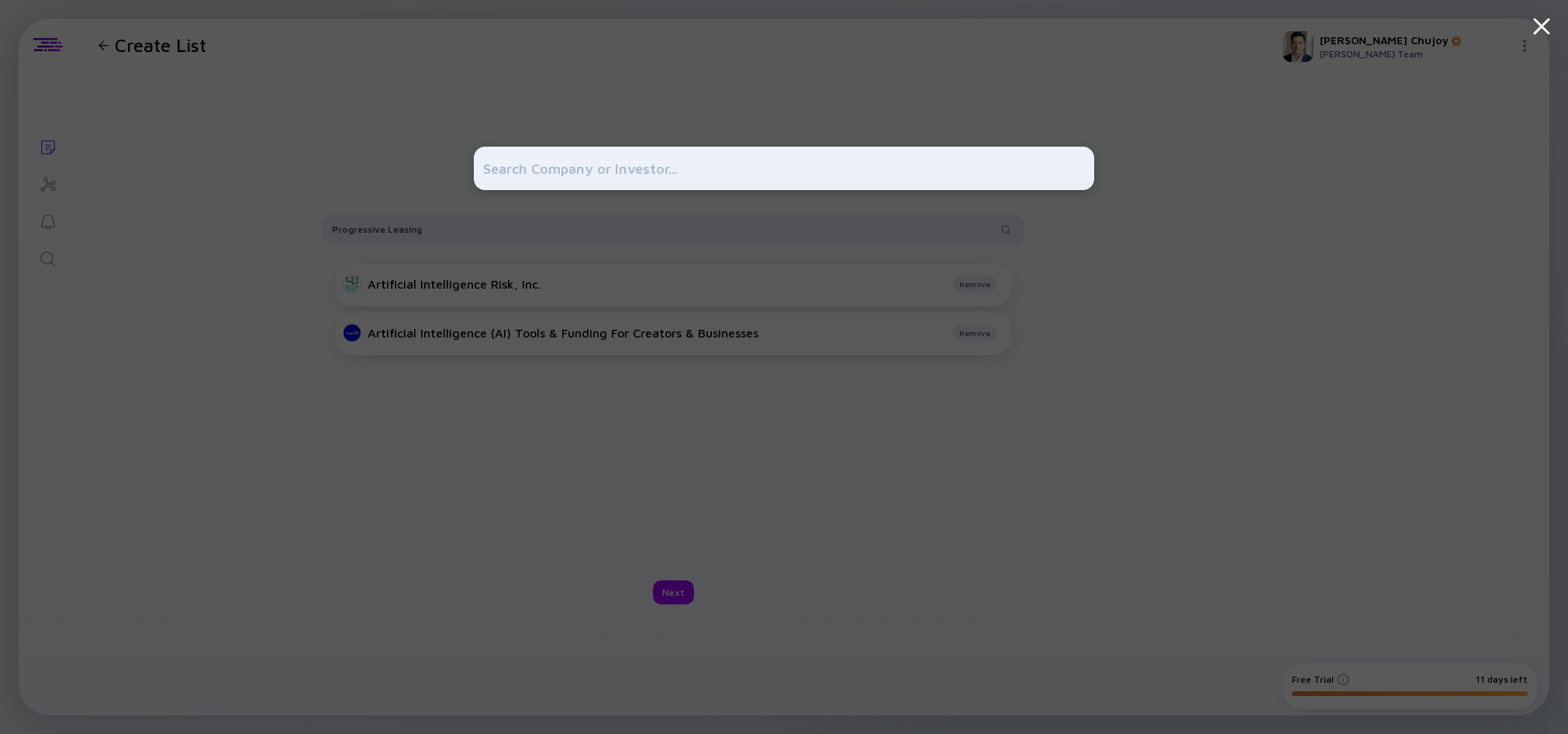
click at [1541, 18] on icon at bounding box center [1542, 26] width 28 height 28
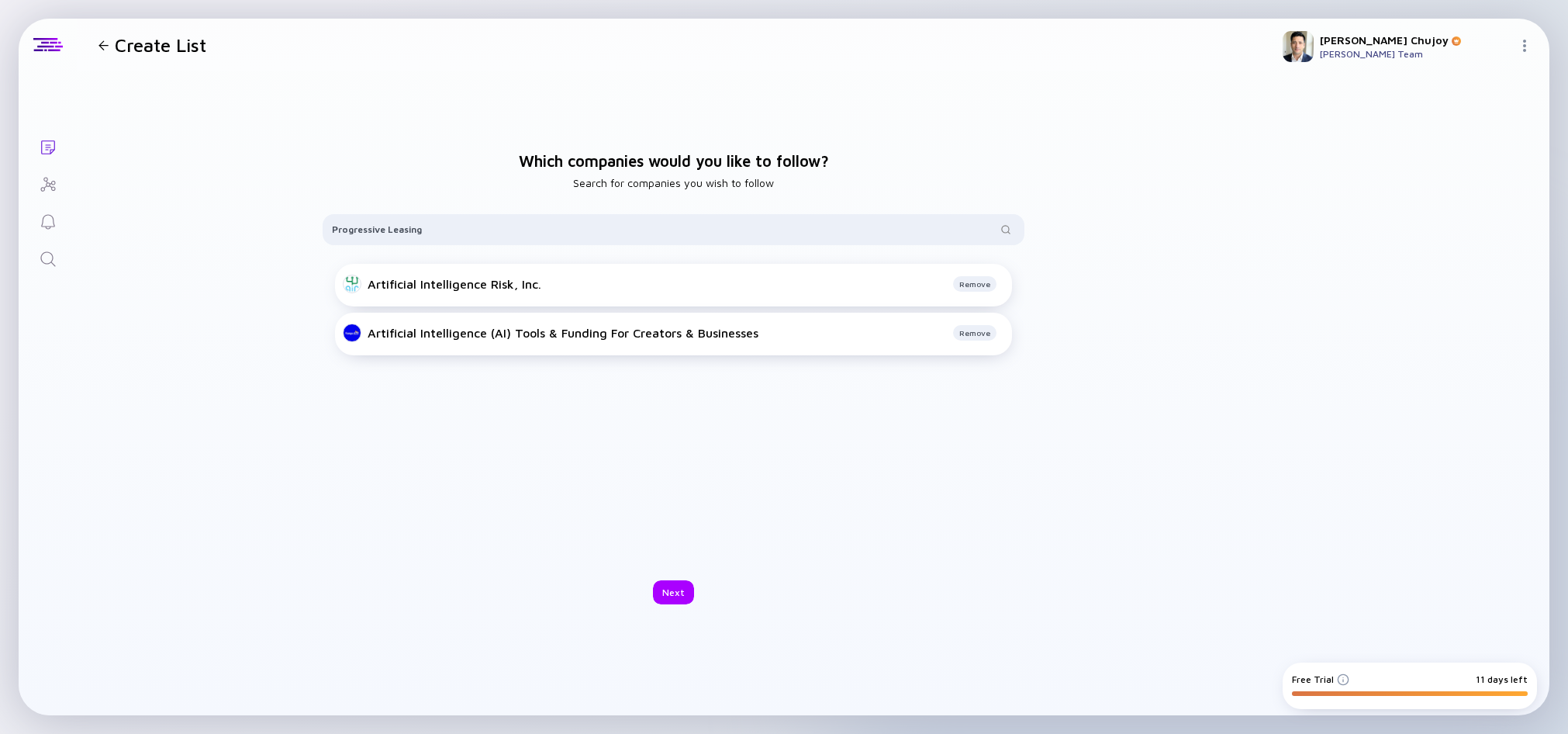
click at [1530, 50] on div at bounding box center [1527, 47] width 18 height 15
click at [1461, 222] on div "Settings" at bounding box center [1472, 216] width 102 height 31
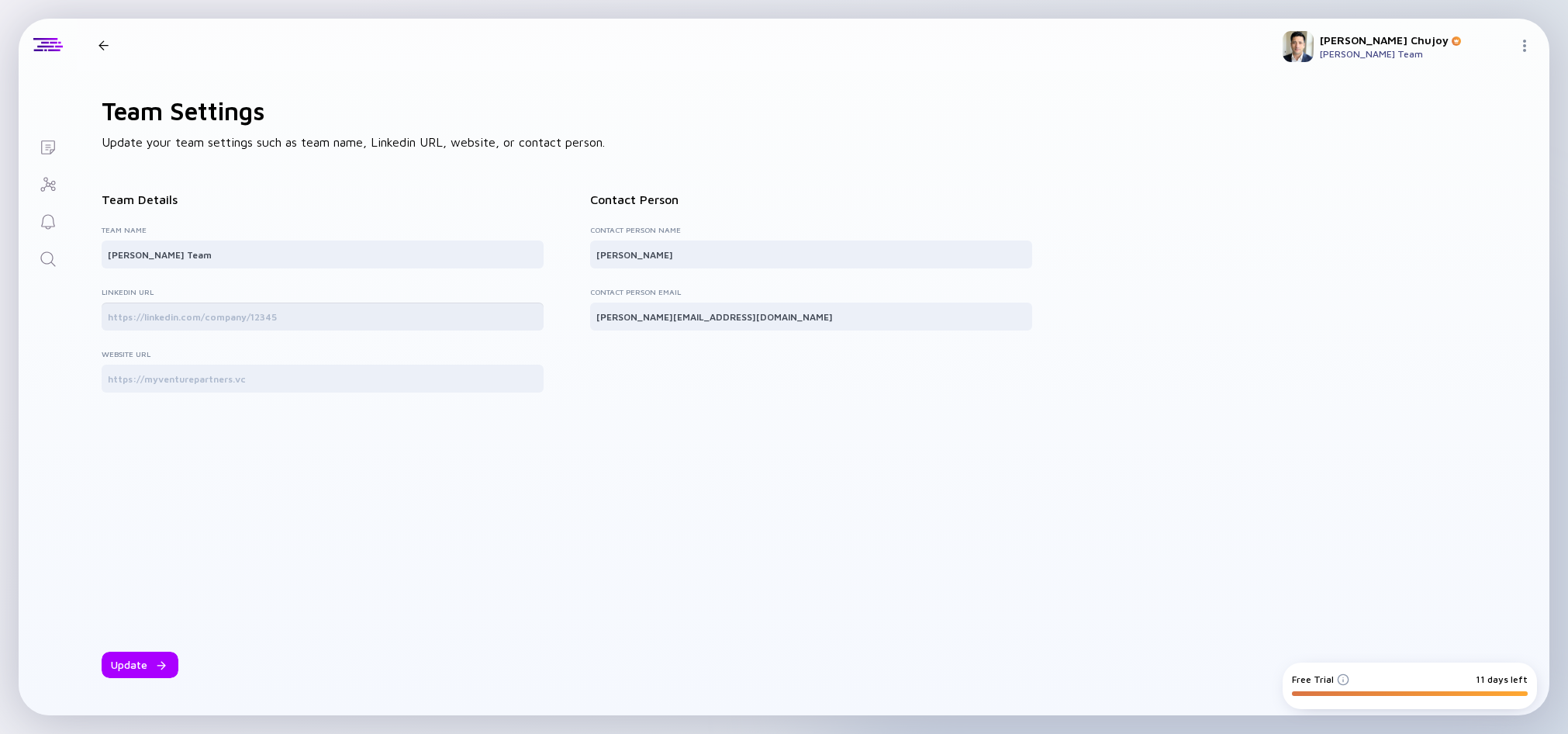
click at [178, 314] on input "text" at bounding box center [322, 317] width 430 height 16
paste input "https://linkedin.com/company/redemption-business-solutions"
type input "https://linkedin.com/company/redemption-business-solutions"
click at [259, 388] on div at bounding box center [322, 379] width 442 height 28
click at [229, 389] on div at bounding box center [322, 379] width 442 height 28
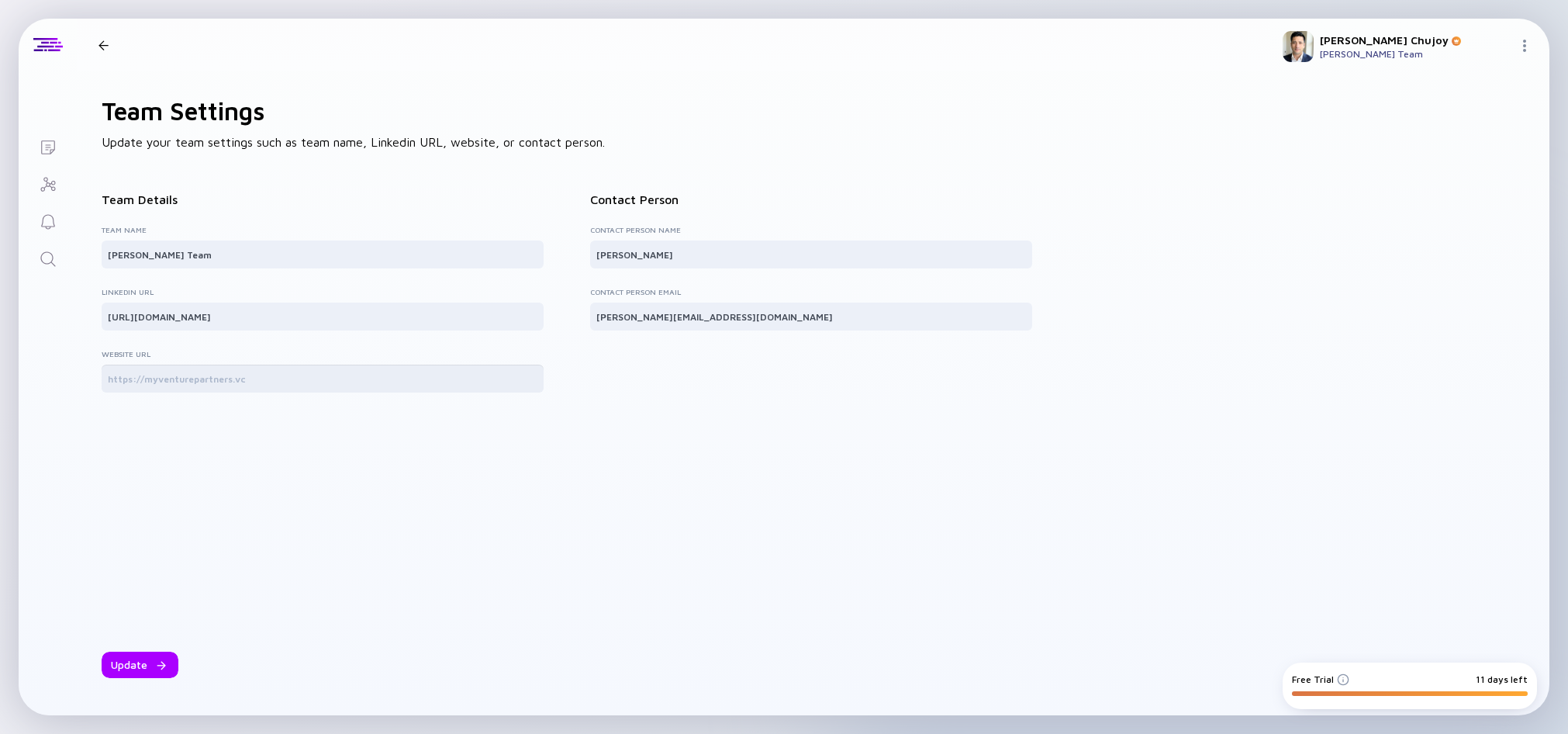
click at [239, 383] on input "text" at bounding box center [322, 379] width 430 height 16
paste input "https://www.redemptionbusiness.com/"
type input "https://www.redemptionbusiness.com/"
click at [138, 663] on div "Update" at bounding box center [140, 665] width 76 height 26
